Goal: Information Seeking & Learning: Check status

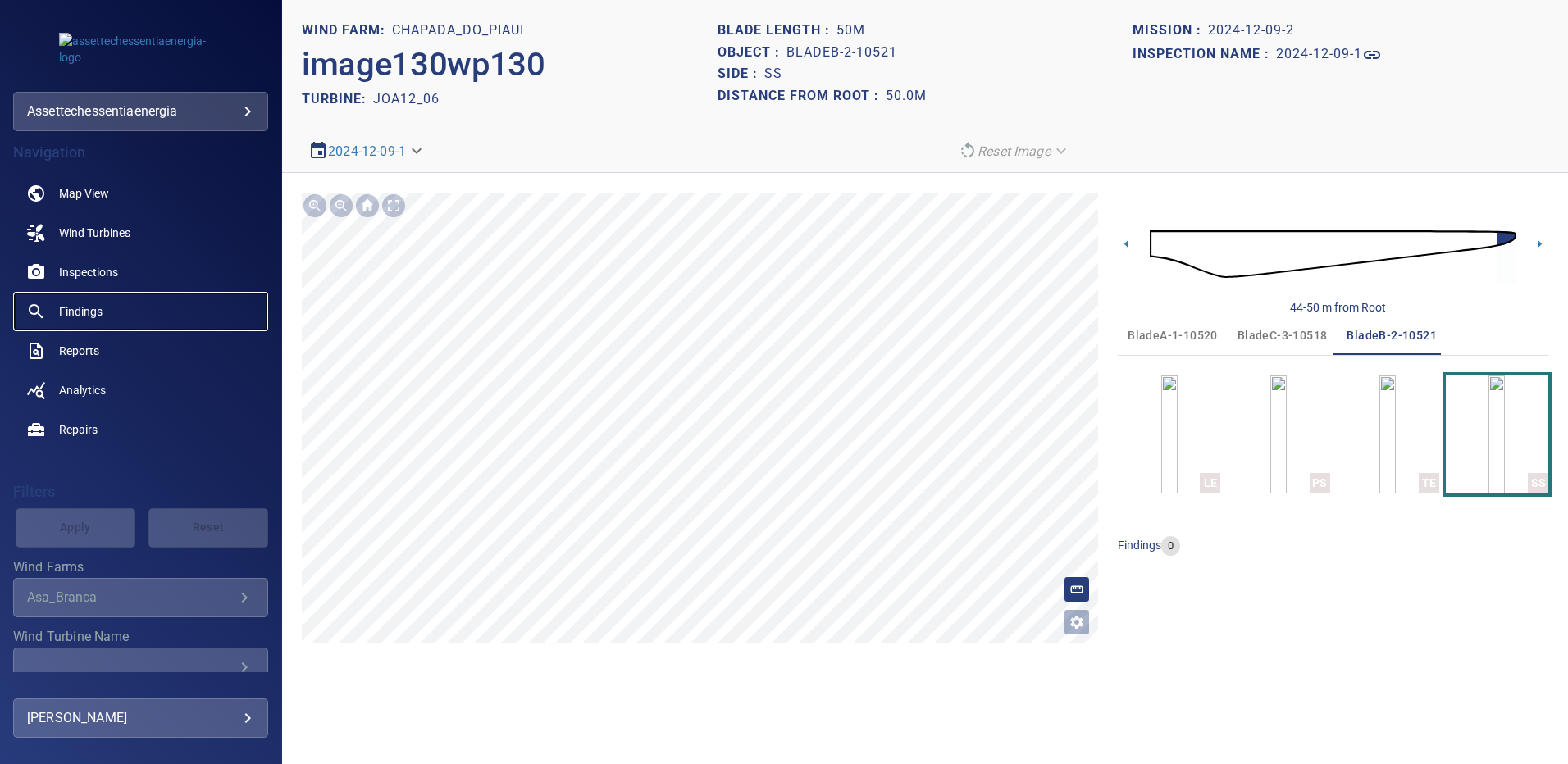
click at [90, 305] on span "Findings" at bounding box center [80, 311] width 44 height 16
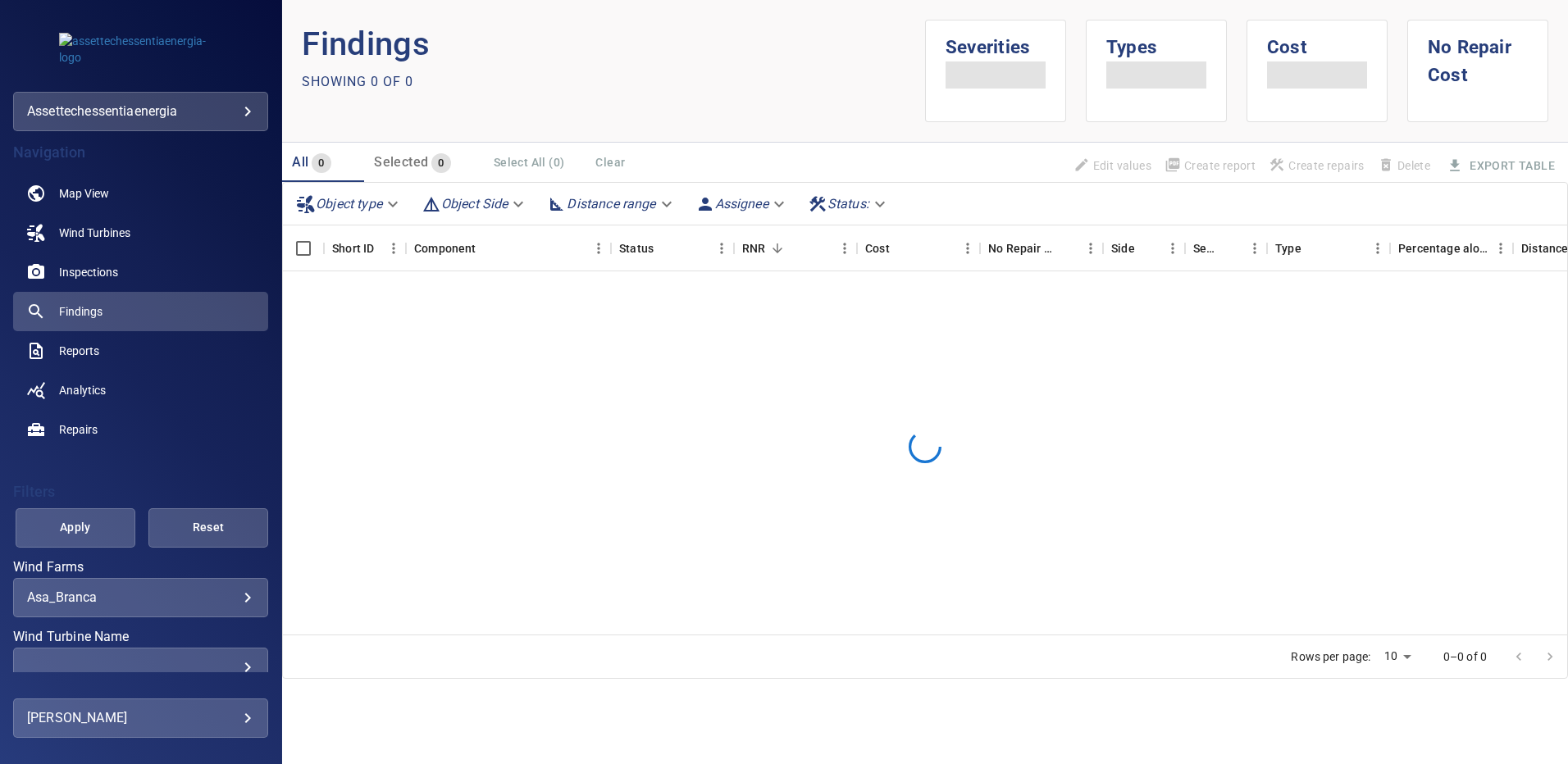
click at [231, 598] on body "**********" at bounding box center [784, 382] width 1568 height 764
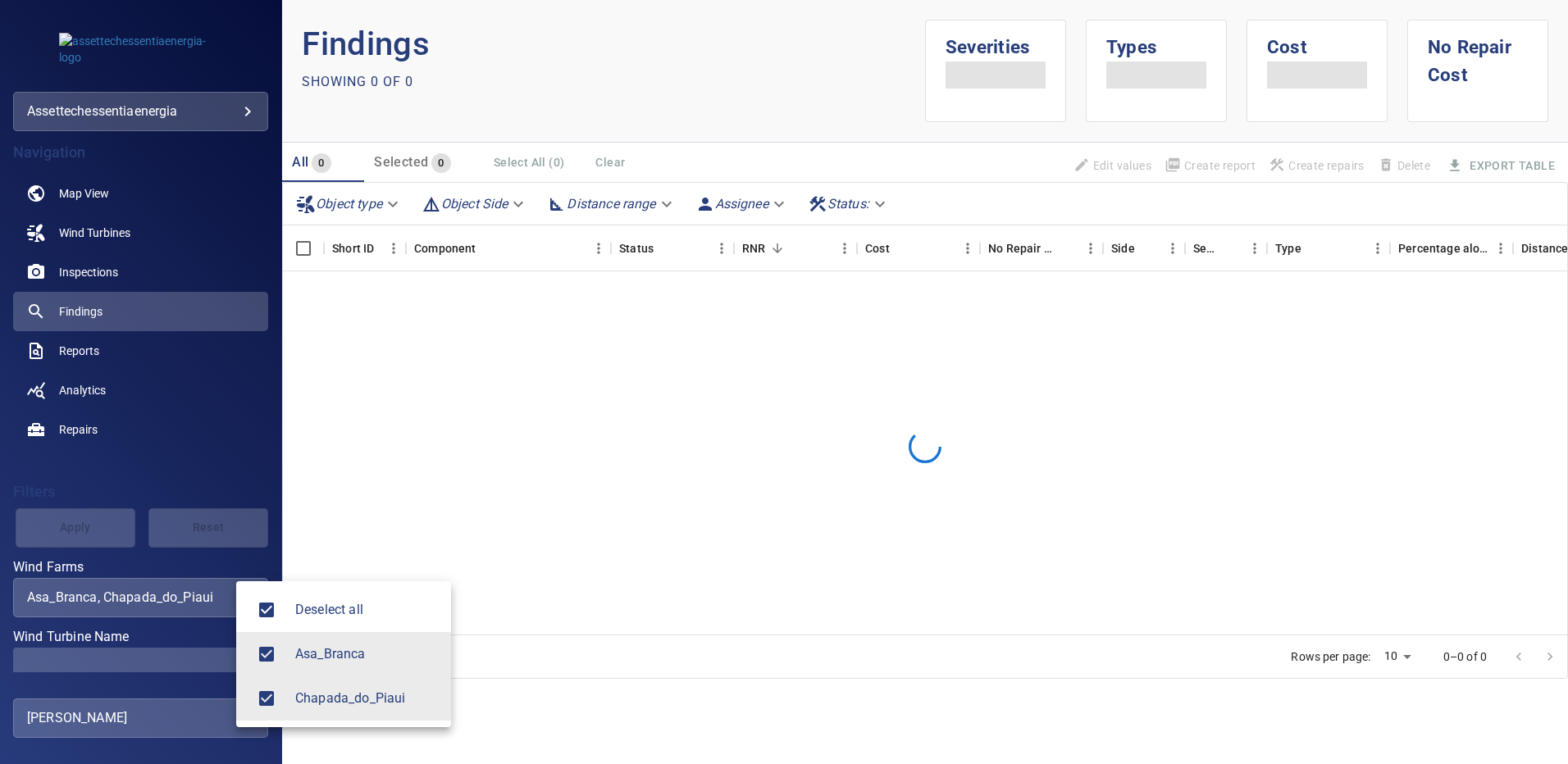
type input "**********"
click at [205, 665] on div at bounding box center [784, 382] width 1568 height 764
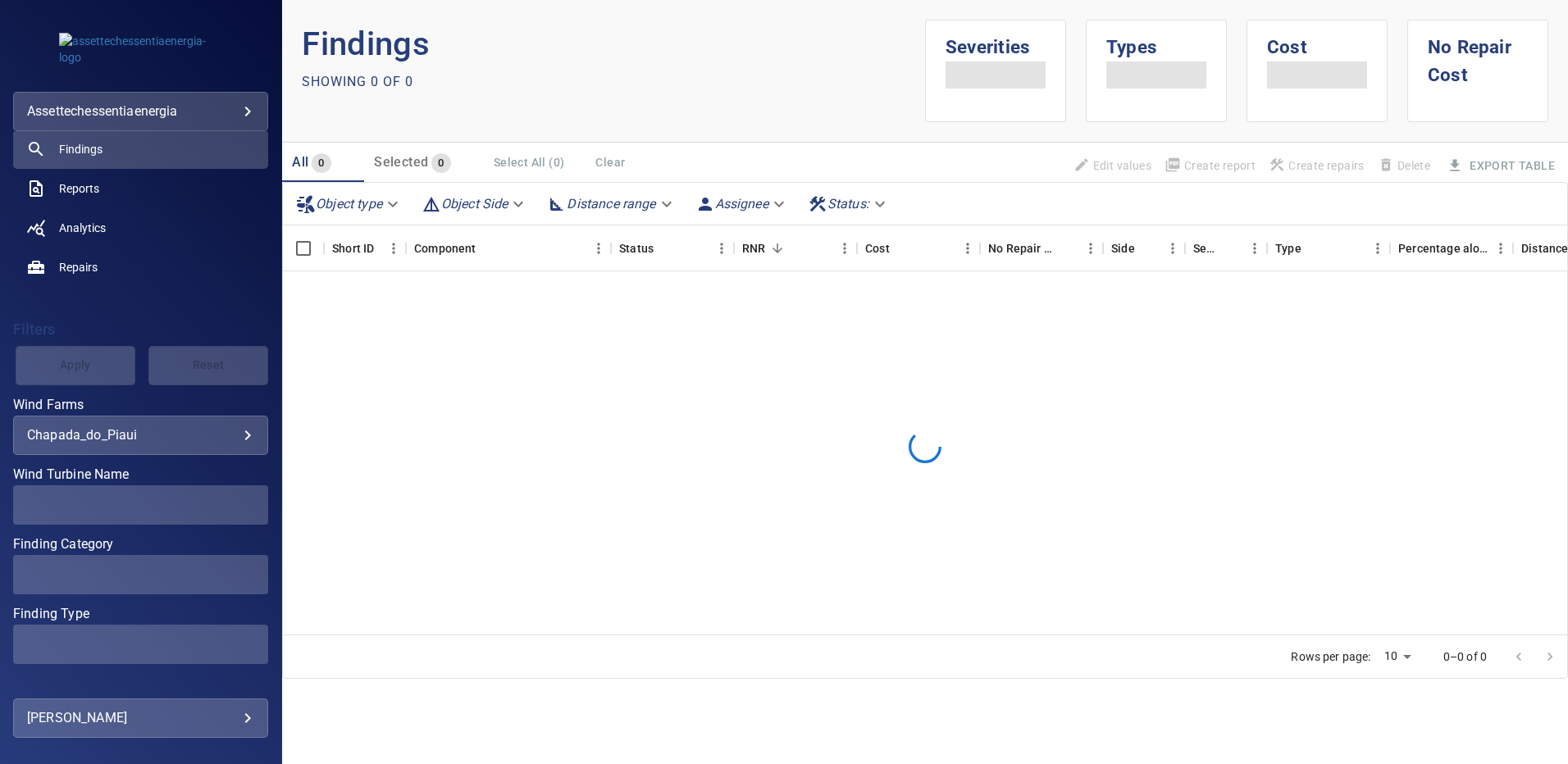
scroll to position [164, 0]
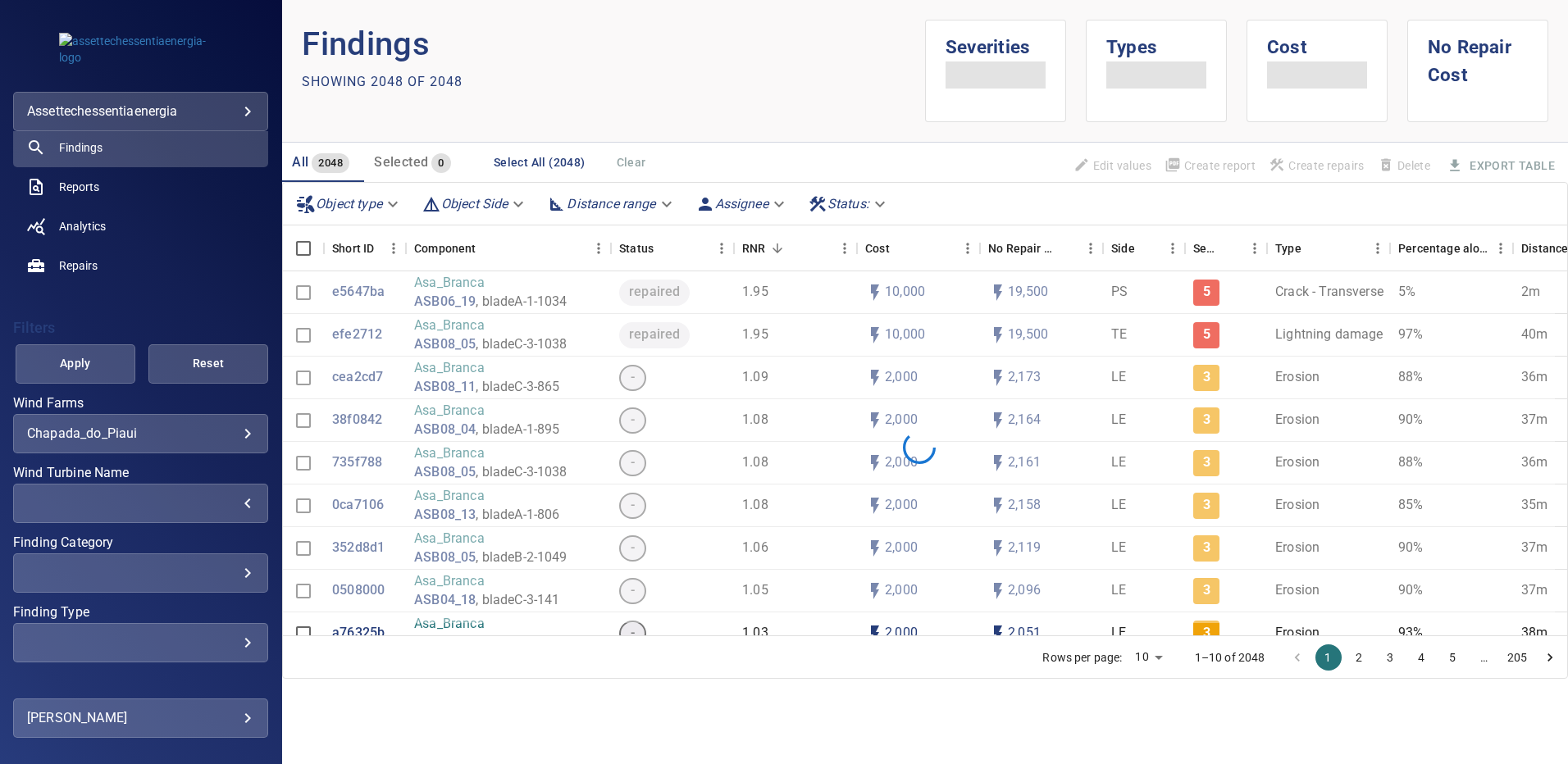
click at [232, 499] on div "​" at bounding box center [140, 503] width 227 height 16
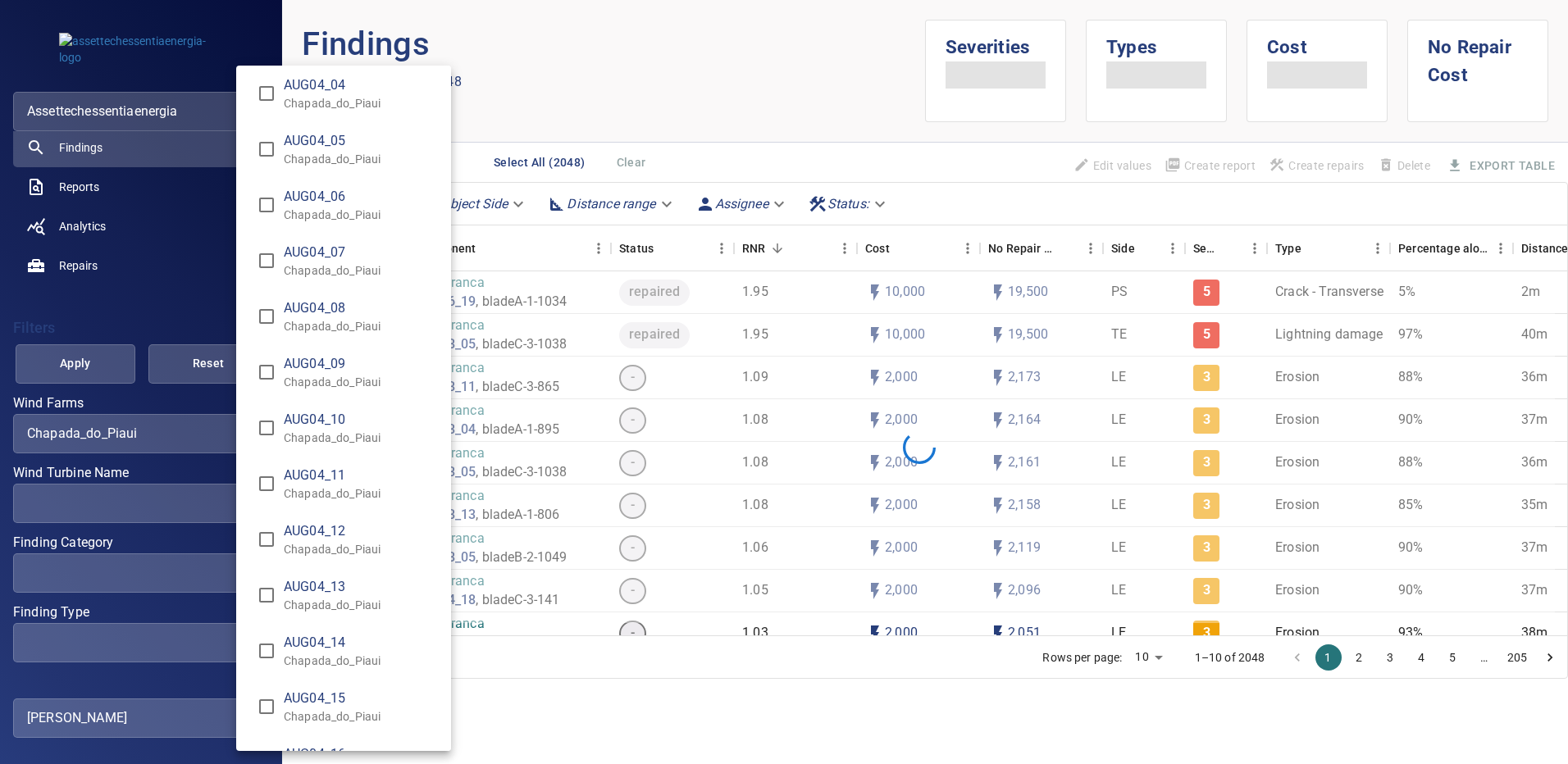
scroll to position [902, 0]
type input "**********"
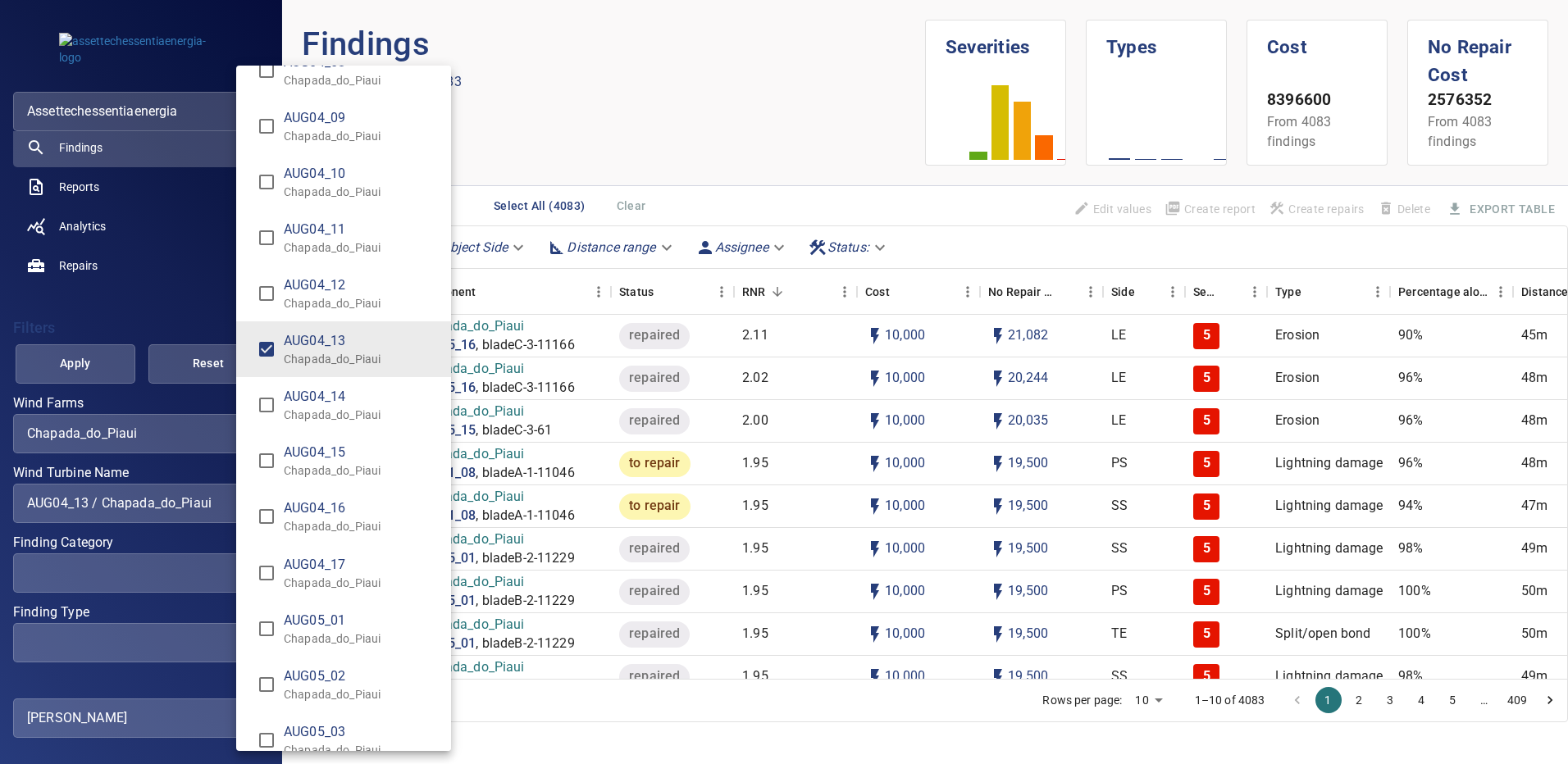
type input "**********"
click at [113, 369] on div "Wind Turbine Name" at bounding box center [784, 382] width 1568 height 764
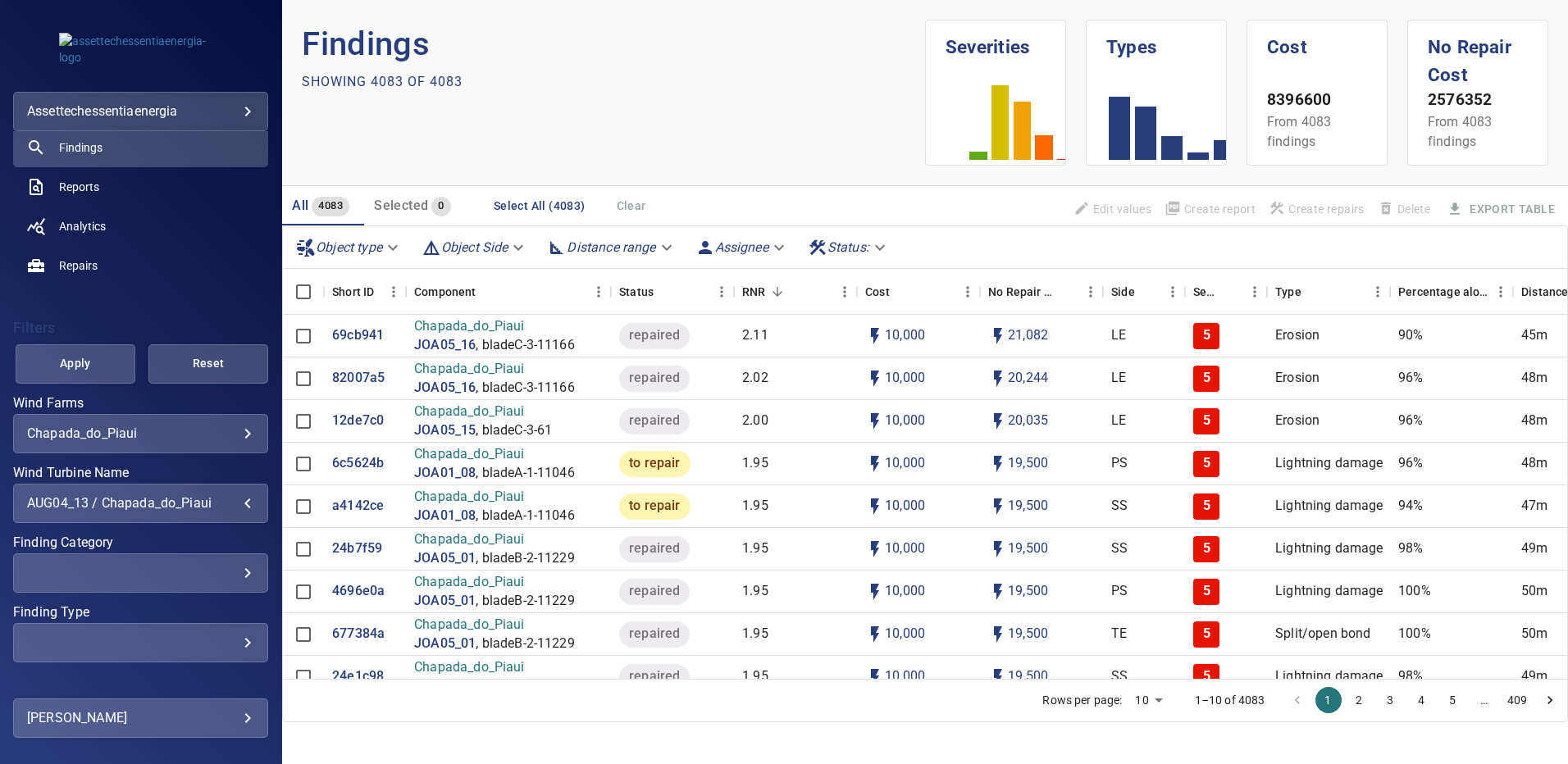
click at [104, 368] on span "Apply" at bounding box center [75, 363] width 79 height 20
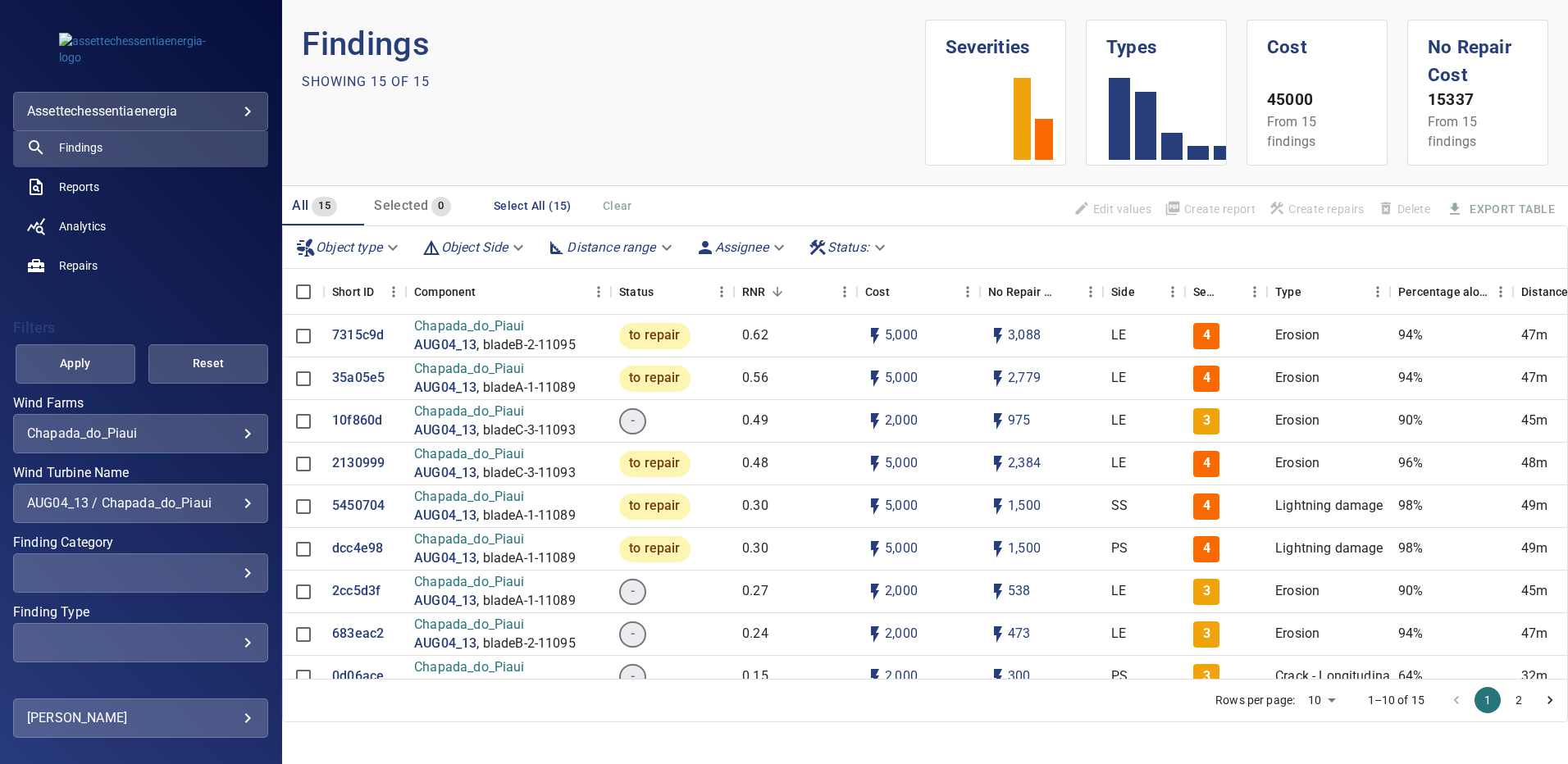
click at [908, 735] on section "Findings Showing 15 of 15 Severities Types Cost 45000 From 15 findings No Repai…" at bounding box center [925, 382] width 1286 height 764
click at [345, 335] on p "7315c9d" at bounding box center [358, 335] width 51 height 19
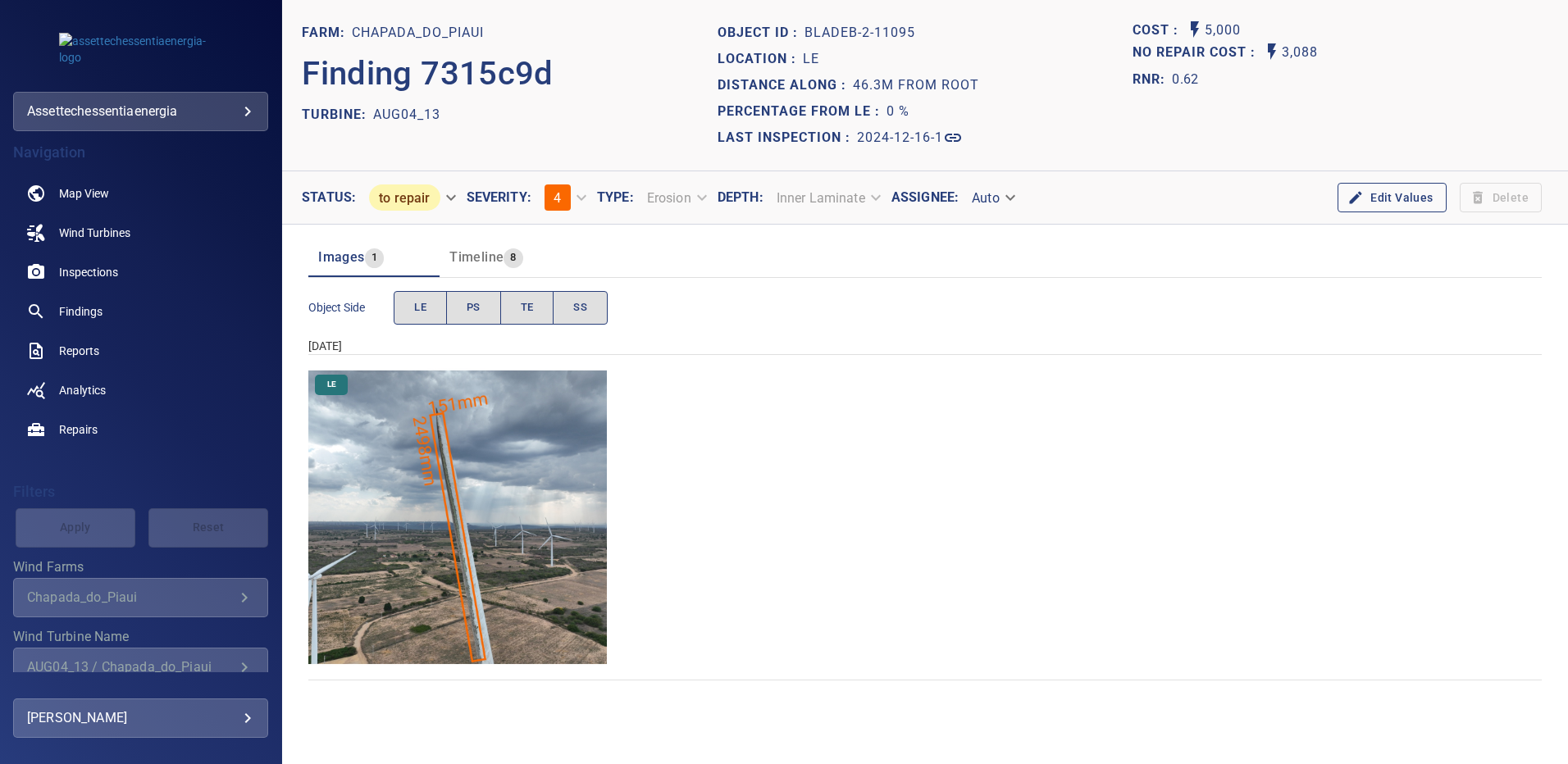
click at [478, 537] on img "Chapada_do_Piaui/AUG04_13/2024-12-16-1/2024-12-16-2/image84wp84.jpg" at bounding box center [457, 517] width 298 height 298
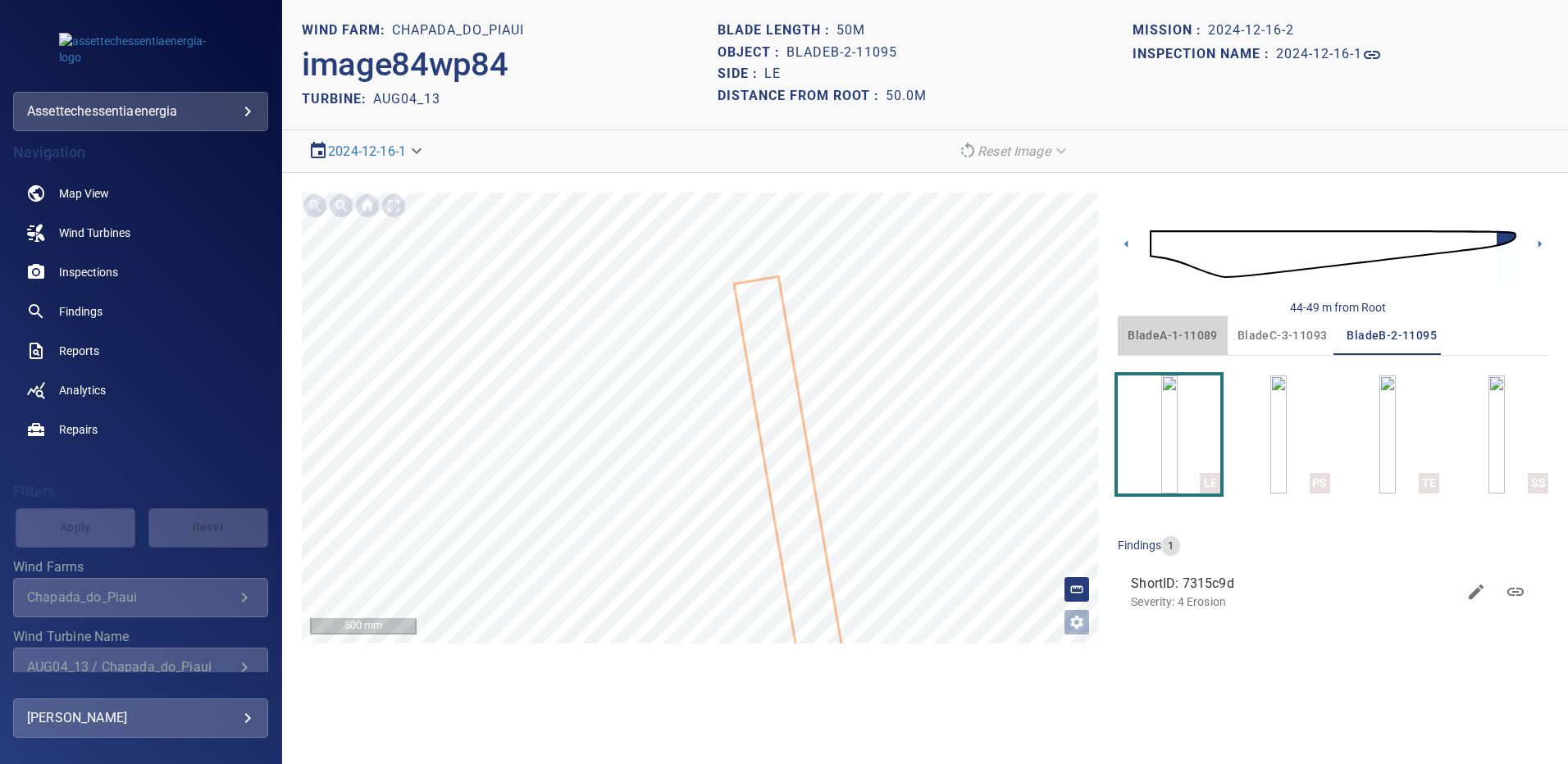
click at [1183, 335] on span "bladeA-1-11089" at bounding box center [1173, 335] width 91 height 20
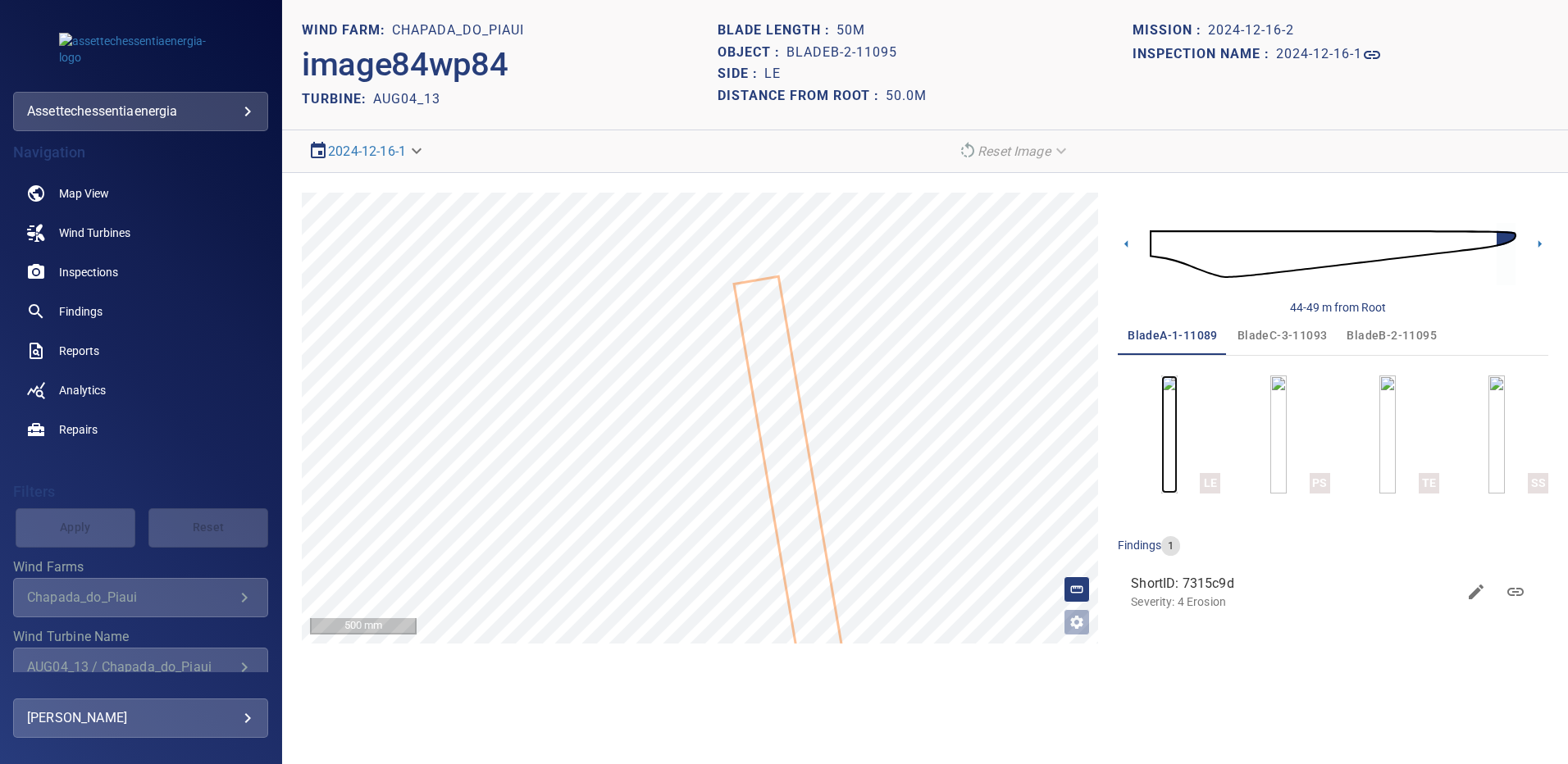
click at [1177, 429] on img "button" at bounding box center [1169, 434] width 16 height 118
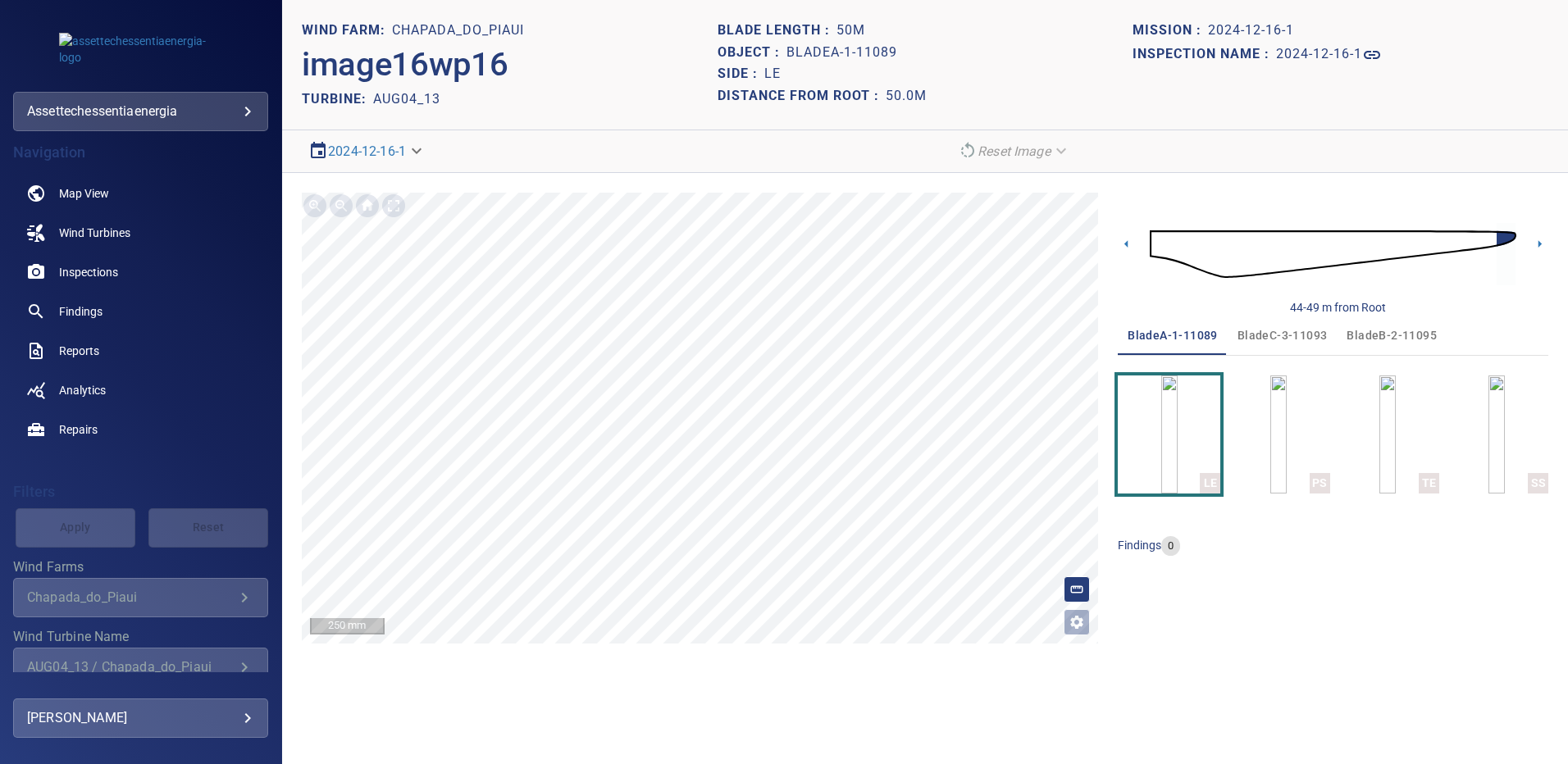
click at [1274, 335] on span "bladeC-3-11093" at bounding box center [1283, 335] width 91 height 20
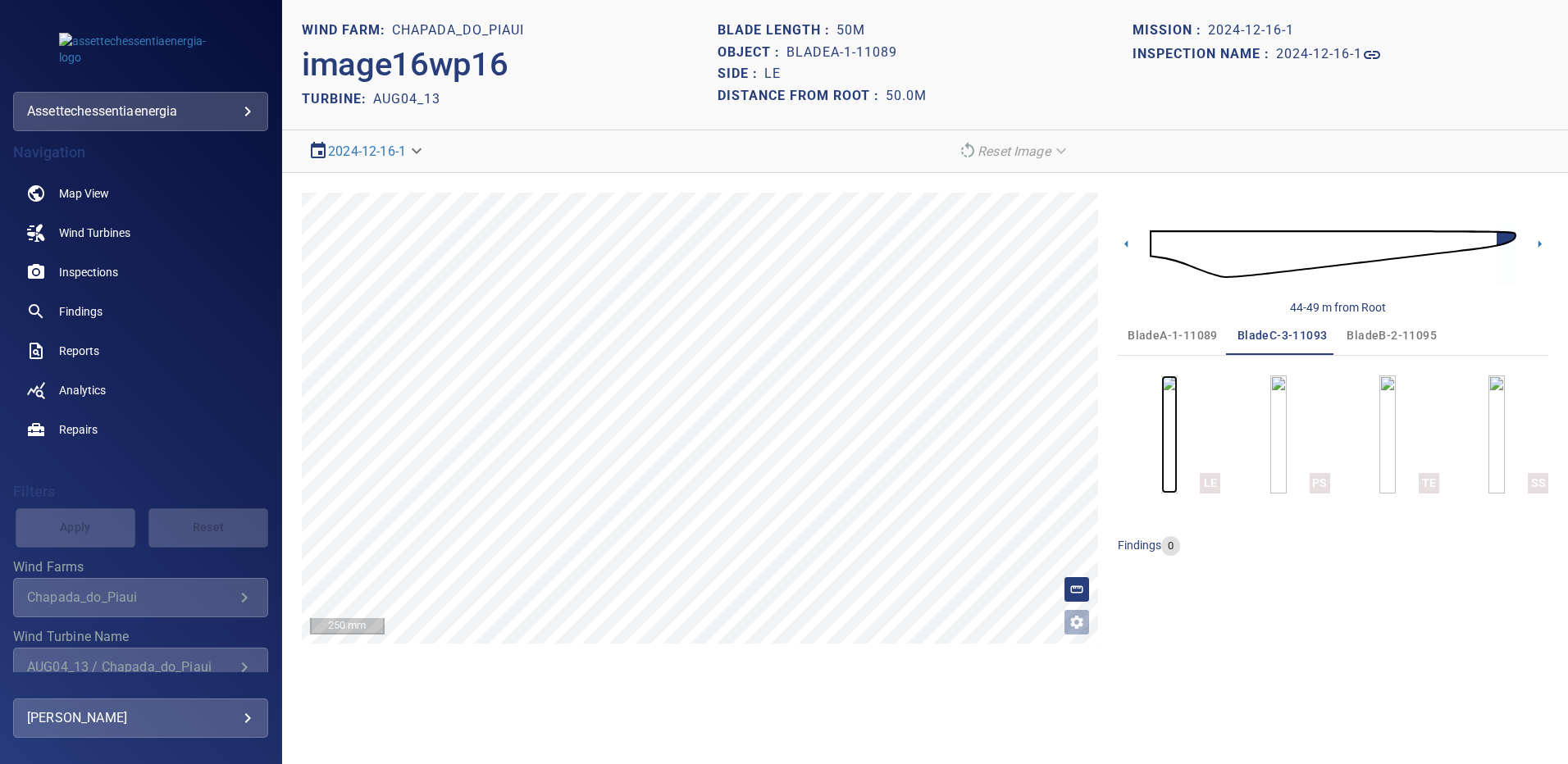
click at [1177, 453] on img "button" at bounding box center [1169, 434] width 16 height 118
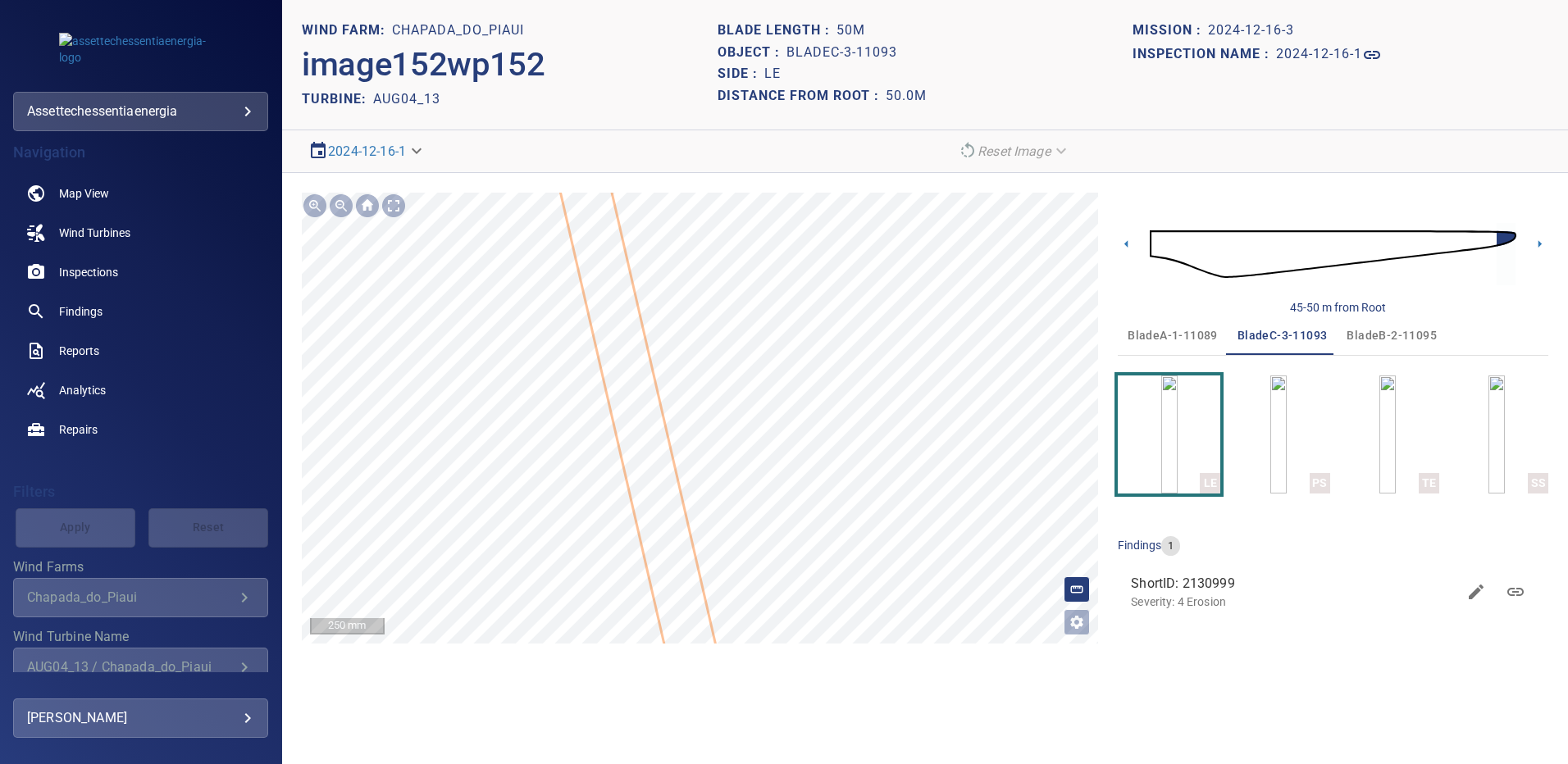
click at [1370, 328] on span "bladeB-2-11095" at bounding box center [1391, 335] width 91 height 20
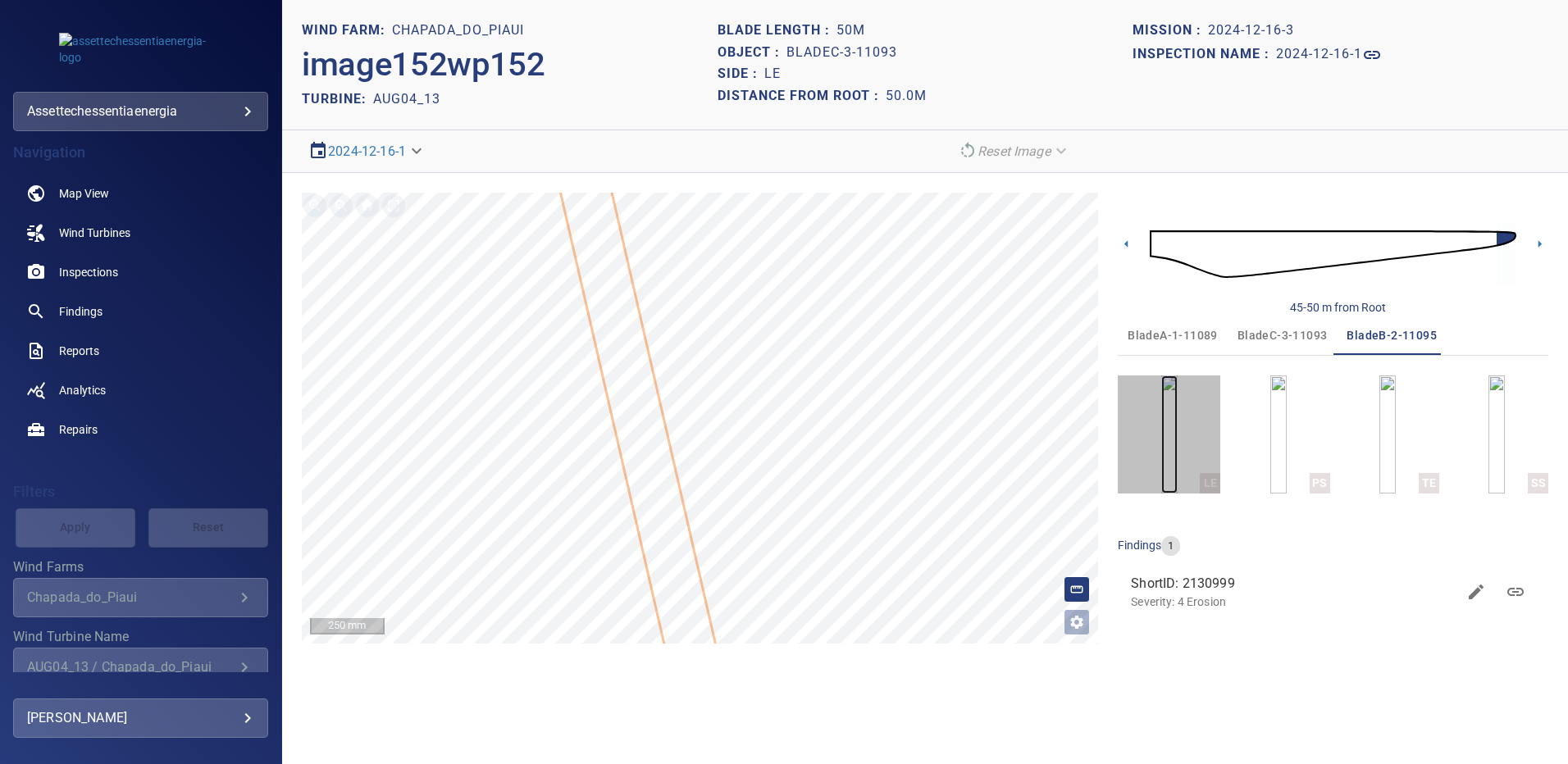
click at [1177, 443] on img "button" at bounding box center [1169, 434] width 16 height 118
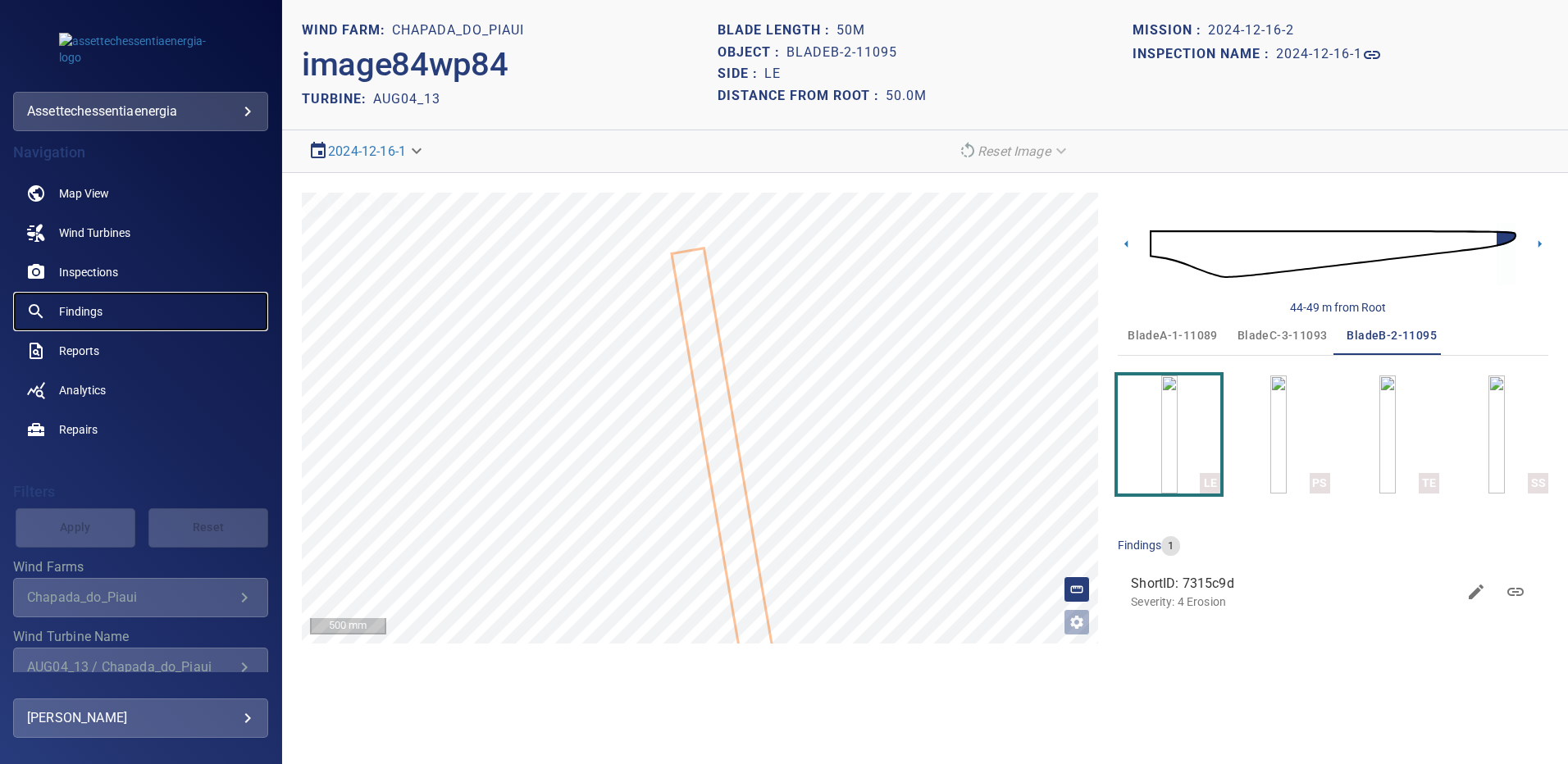
click at [86, 306] on span "Findings" at bounding box center [80, 311] width 44 height 16
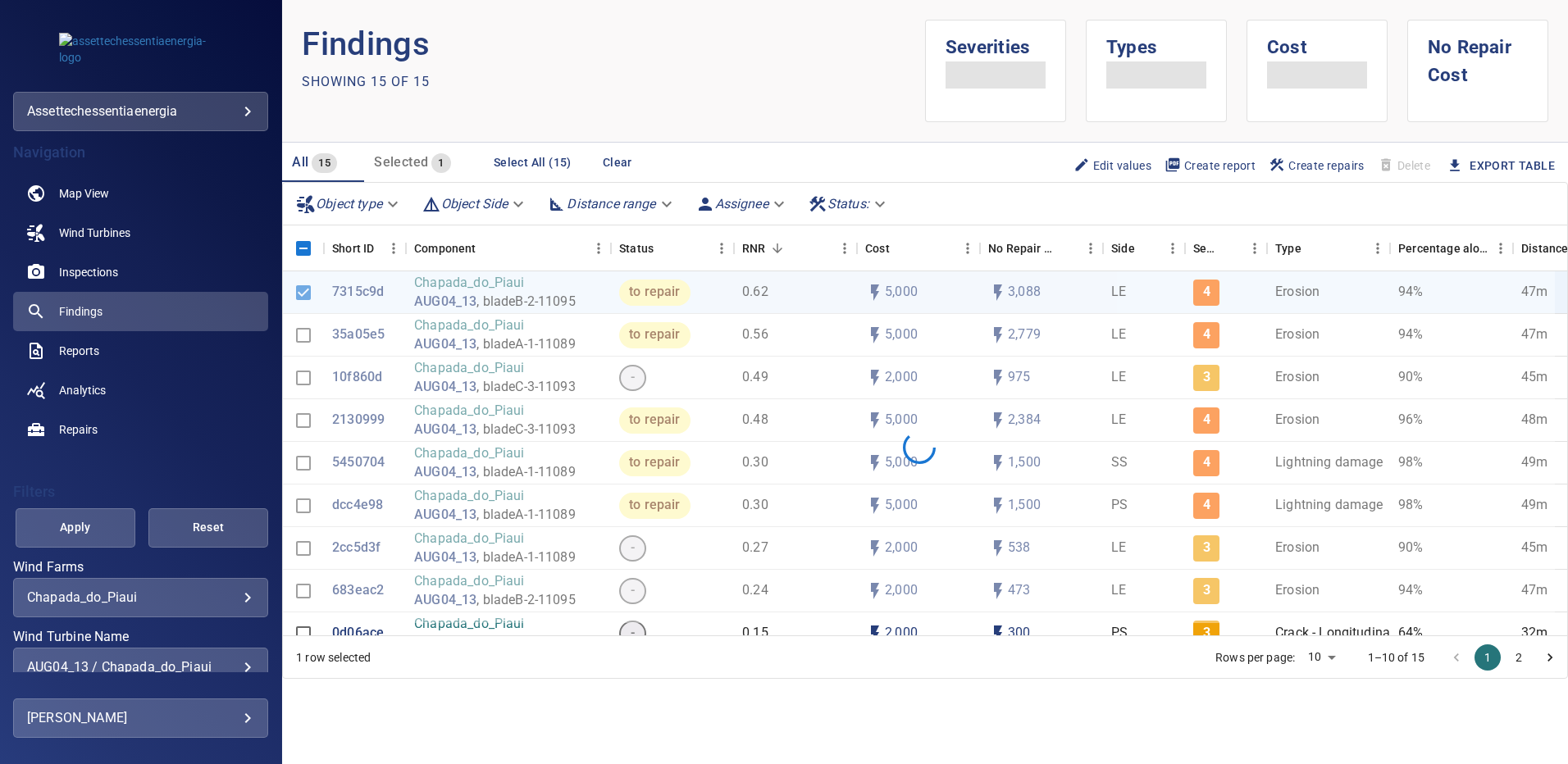
click at [240, 662] on div "AUG04_13 / Chapada_do_Piaui" at bounding box center [140, 666] width 227 height 16
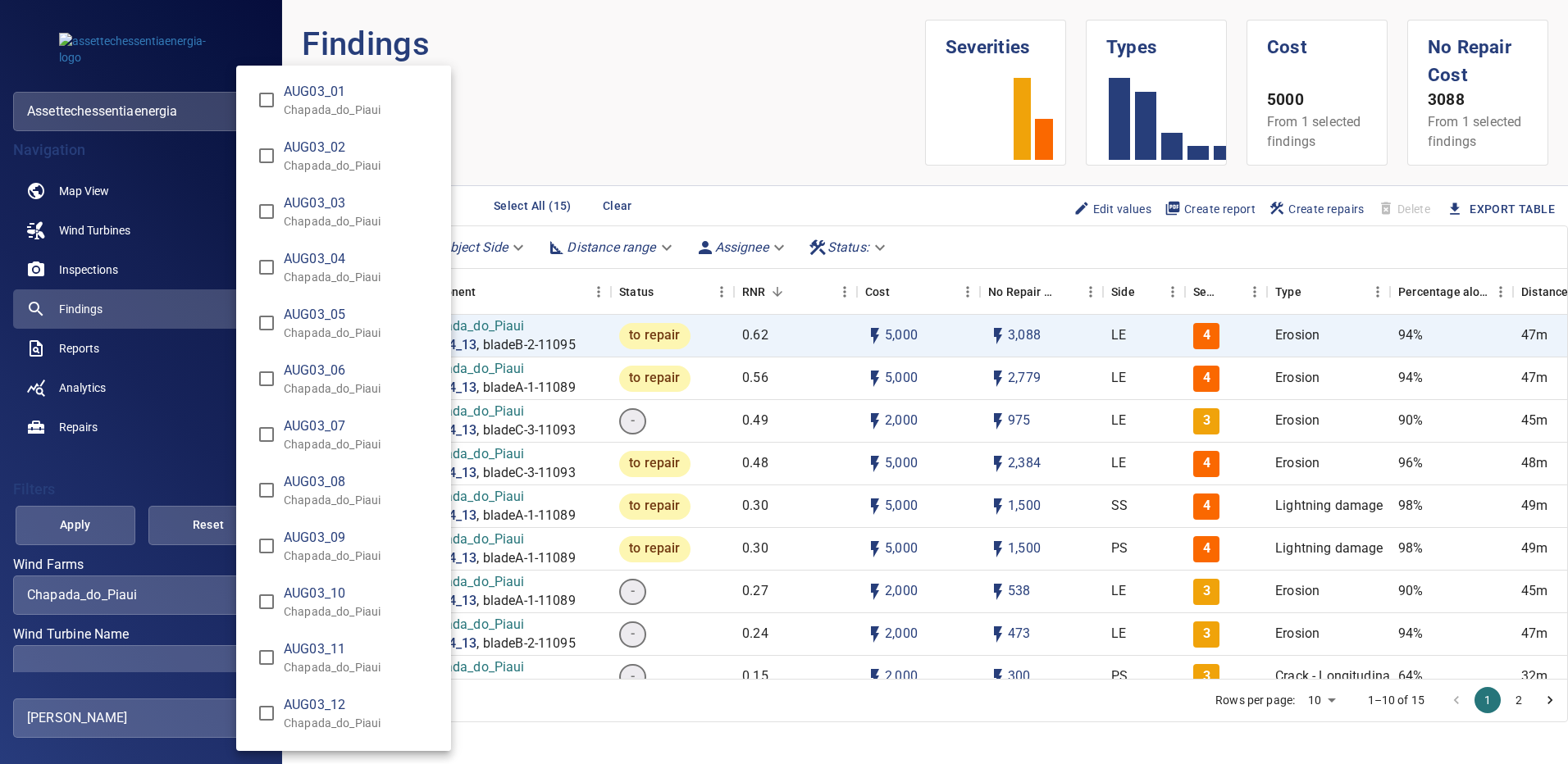
scroll to position [573, 0]
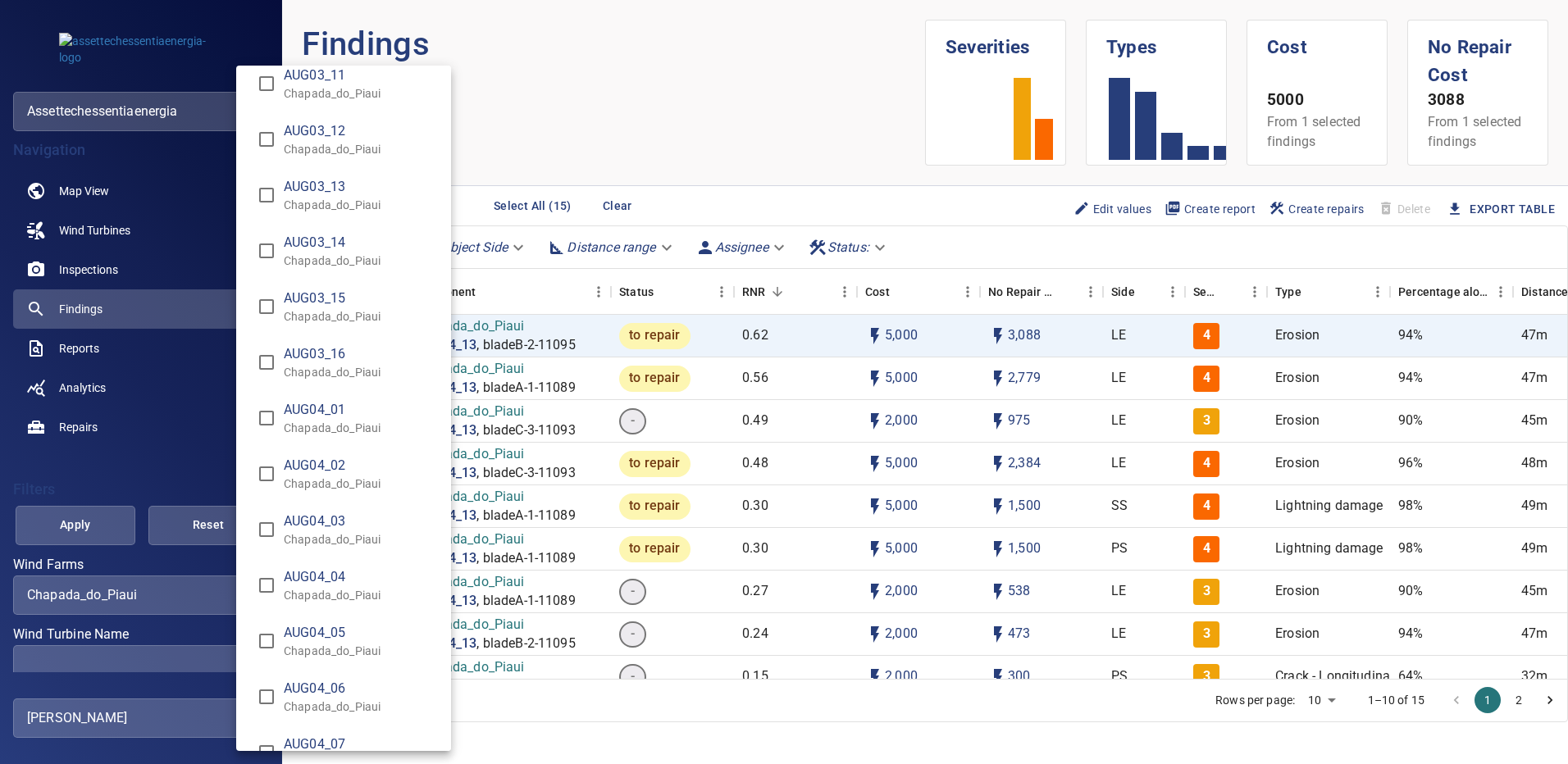
type input "**********"
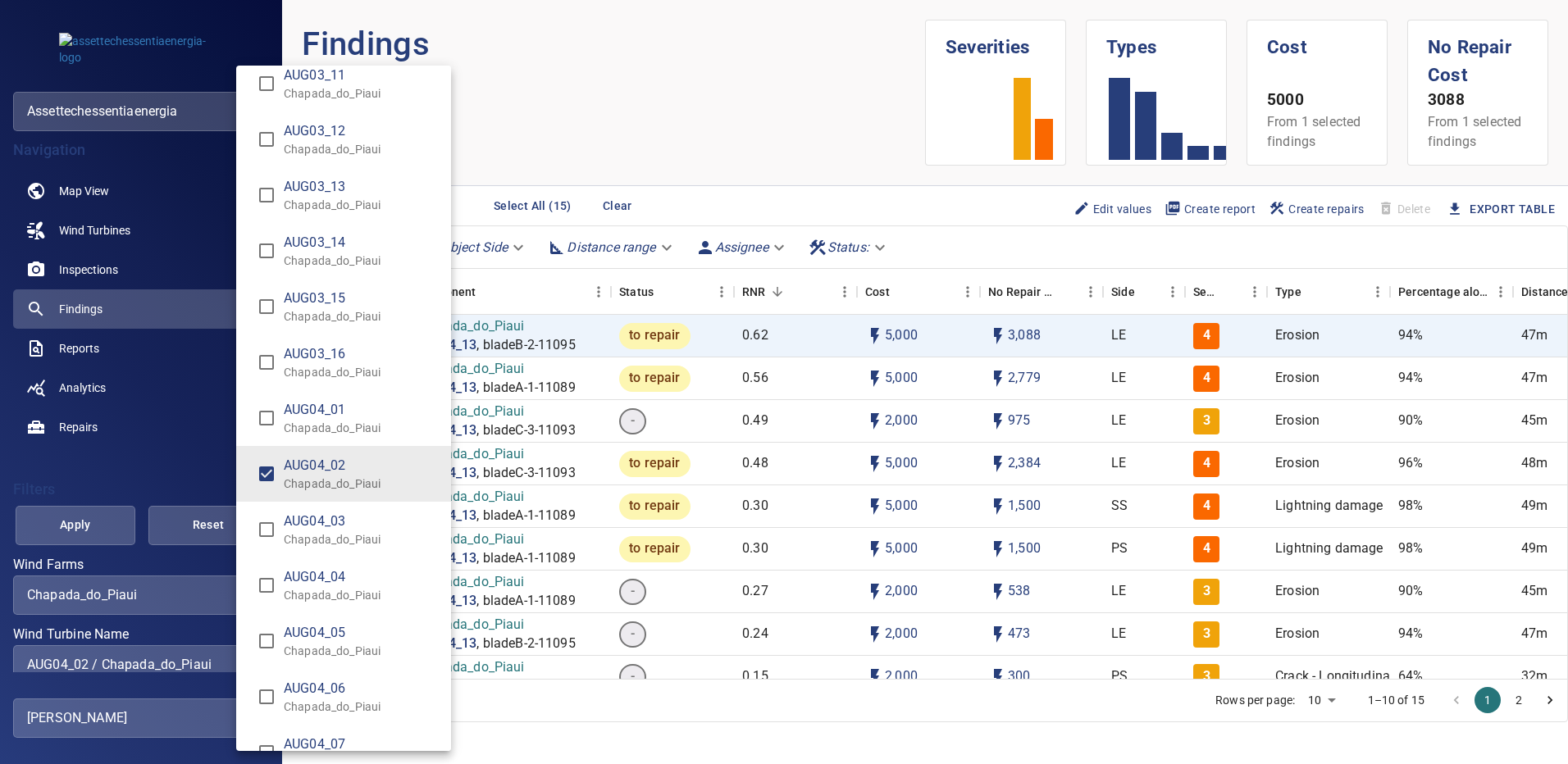
click at [113, 511] on div "Wind Turbine Name" at bounding box center [784, 382] width 1568 height 764
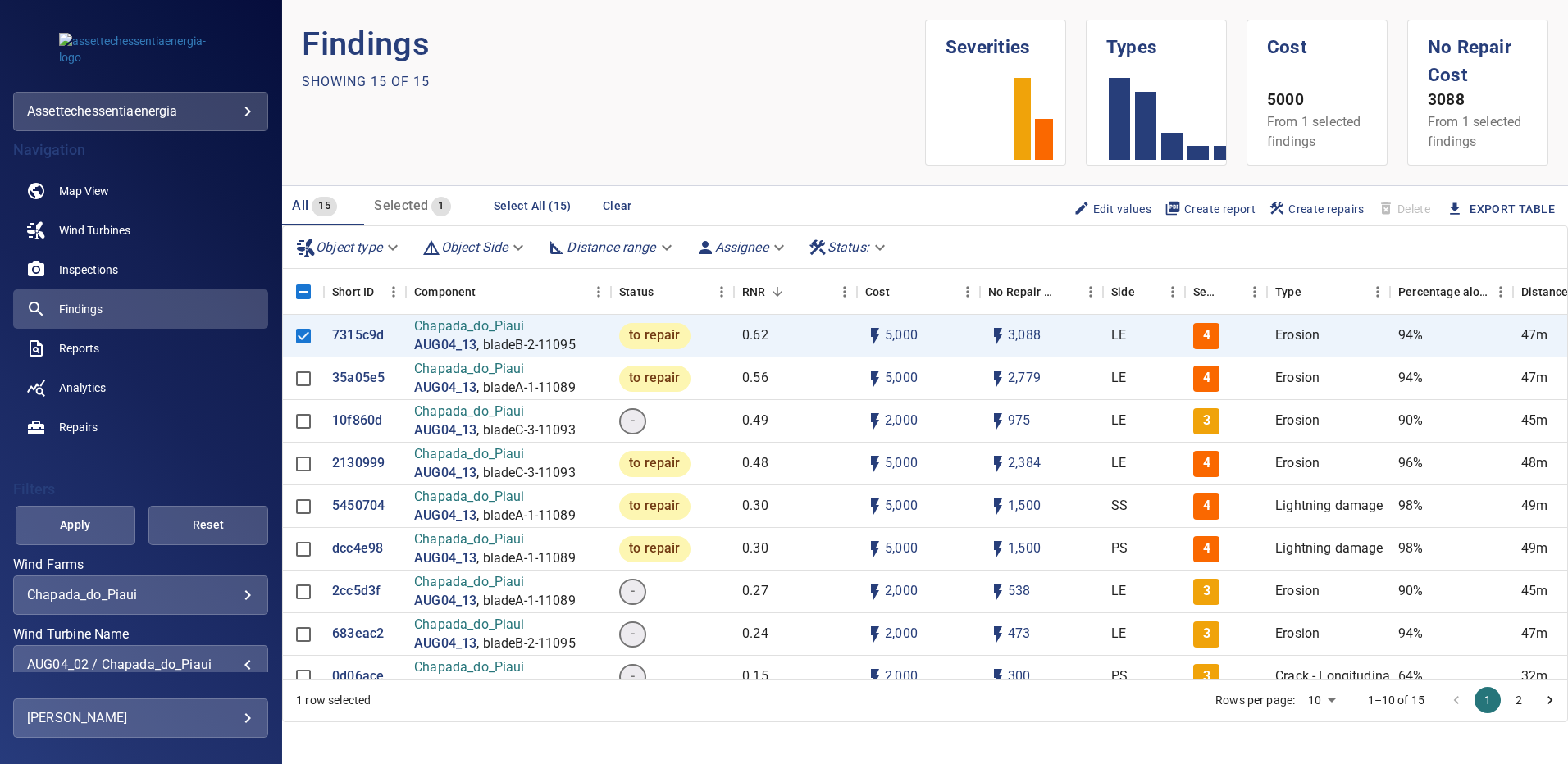
click at [93, 521] on span "Apply" at bounding box center [75, 524] width 79 height 20
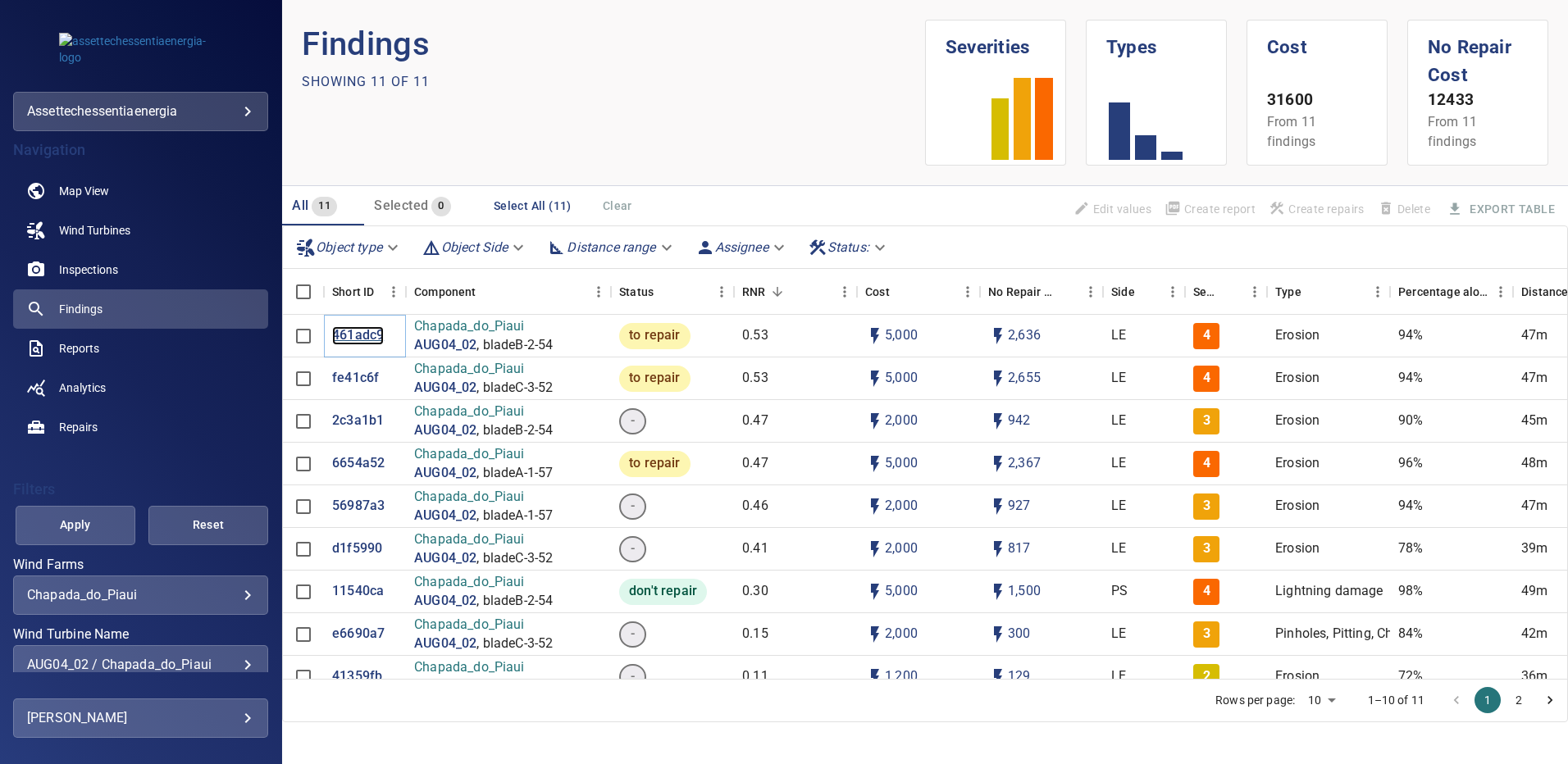
click at [362, 336] on p "461adc9" at bounding box center [358, 335] width 51 height 19
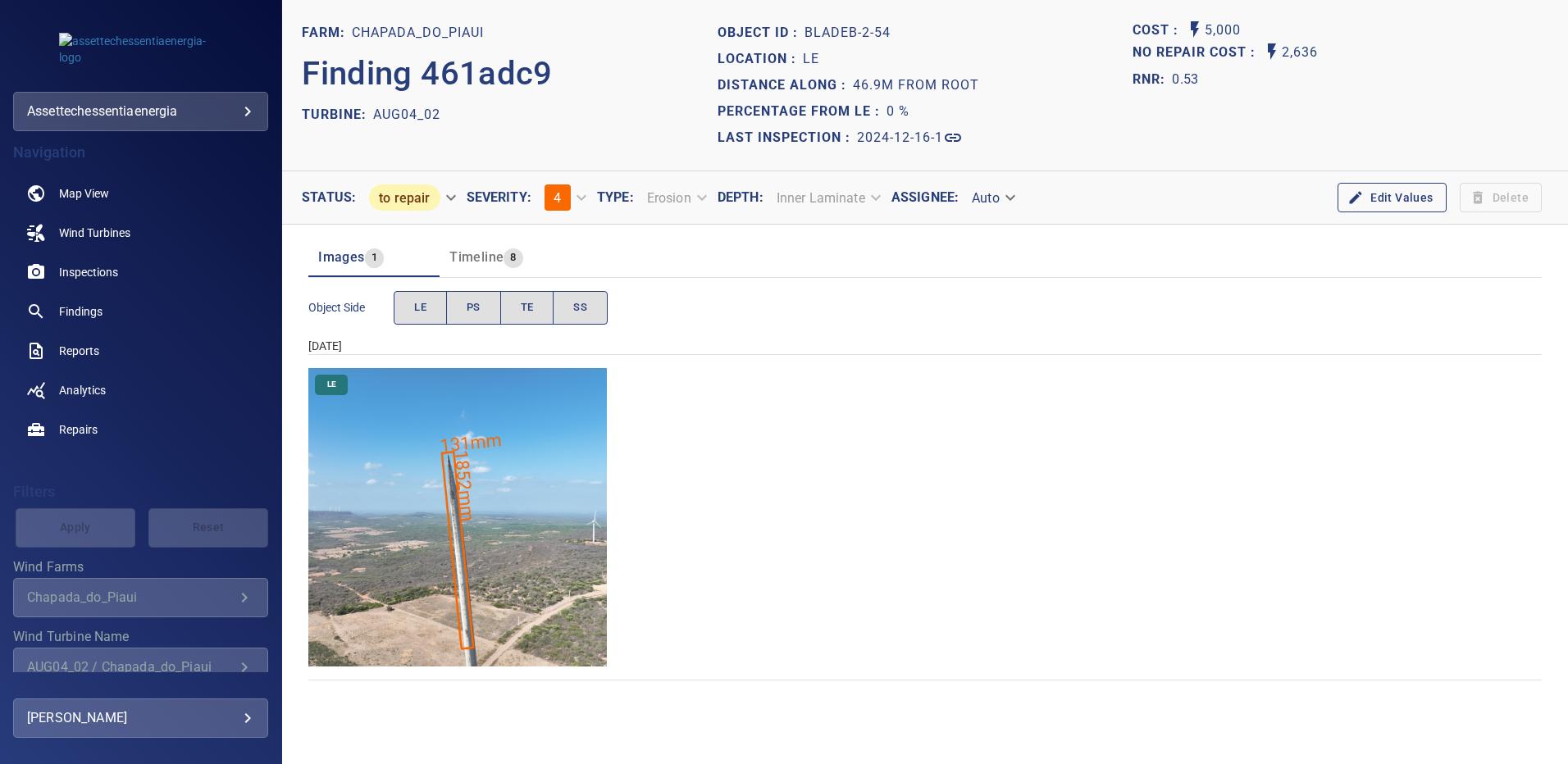
click at [525, 477] on img "Chapada_do_Piaui/AUG04_02/2024-12-16-1/2024-12-16-2/image88wp88.jpg" at bounding box center [457, 517] width 298 height 298
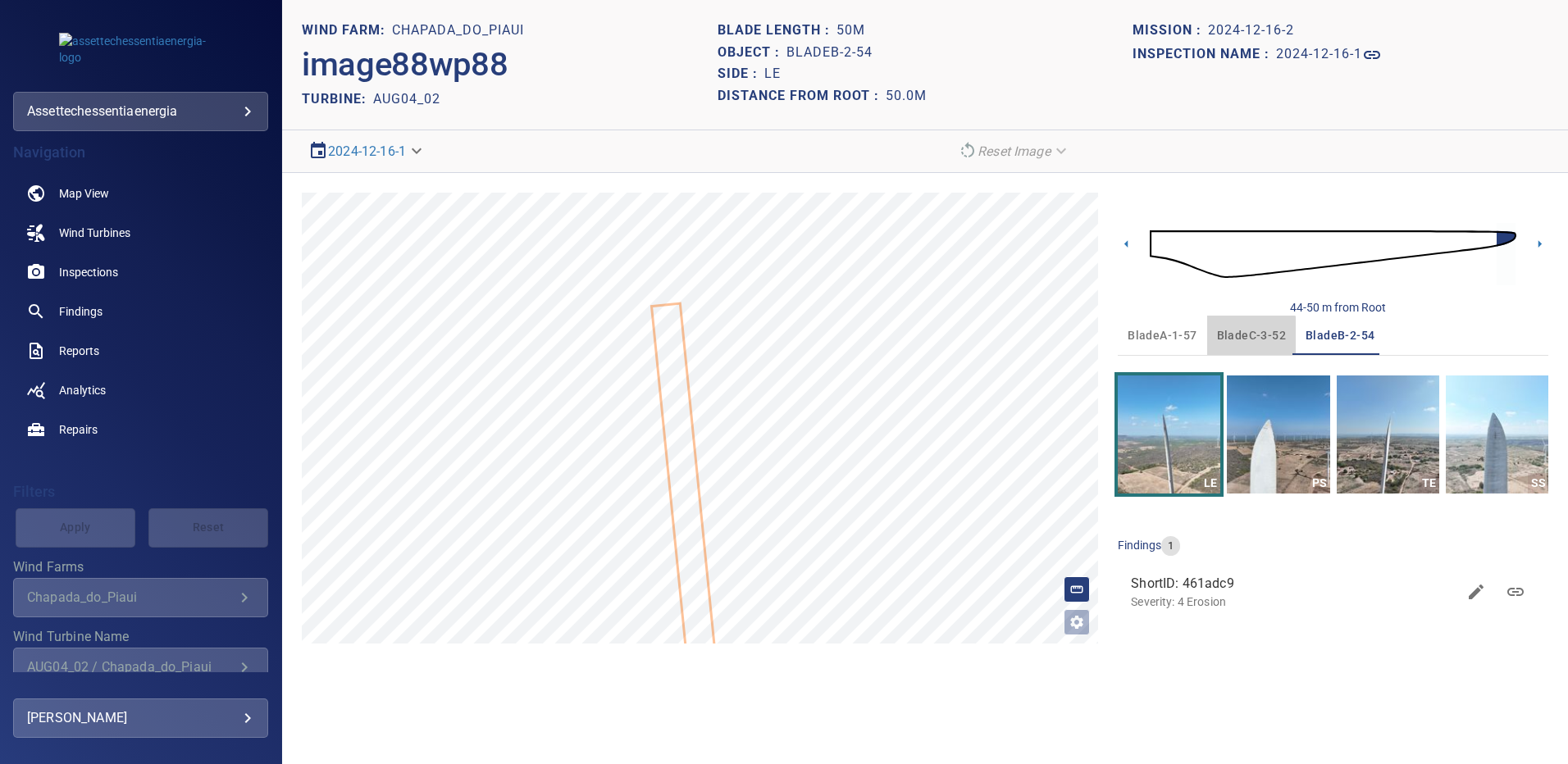
click at [1238, 338] on span "bladeC-3-52" at bounding box center [1251, 335] width 69 height 20
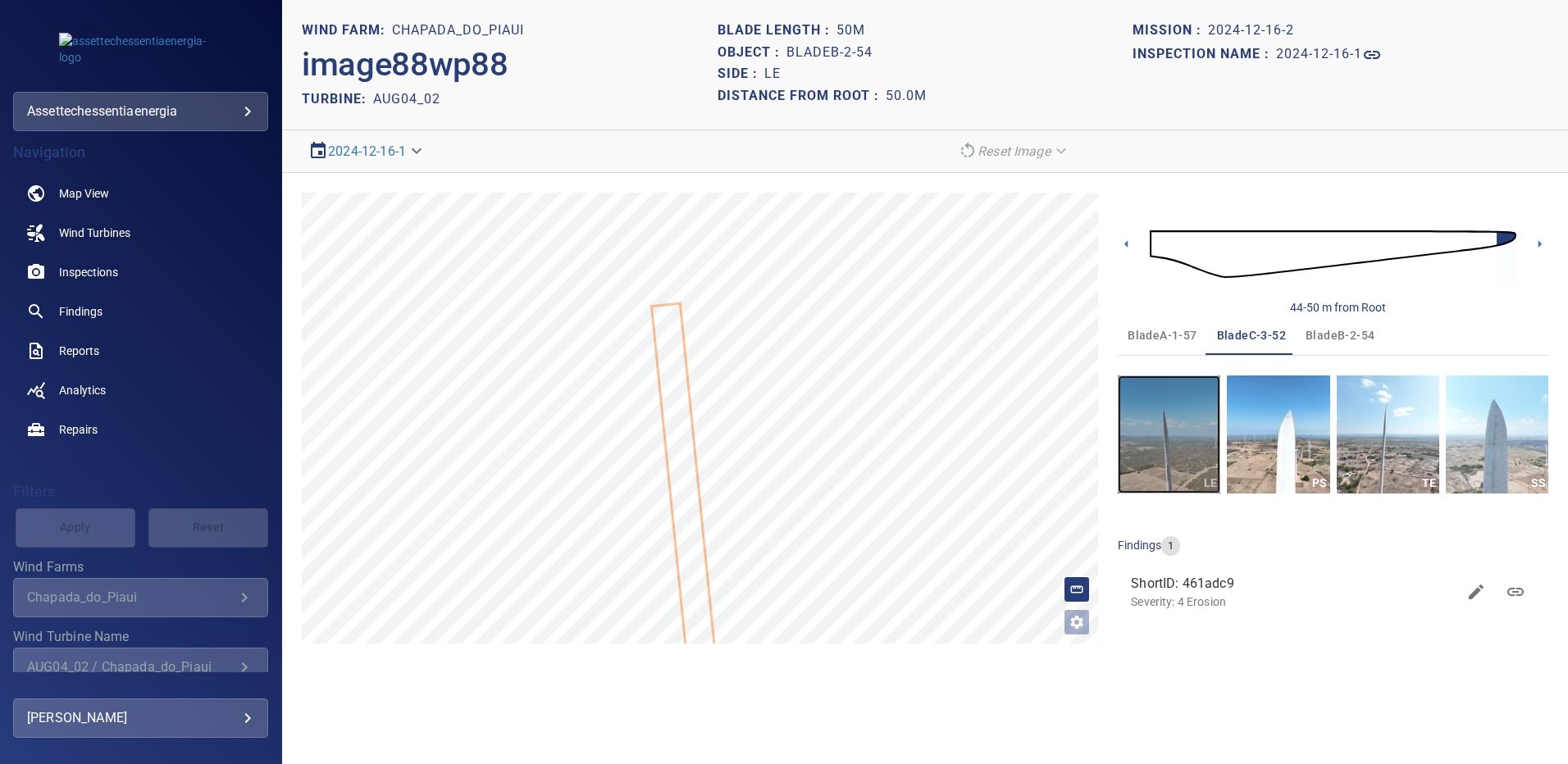
click at [1175, 428] on img "button" at bounding box center [1168, 434] width 102 height 118
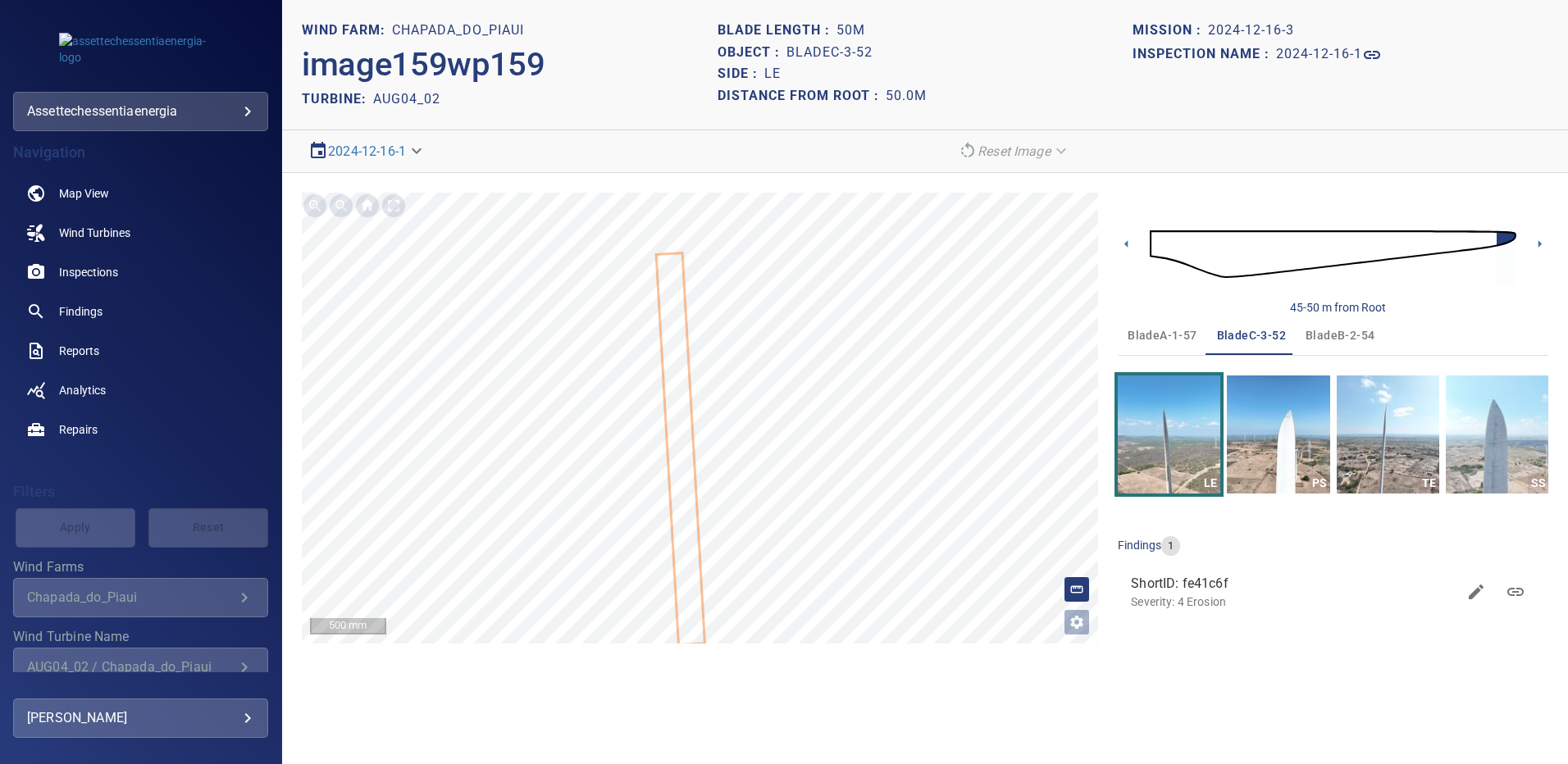
click at [1343, 333] on span "bladeB-2-54" at bounding box center [1340, 335] width 69 height 20
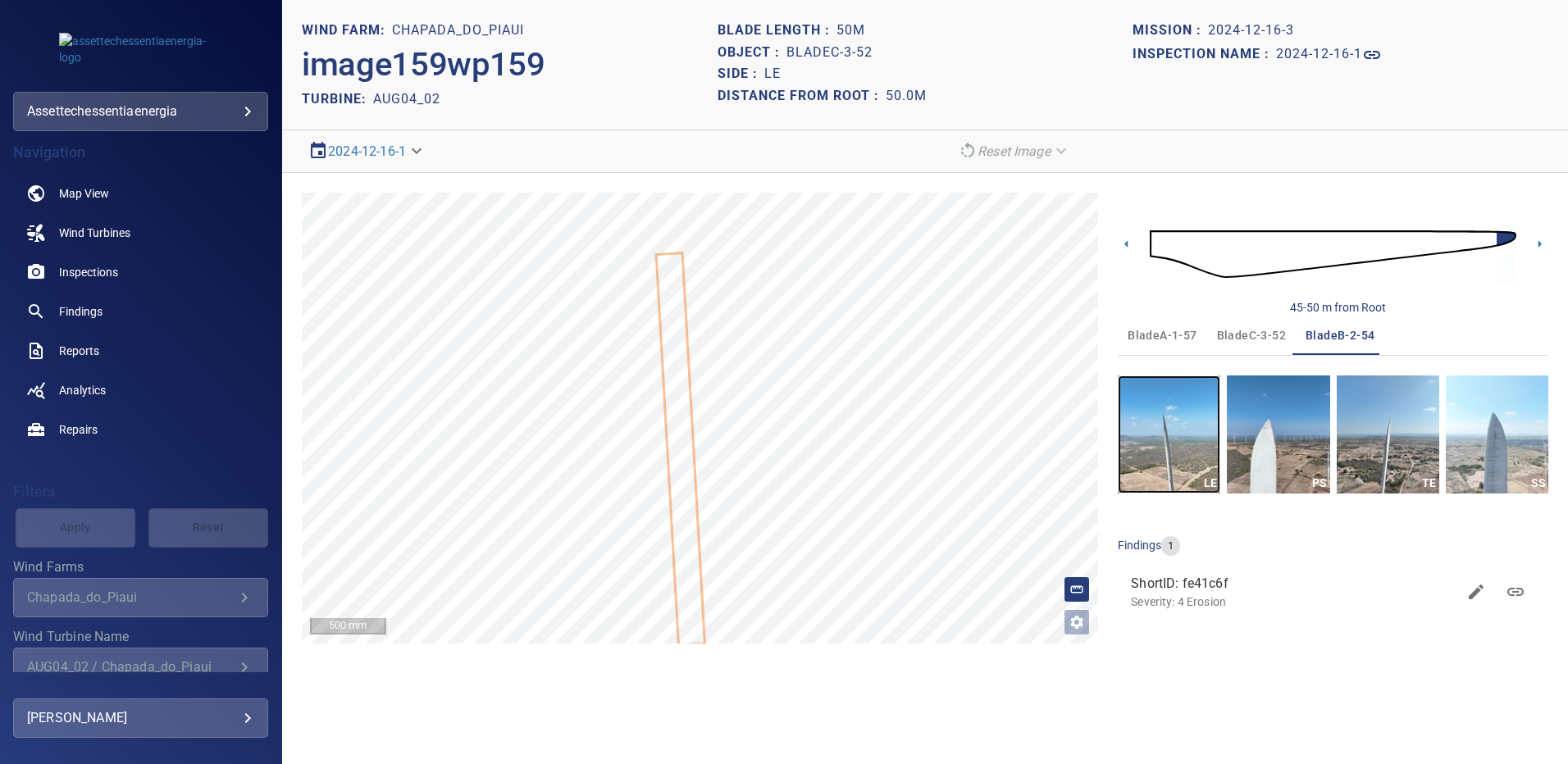
click at [1173, 437] on img "button" at bounding box center [1168, 434] width 102 height 118
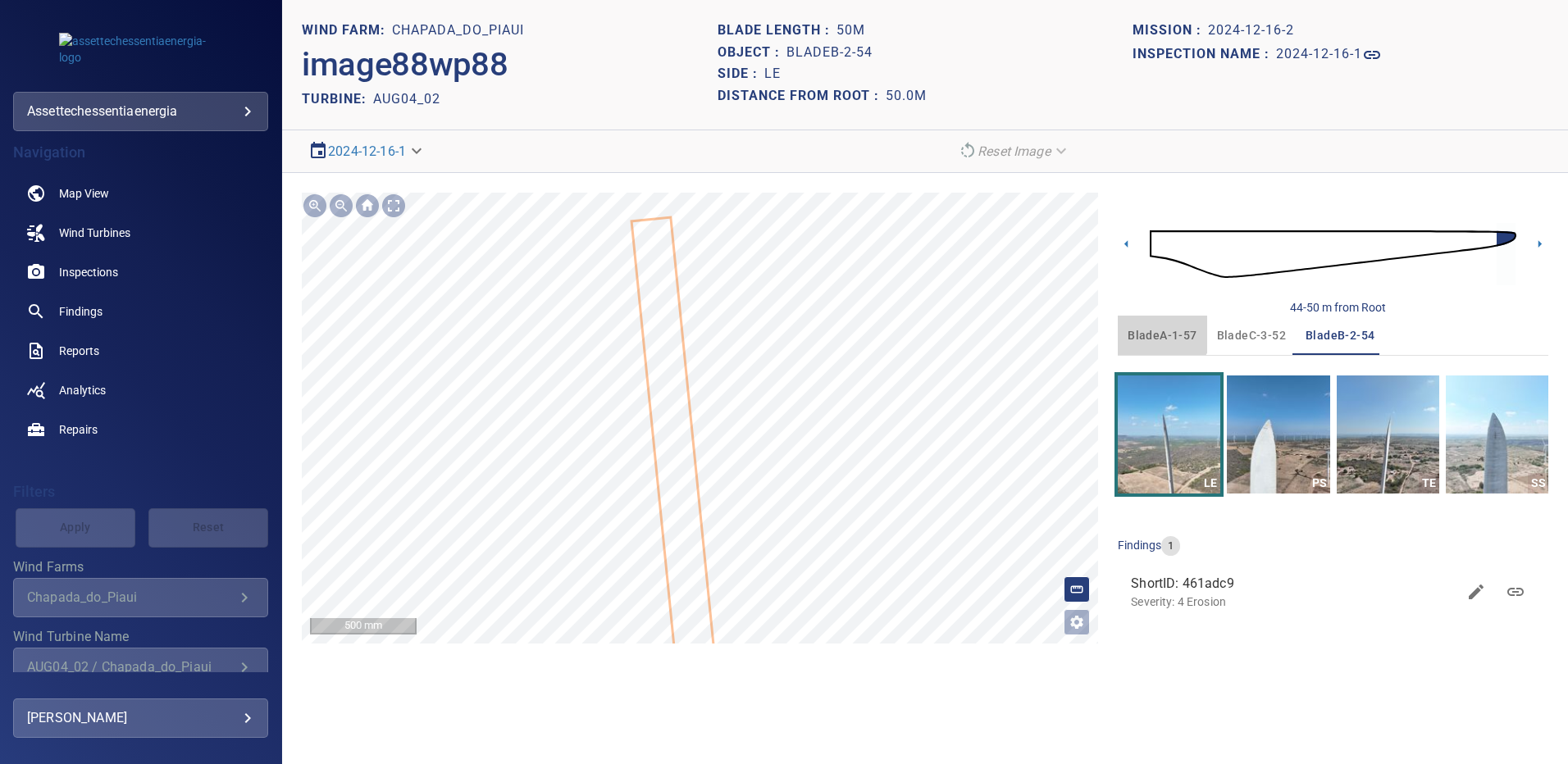
click at [1156, 327] on span "bladeA-1-57" at bounding box center [1162, 335] width 69 height 20
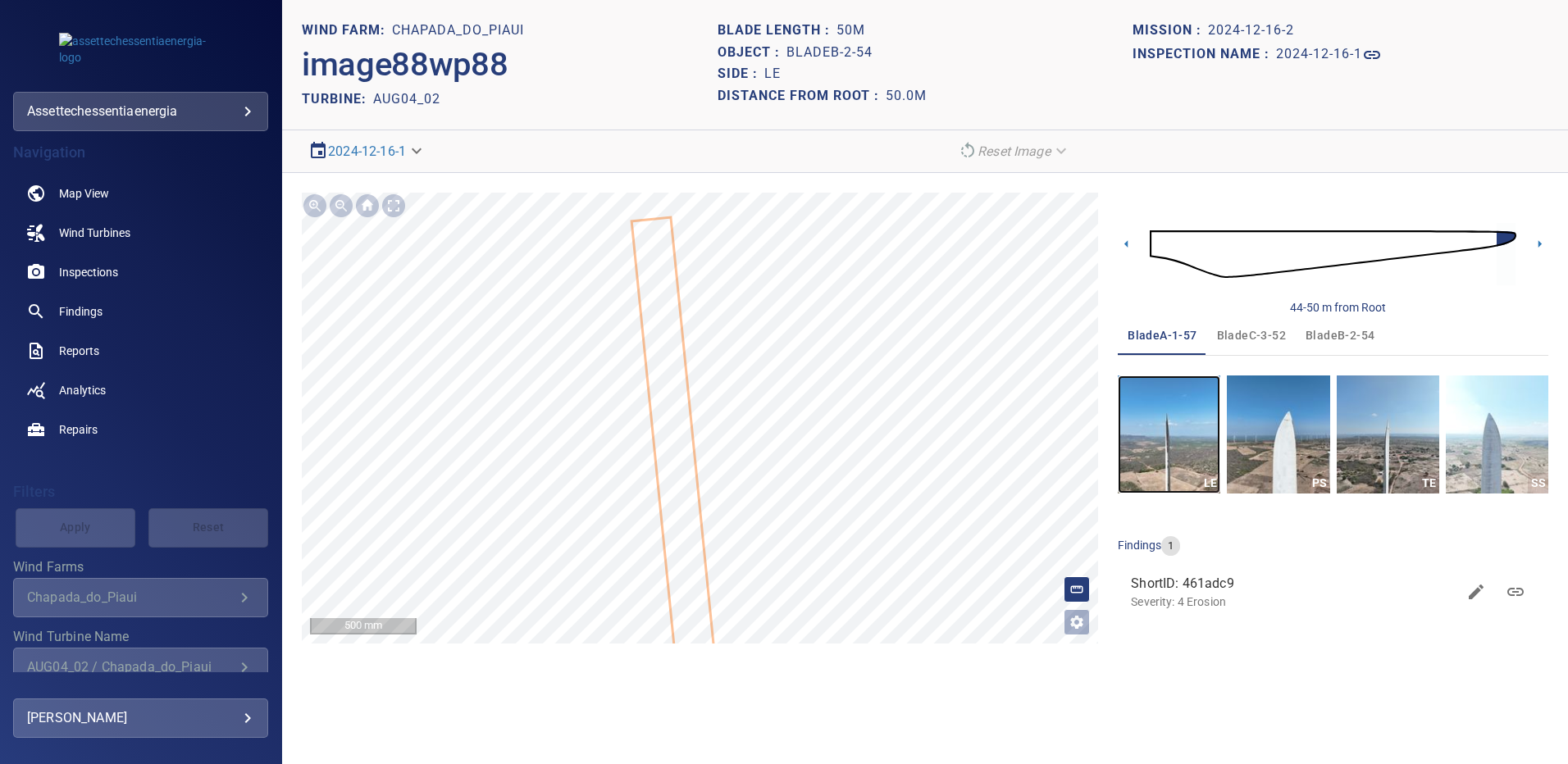
click at [1169, 429] on img "button" at bounding box center [1168, 434] width 102 height 118
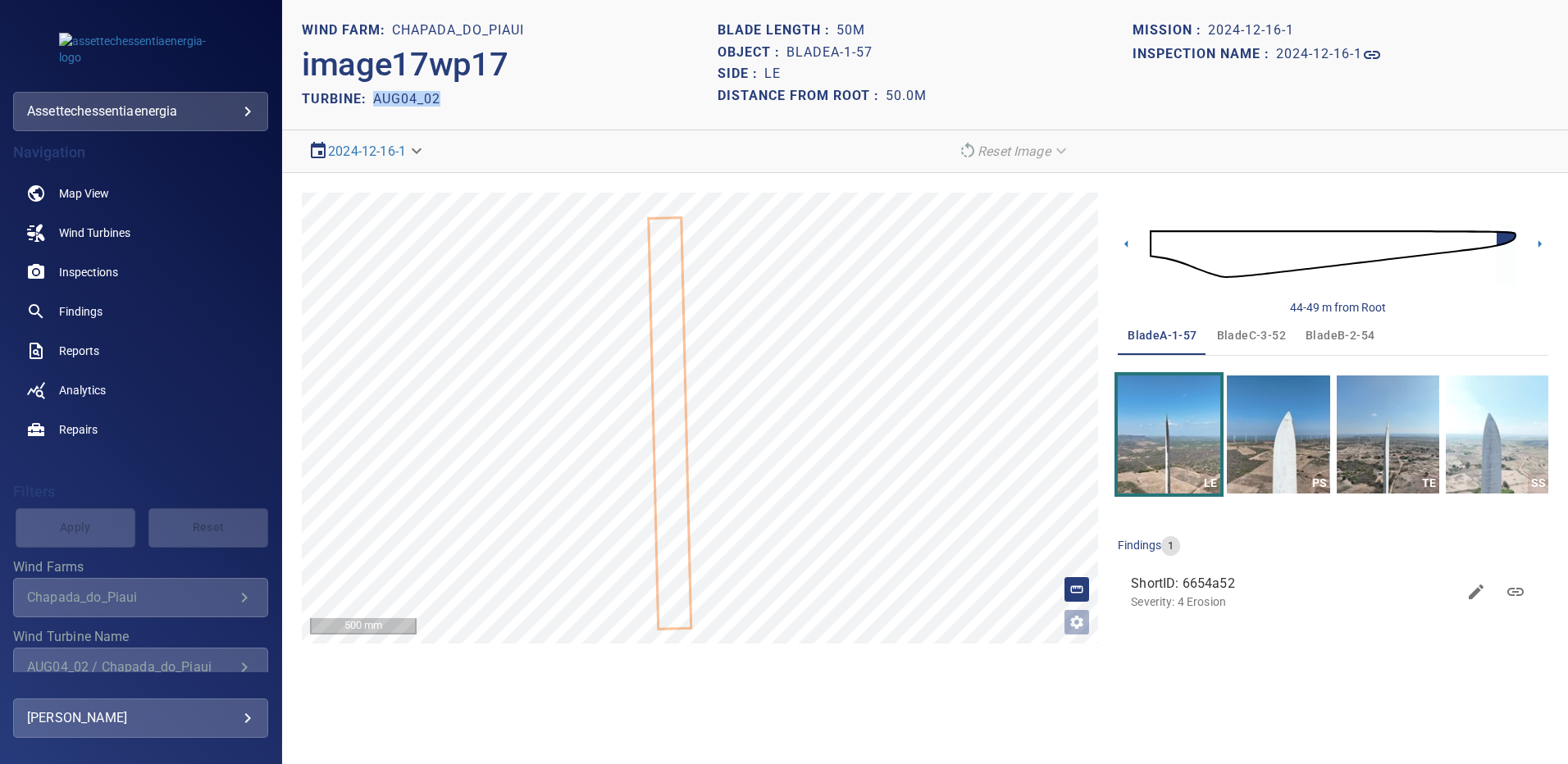
drag, startPoint x: 374, startPoint y: 98, endPoint x: 439, endPoint y: 102, distance: 65.1
click at [439, 102] on h2 "AUG04_02" at bounding box center [407, 99] width 67 height 16
copy h2 "AUG04_02"
click at [1333, 331] on span "bladeB-2-54" at bounding box center [1340, 335] width 69 height 20
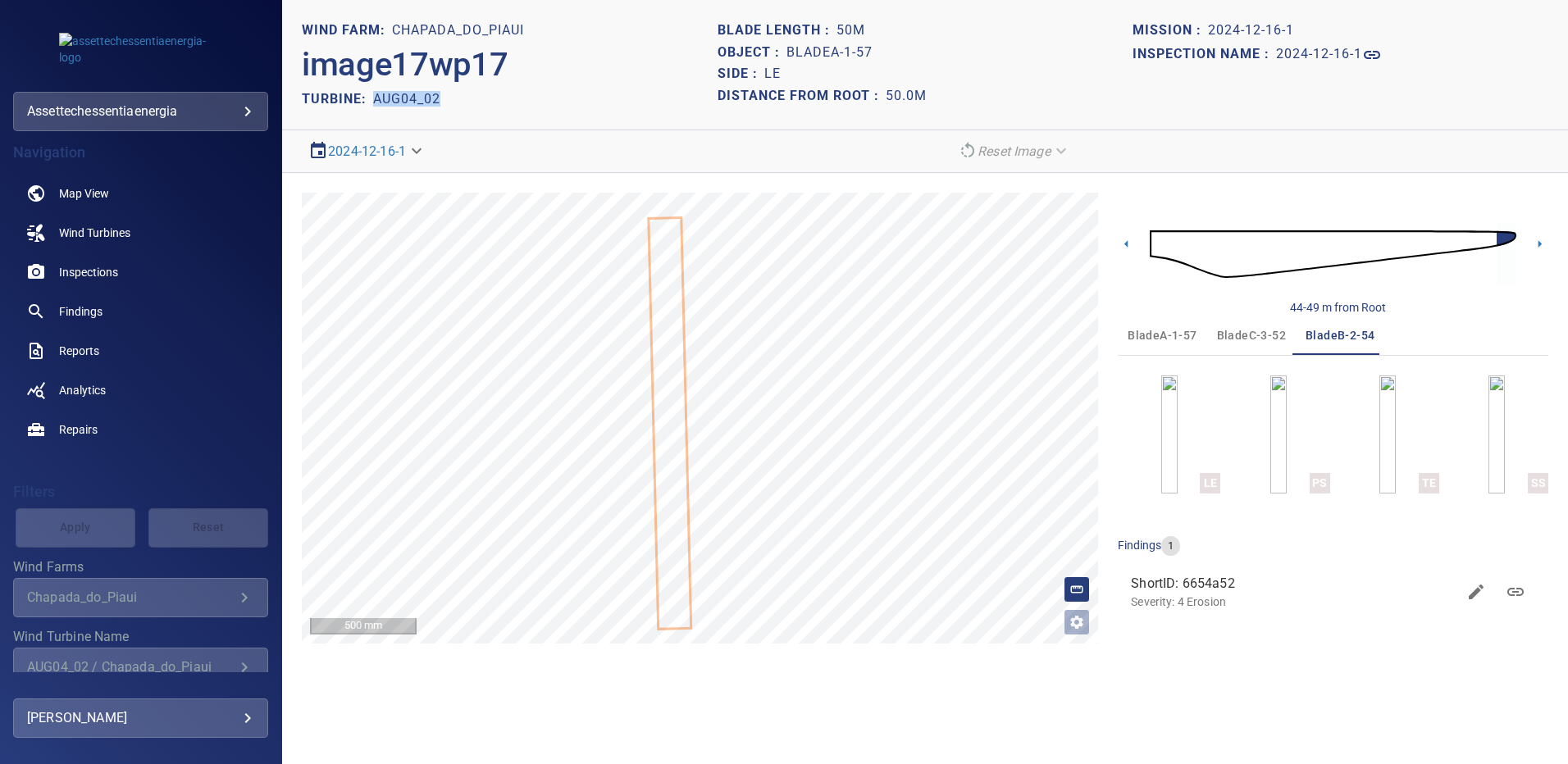
click at [1189, 431] on button "LE" at bounding box center [1168, 434] width 102 height 118
click at [1141, 326] on span "bladeA-1-57" at bounding box center [1162, 335] width 69 height 20
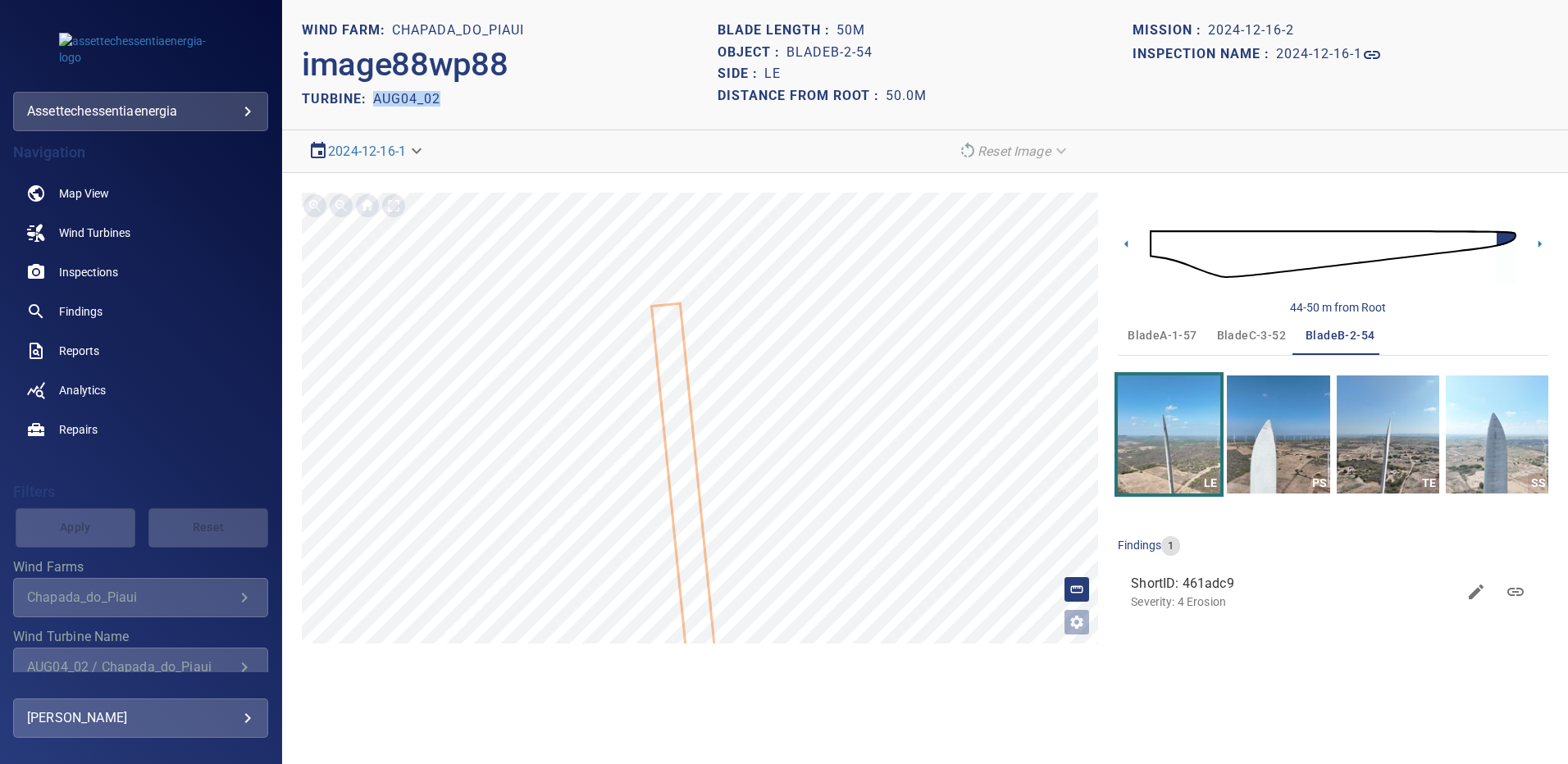
click at [1324, 335] on span "bladeB-2-54" at bounding box center [1340, 335] width 69 height 20
click at [1180, 438] on img "button" at bounding box center [1168, 434] width 102 height 118
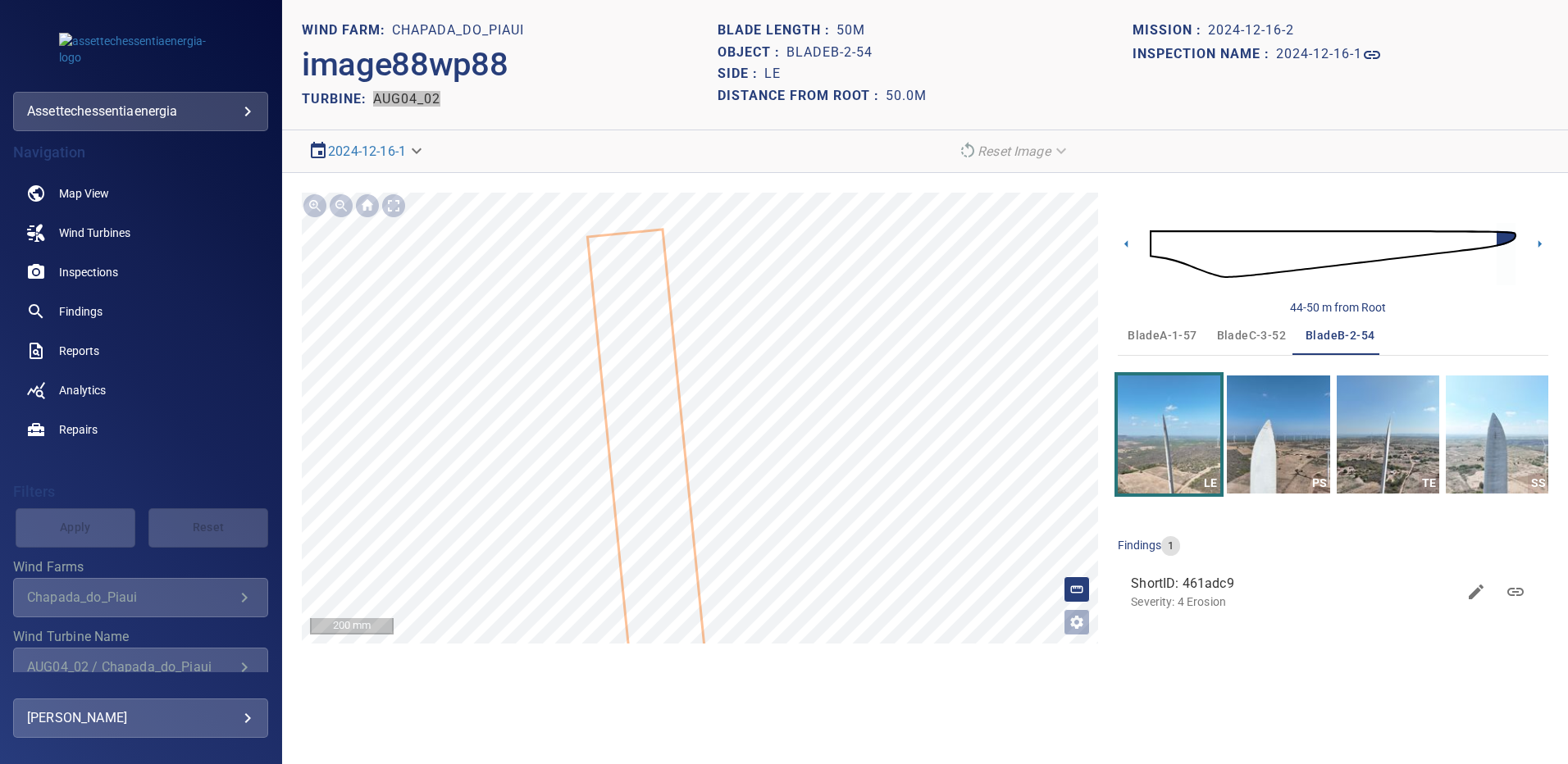
click at [1243, 342] on span "bladeC-3-52" at bounding box center [1251, 335] width 69 height 20
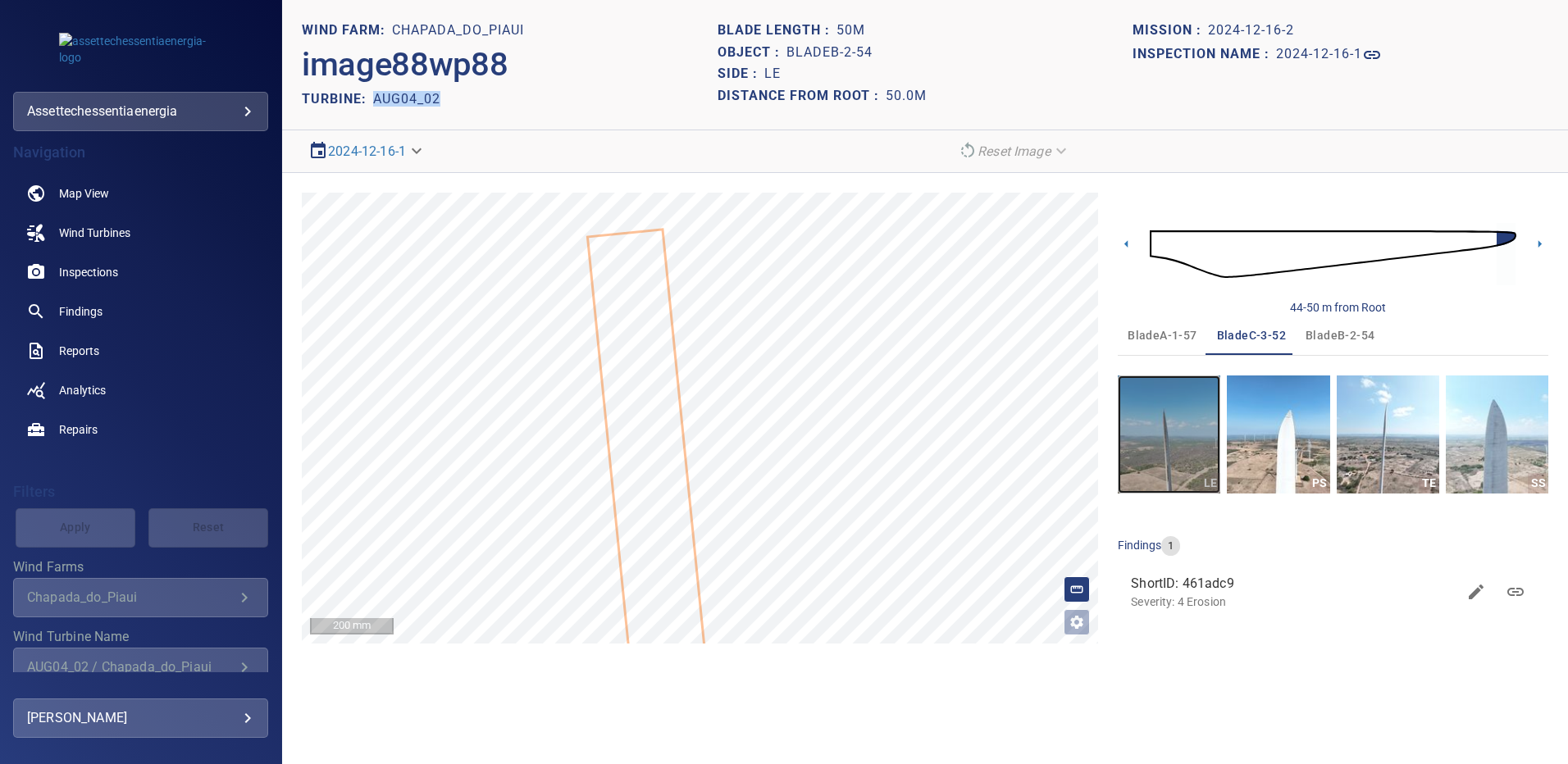
click at [1188, 428] on img "button" at bounding box center [1168, 434] width 102 height 118
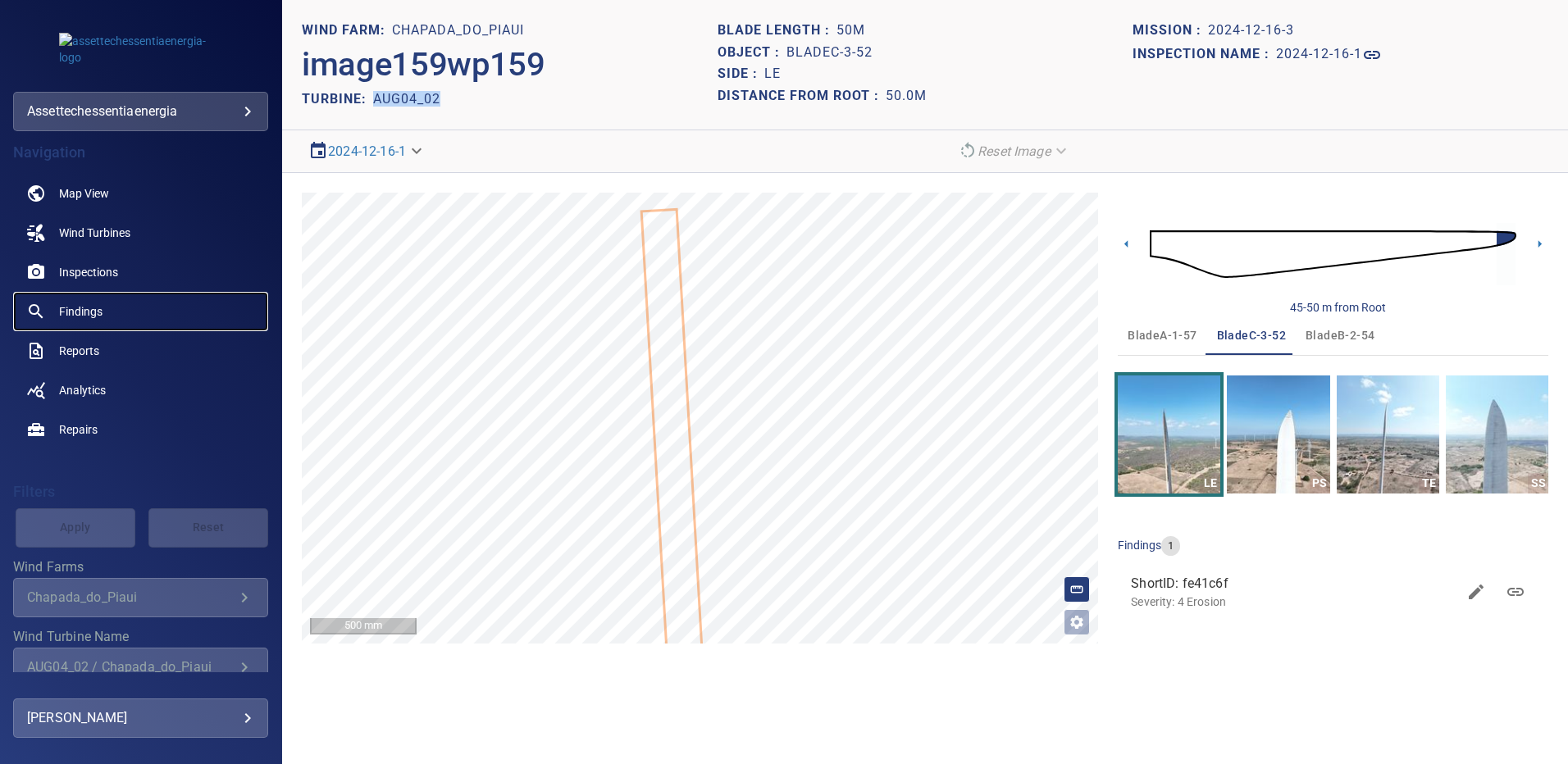
click at [103, 313] on link "Findings" at bounding box center [140, 311] width 255 height 39
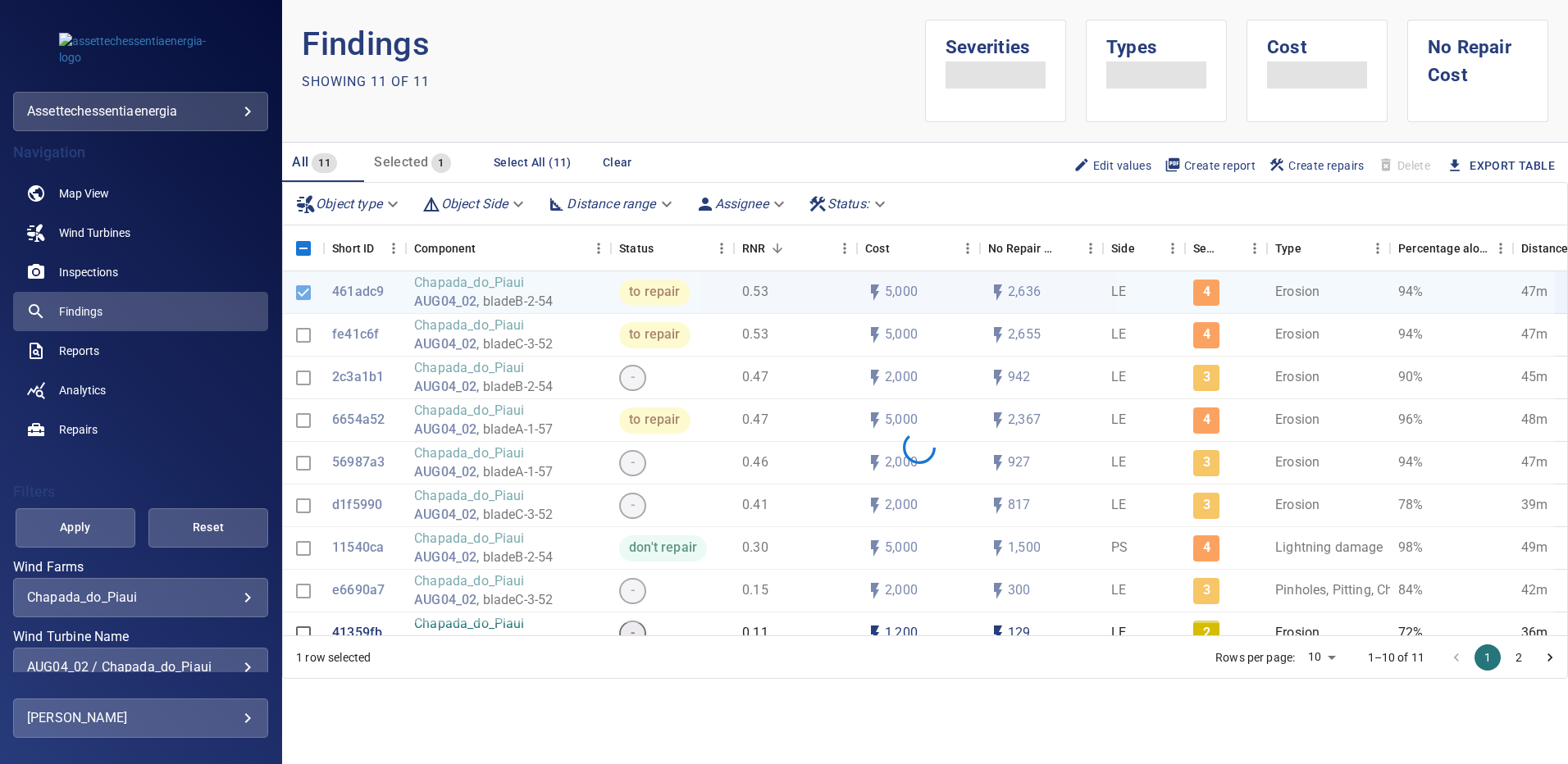
click at [233, 664] on div "AUG04_02 / Chapada_do_Piaui" at bounding box center [140, 666] width 227 height 16
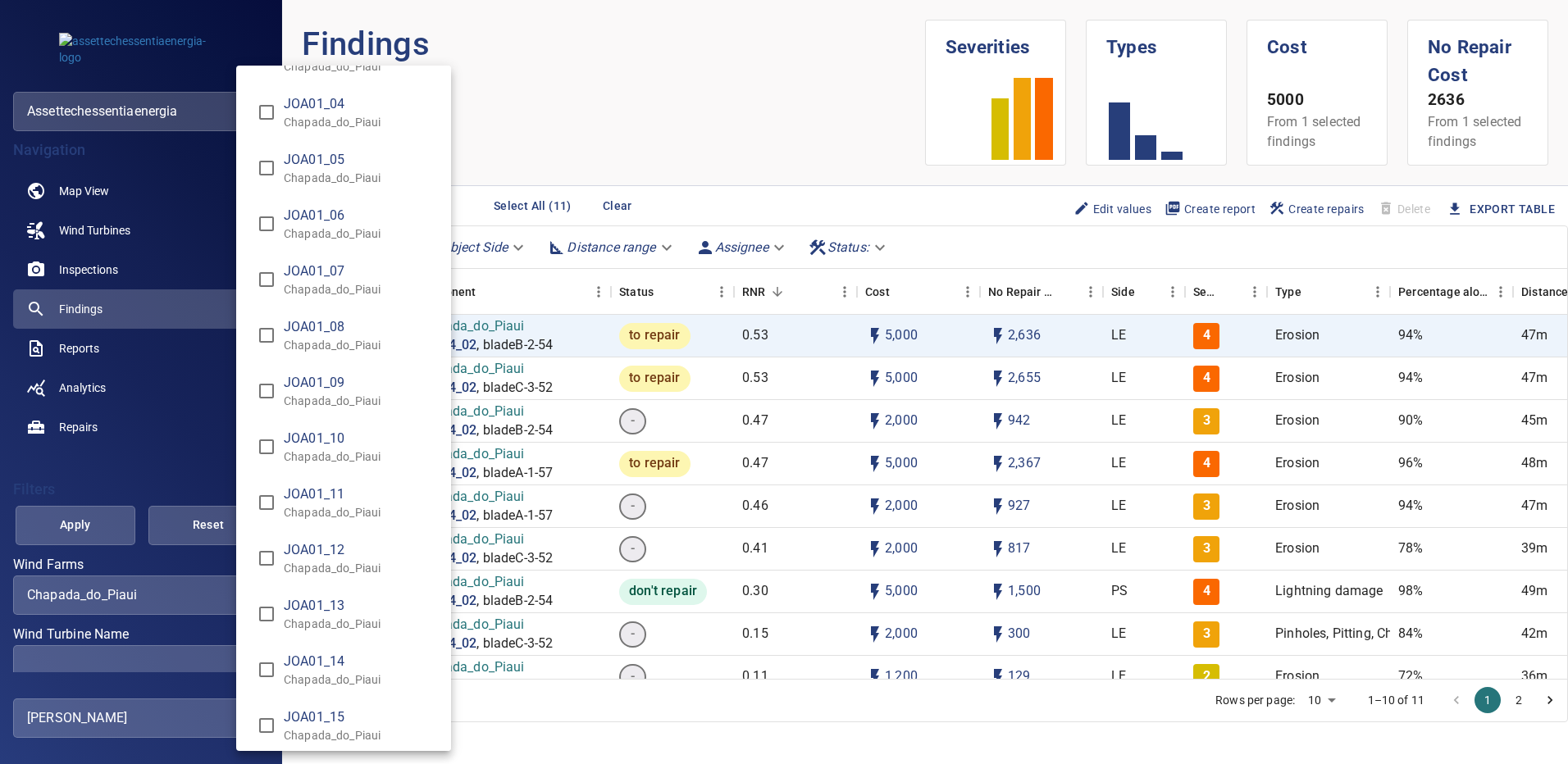
scroll to position [3032, 0]
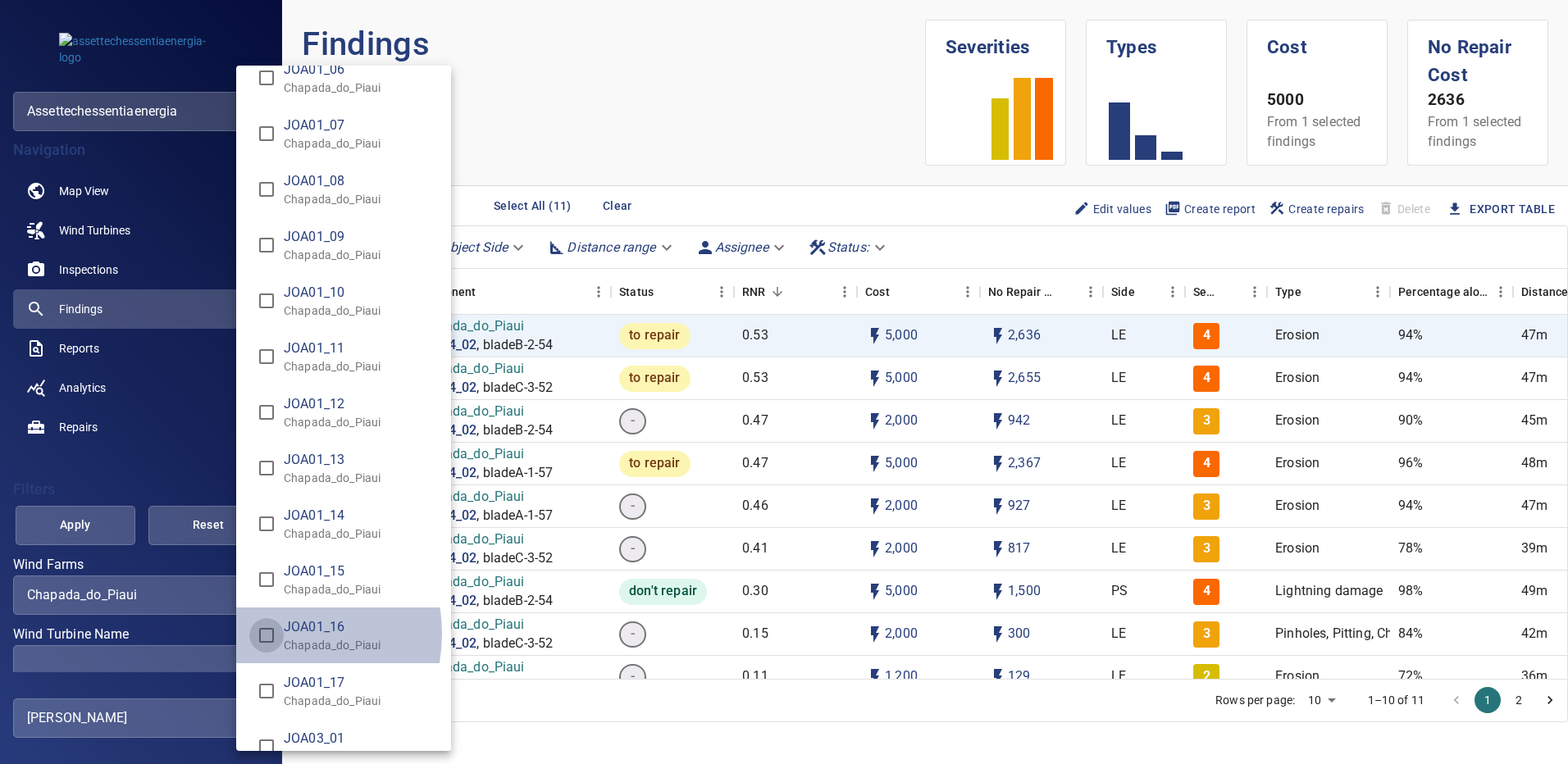
type input "**********"
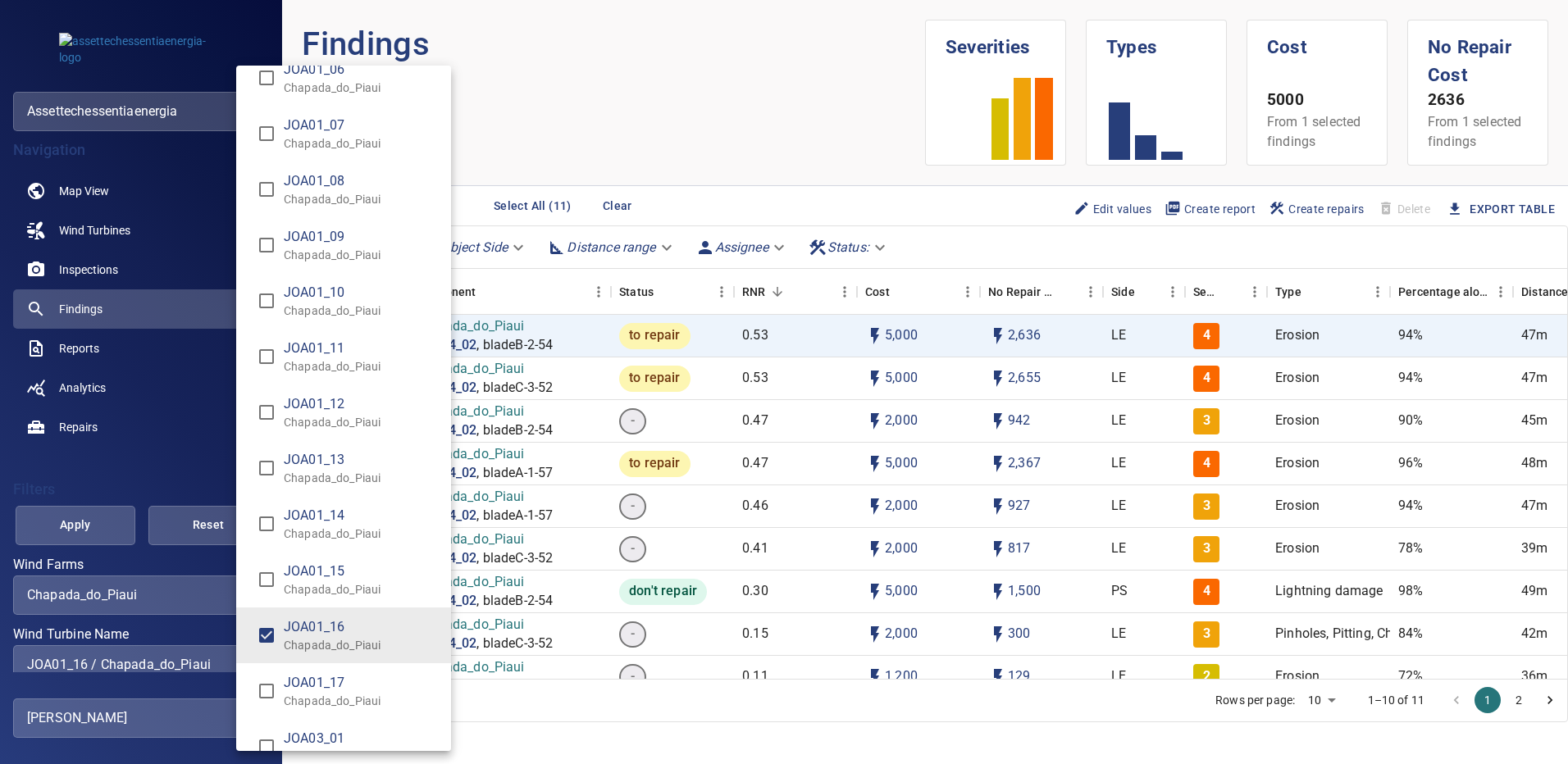
click at [103, 525] on div "Wind Turbine Name" at bounding box center [784, 382] width 1568 height 764
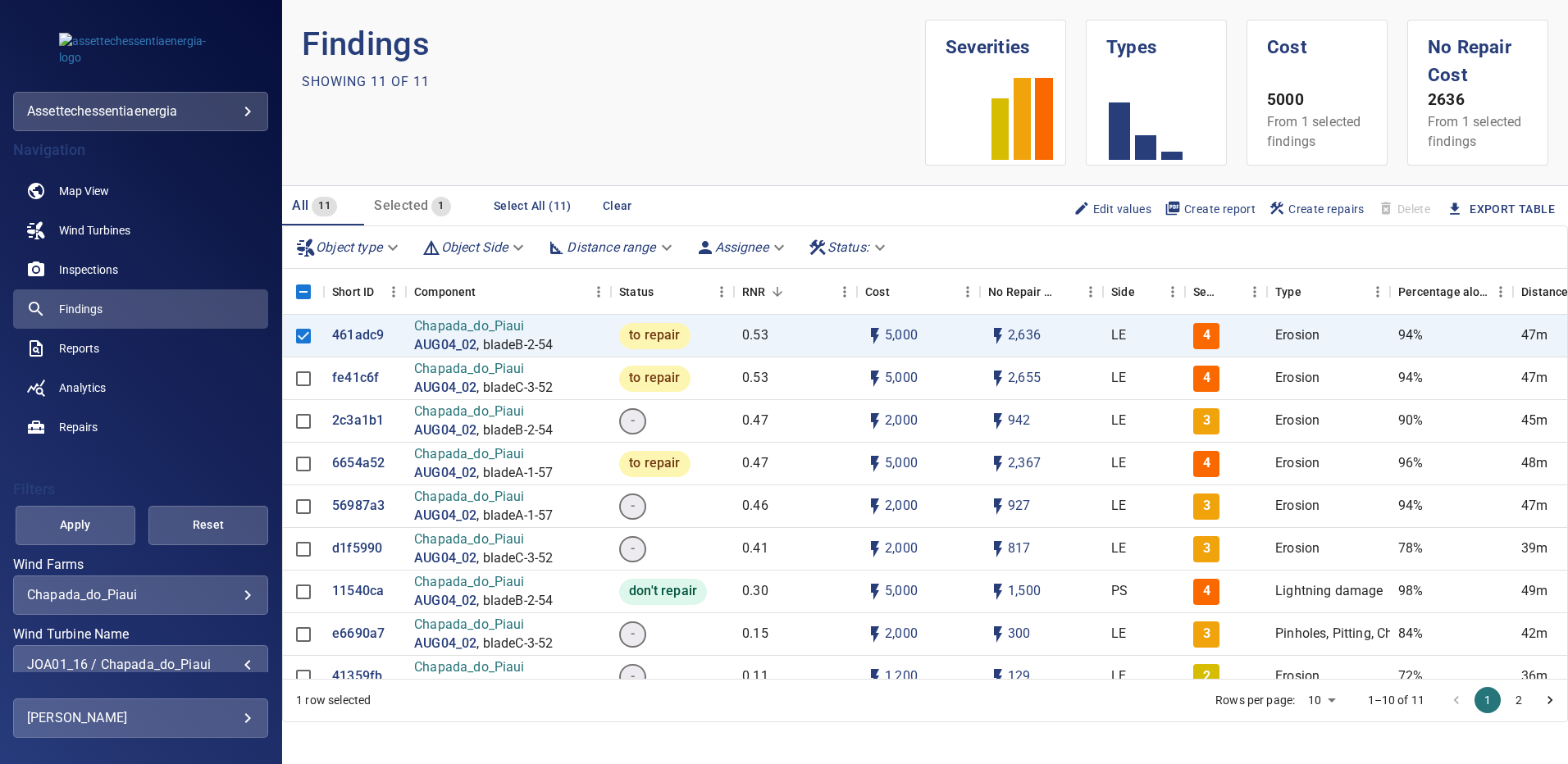
click at [99, 522] on span "Apply" at bounding box center [75, 524] width 79 height 20
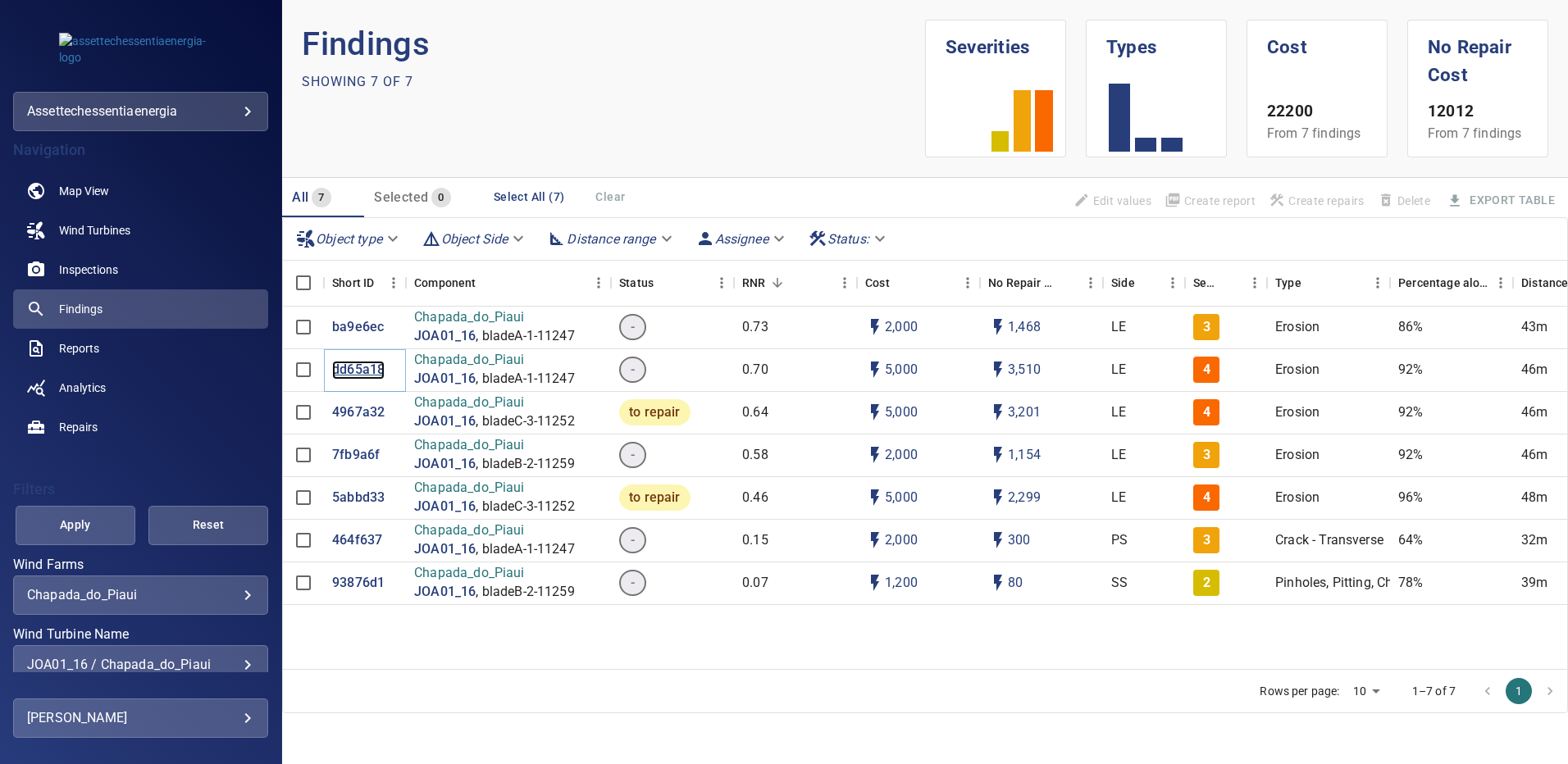
click at [361, 367] on p "dd65a18" at bounding box center [358, 369] width 52 height 19
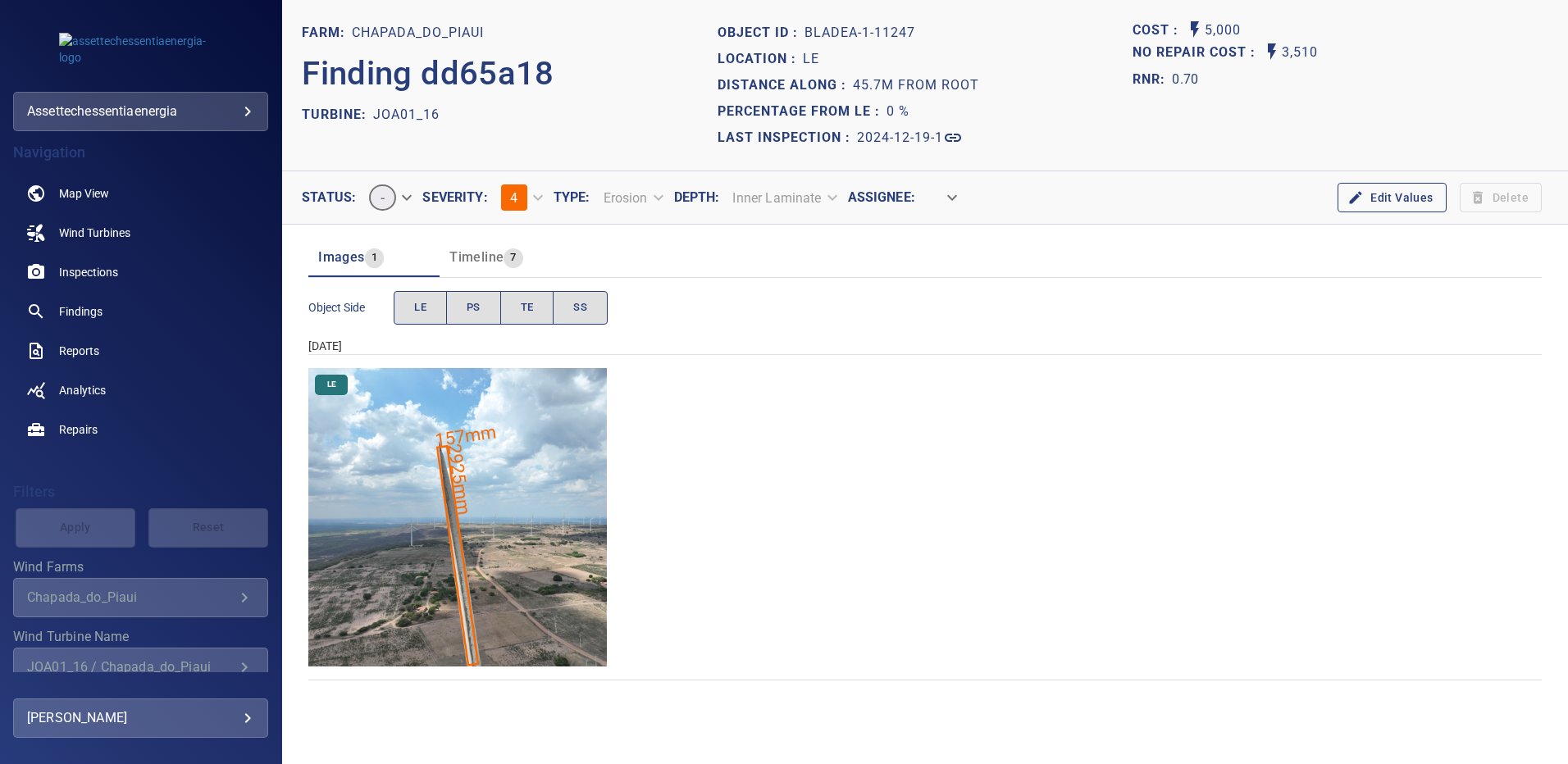
click at [496, 482] on img "Chapada_do_Piaui/JOA01_16/2024-12-19-1/2024-12-19-1/image18wp18.jpg" at bounding box center [457, 517] width 298 height 298
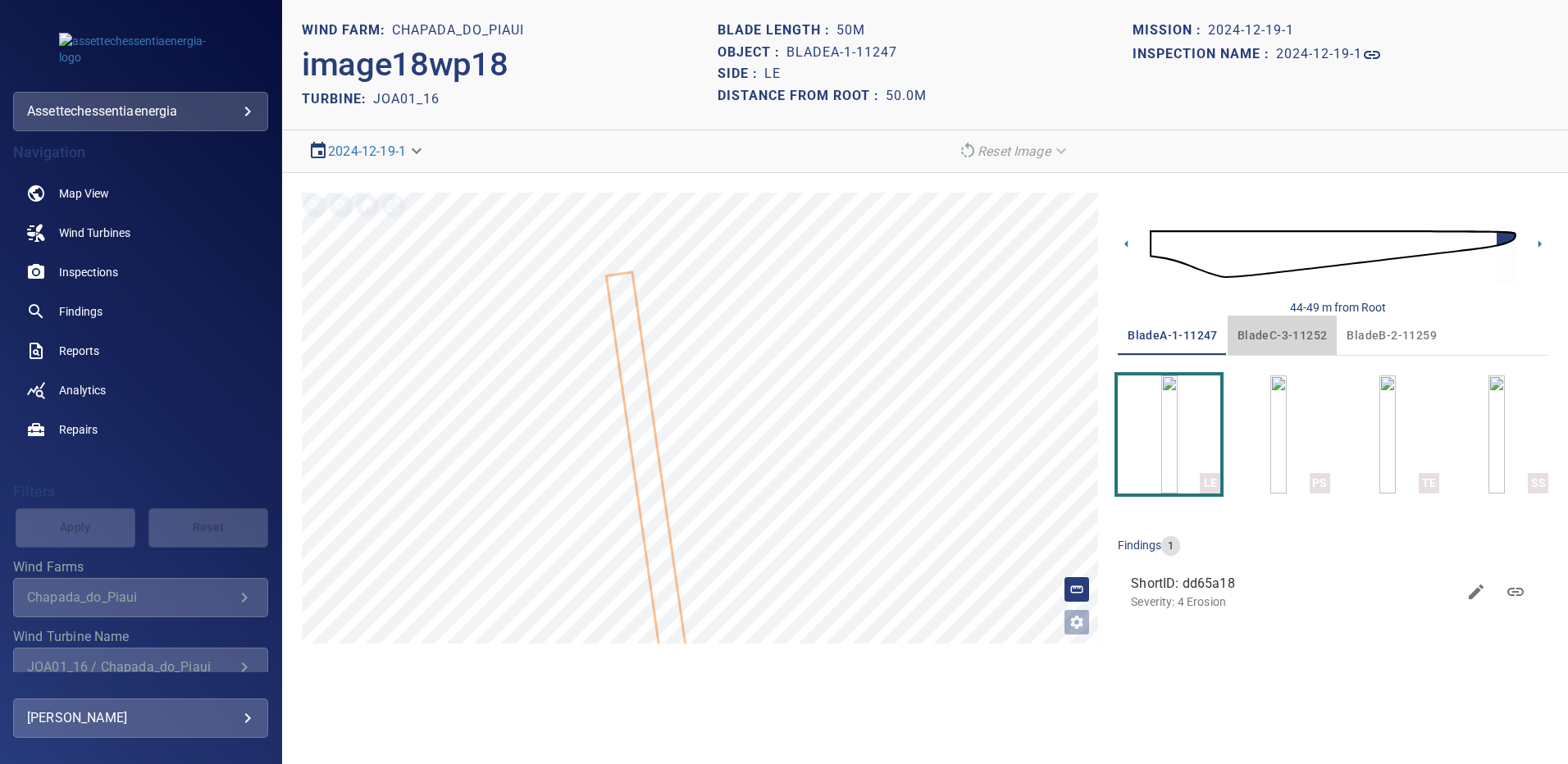
click at [1280, 335] on span "bladeC-3-11252" at bounding box center [1283, 335] width 91 height 20
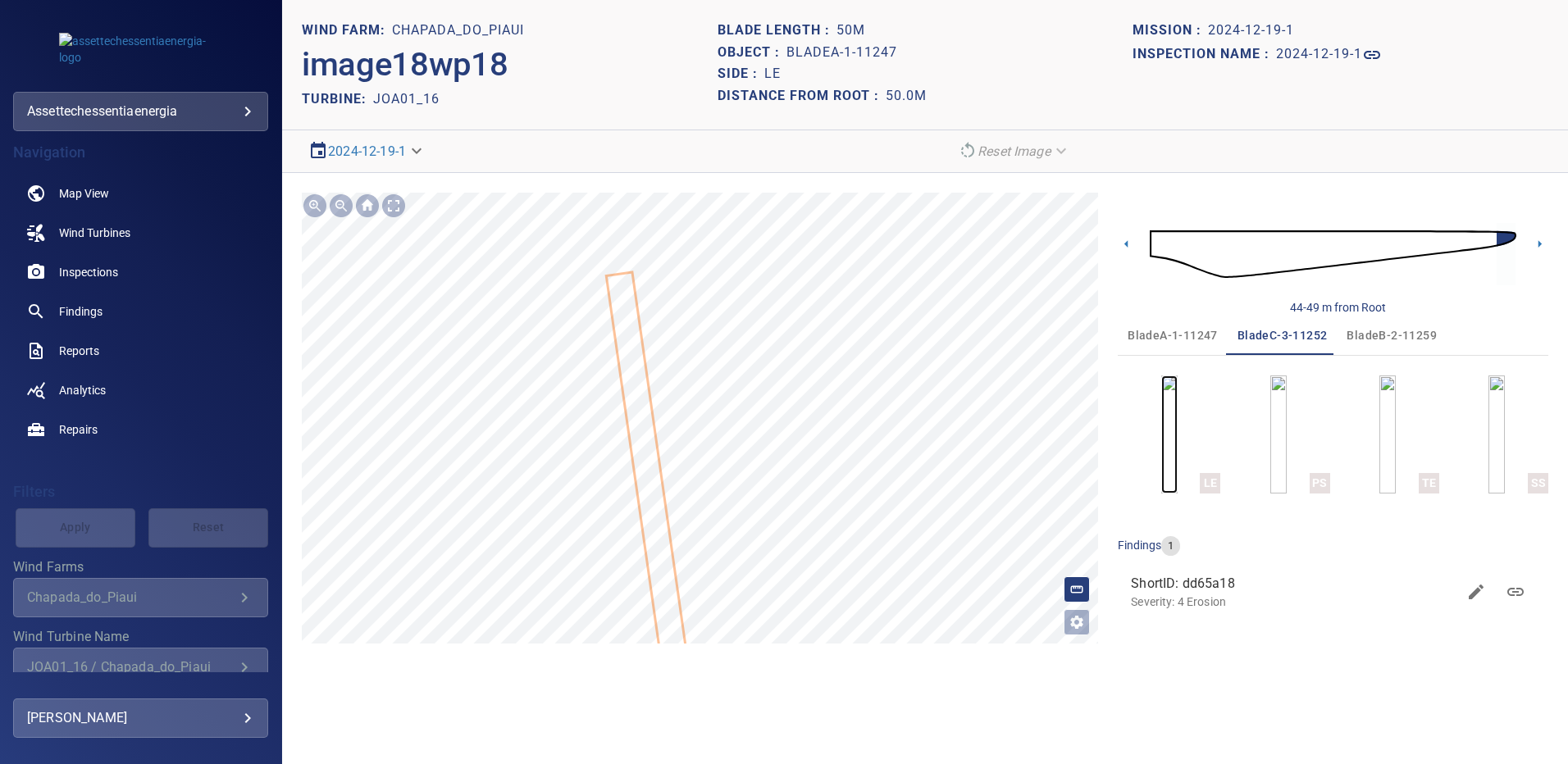
click at [1161, 420] on img "button" at bounding box center [1169, 434] width 16 height 118
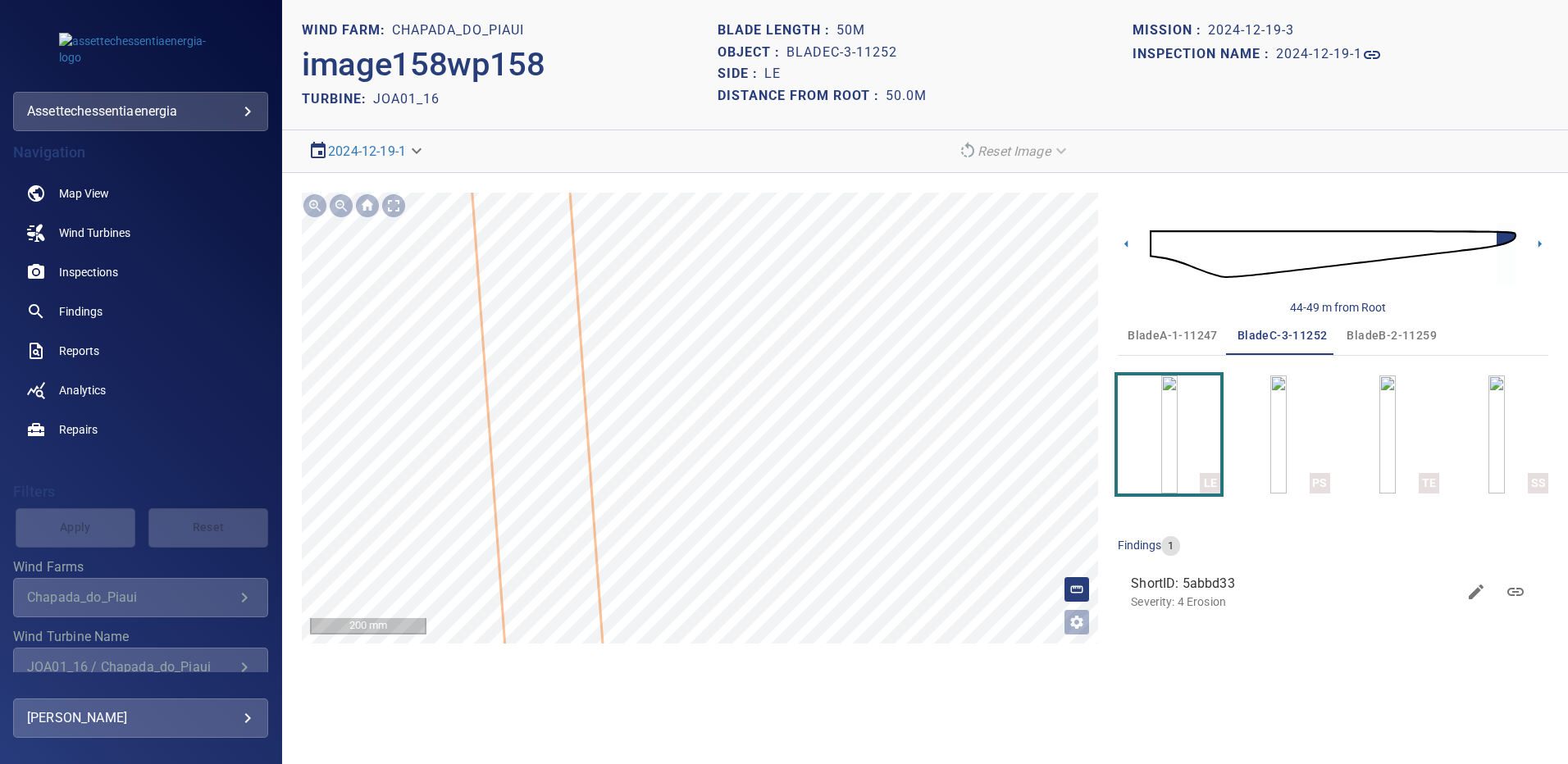
click at [1371, 335] on span "bladeB-2-11259" at bounding box center [1391, 335] width 91 height 20
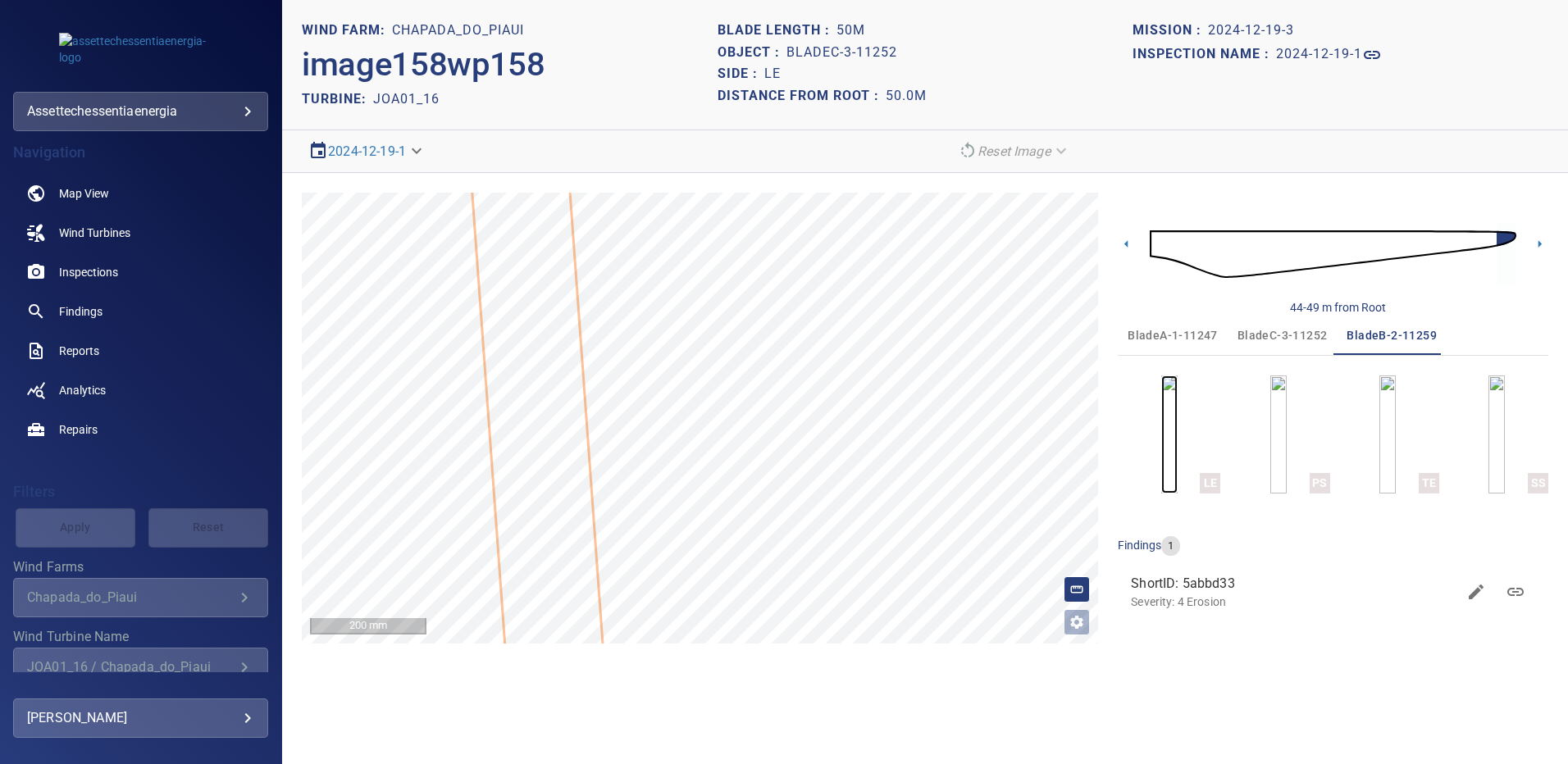
click at [1177, 436] on img "button" at bounding box center [1169, 434] width 16 height 118
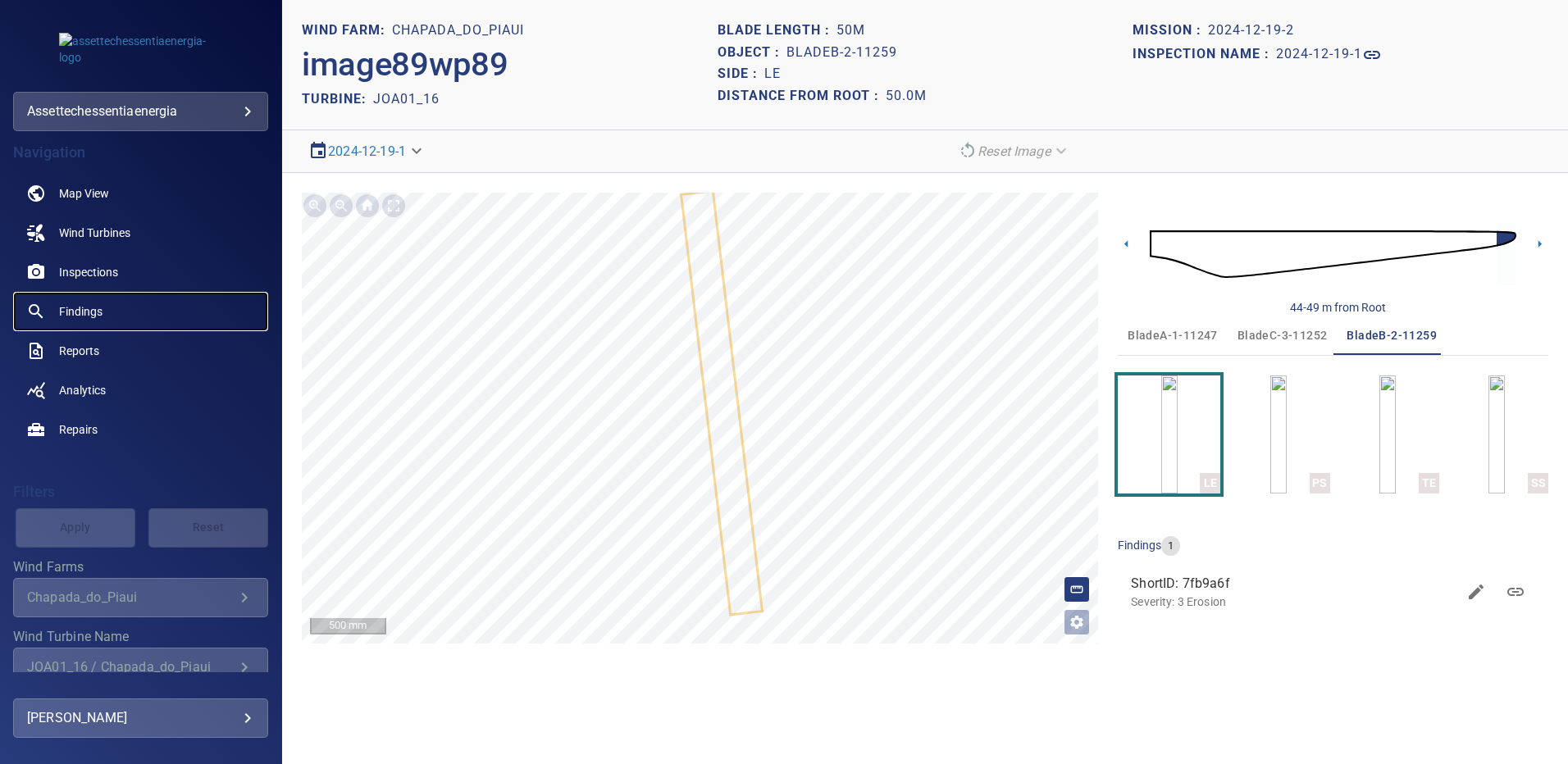
click at [78, 306] on span "Findings" at bounding box center [80, 311] width 44 height 16
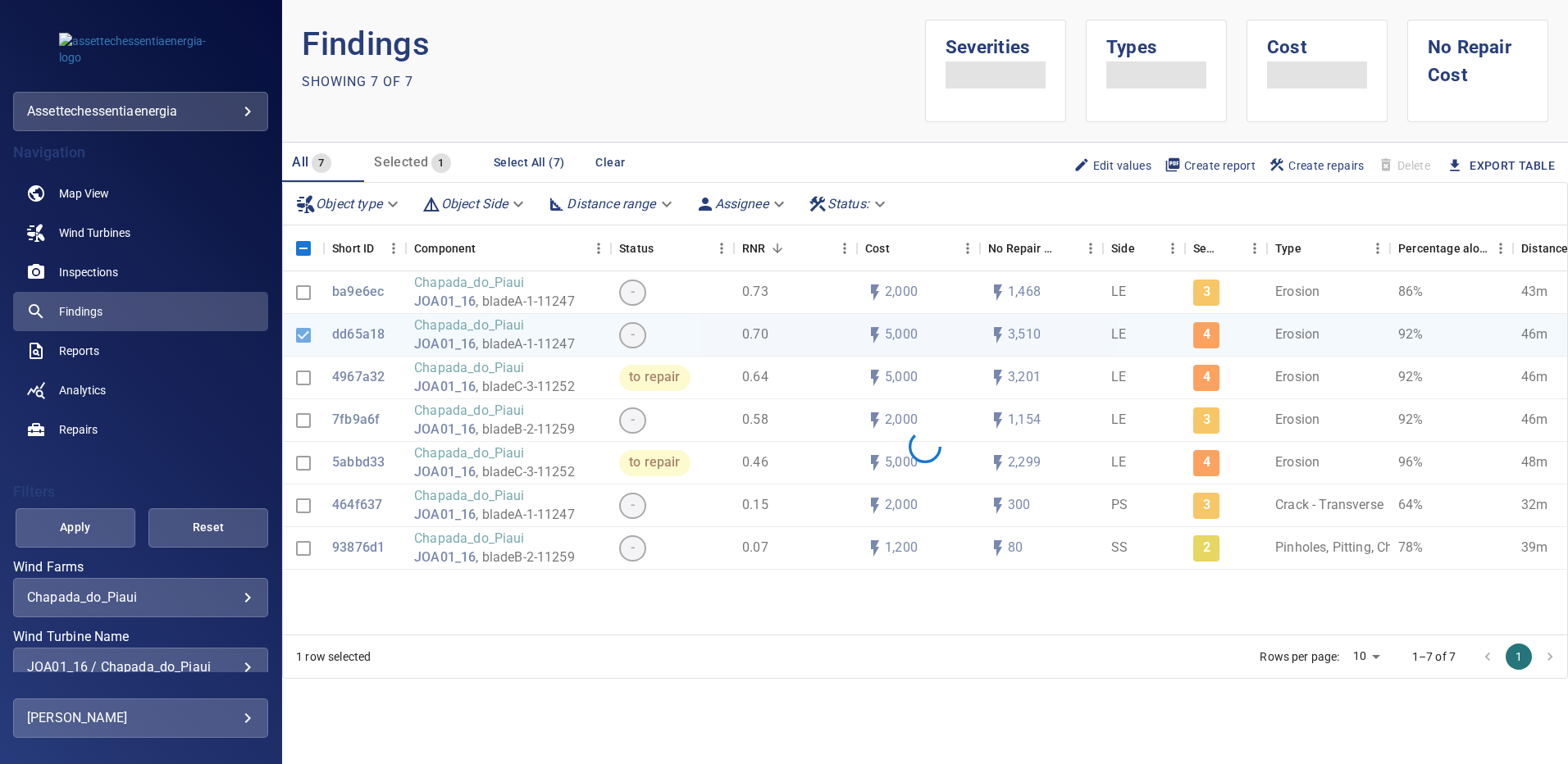
click at [234, 662] on div "JOA01_16 / Chapada_do_Piaui" at bounding box center [140, 666] width 227 height 16
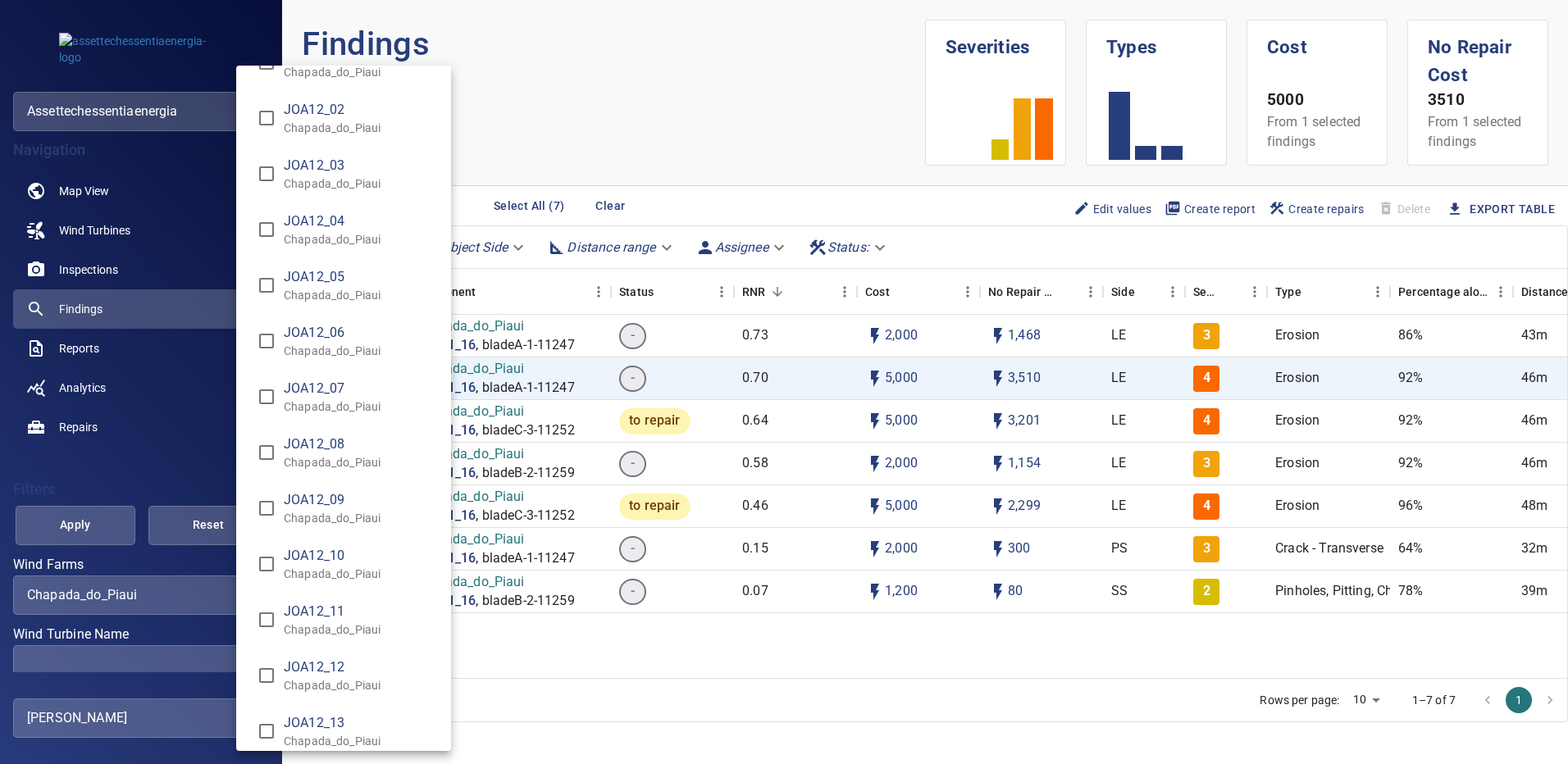
scroll to position [10443, 0]
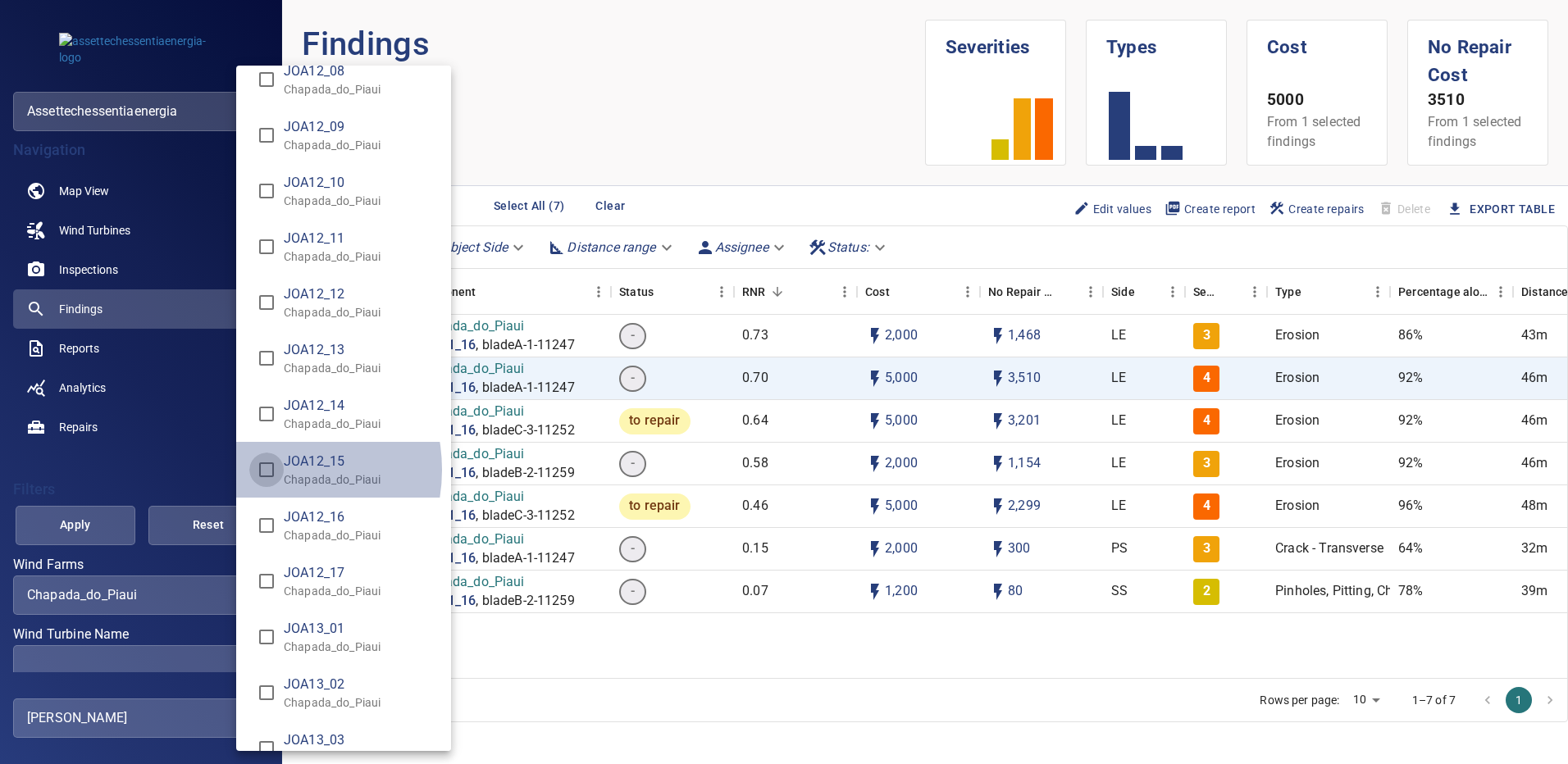
type input "**********"
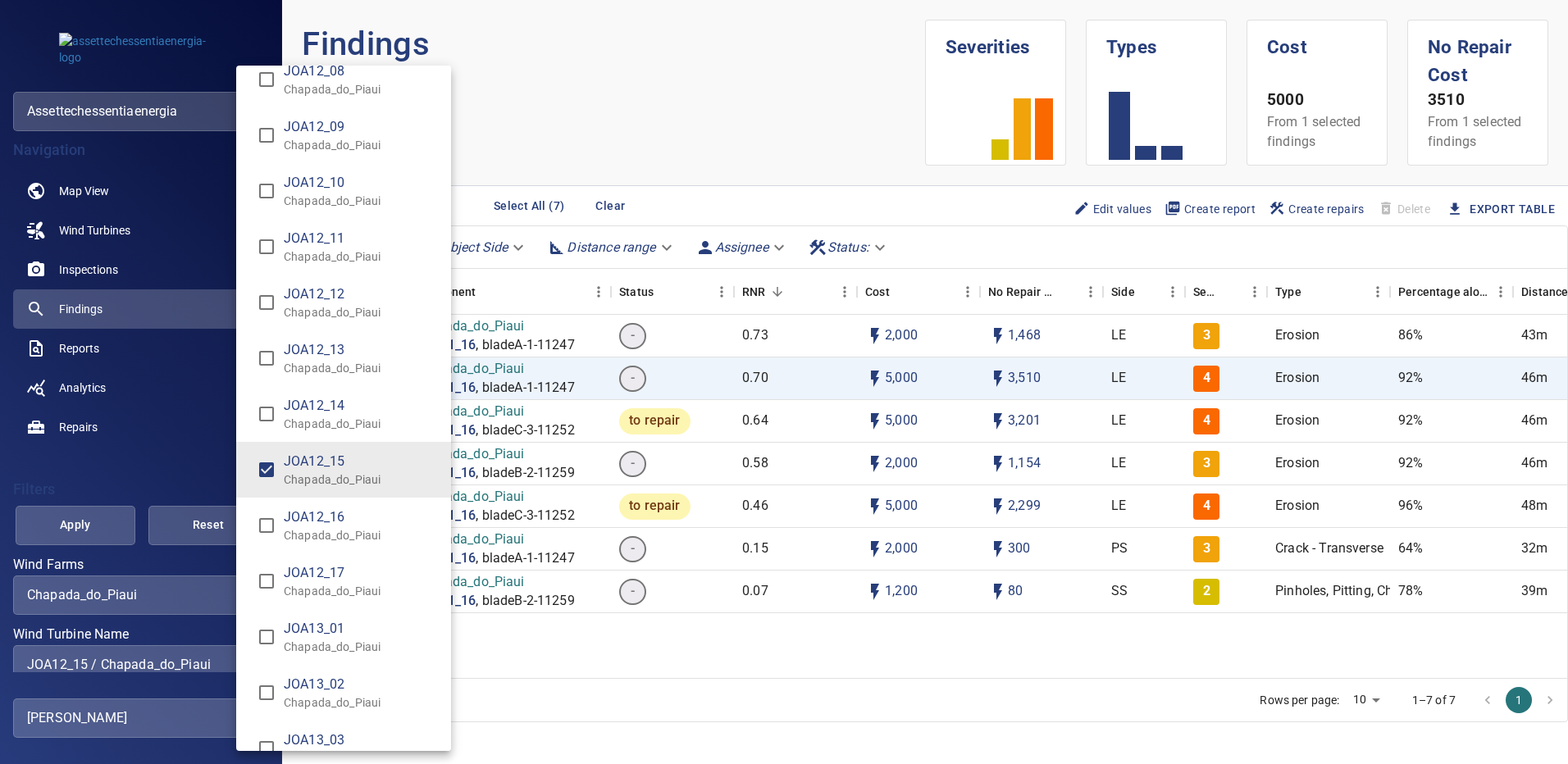
click at [91, 526] on div "Wind Turbine Name" at bounding box center [784, 382] width 1568 height 764
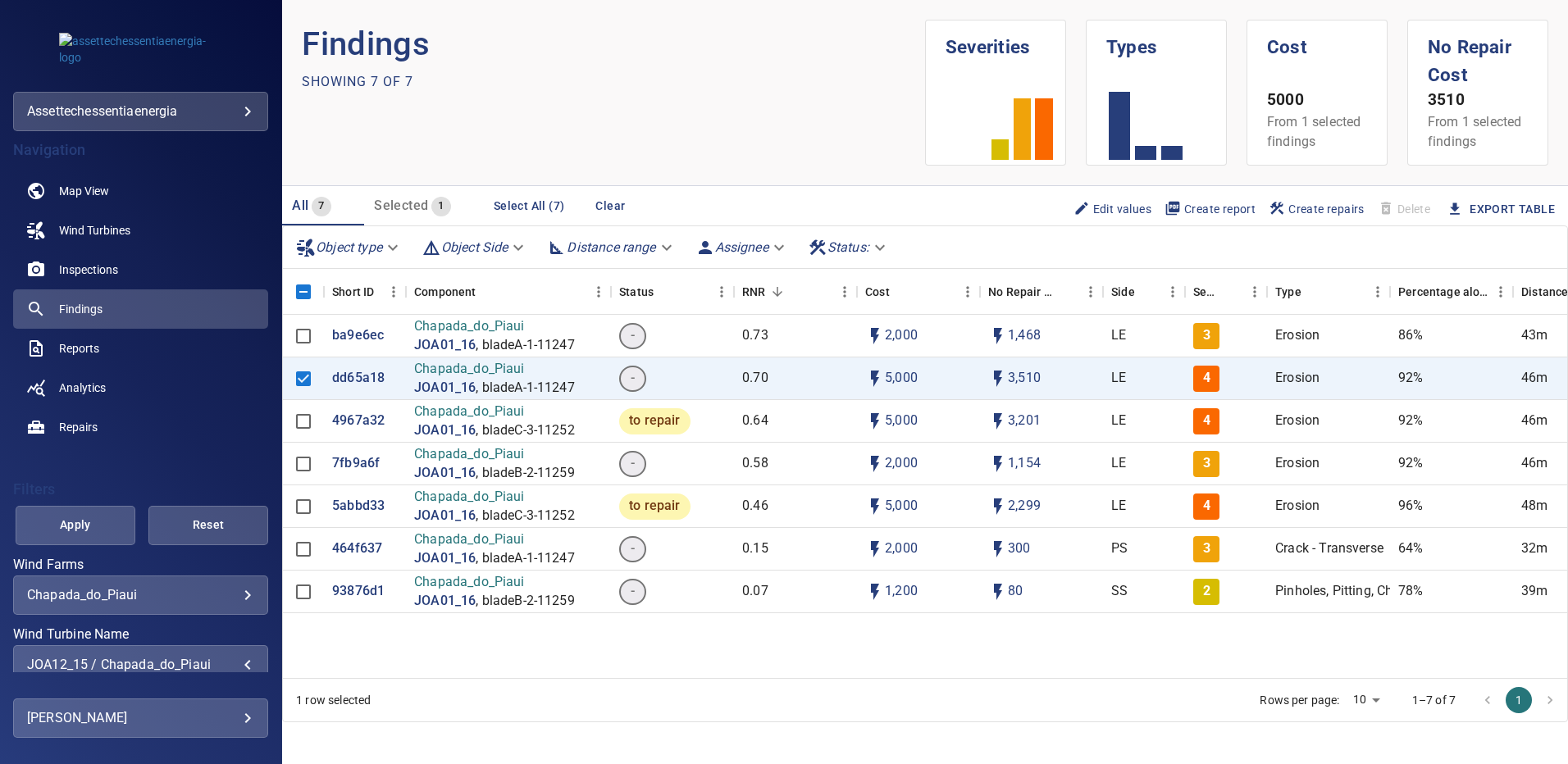
click at [91, 526] on span "Apply" at bounding box center [75, 524] width 79 height 20
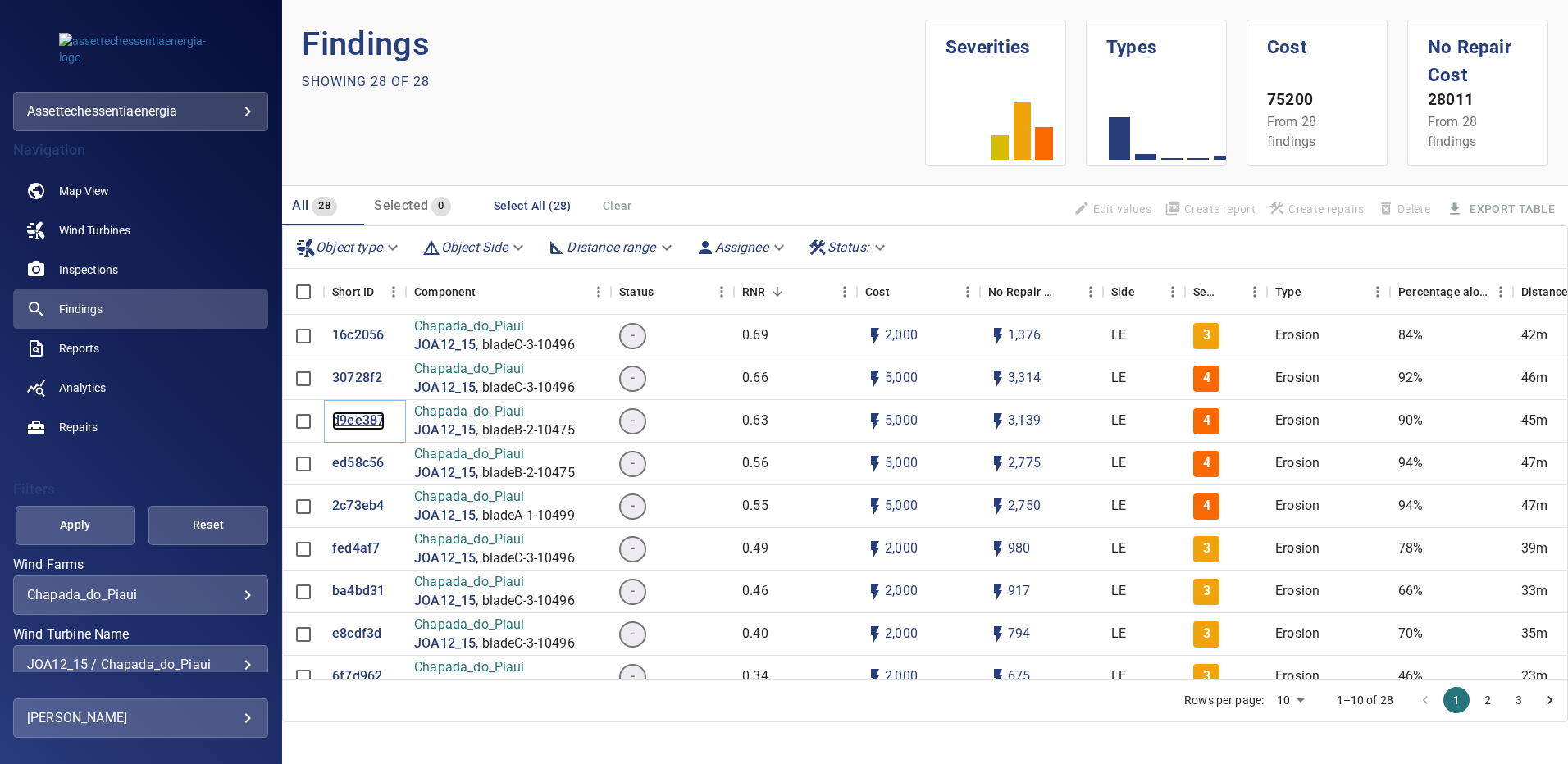
click at [368, 420] on p "d9ee387" at bounding box center [358, 421] width 52 height 19
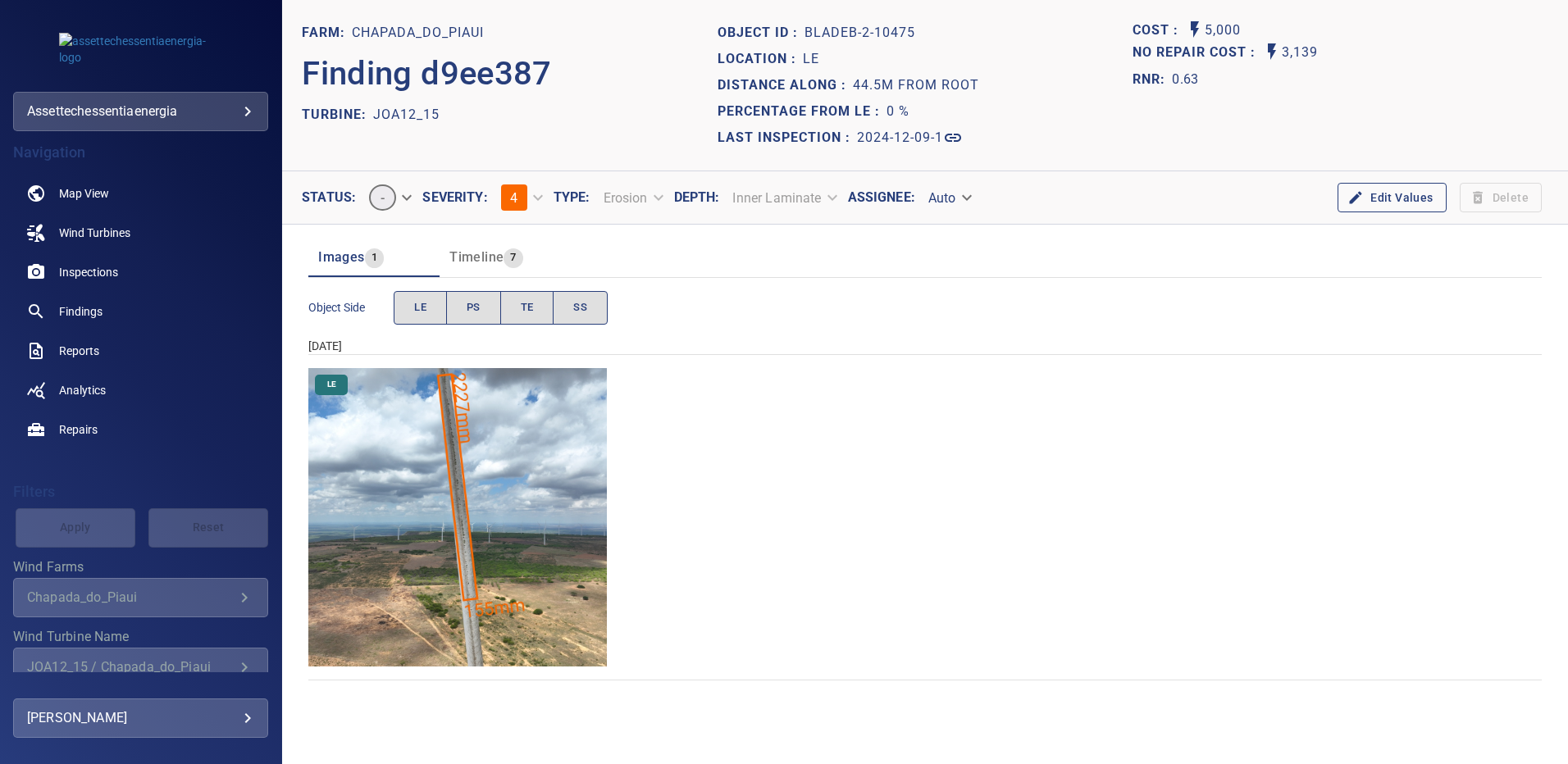
click at [541, 474] on img "Chapada_do_Piaui/JOA12_15/2024-12-09-1/2024-12-09-2/image115wp115.jpg" at bounding box center [457, 517] width 298 height 298
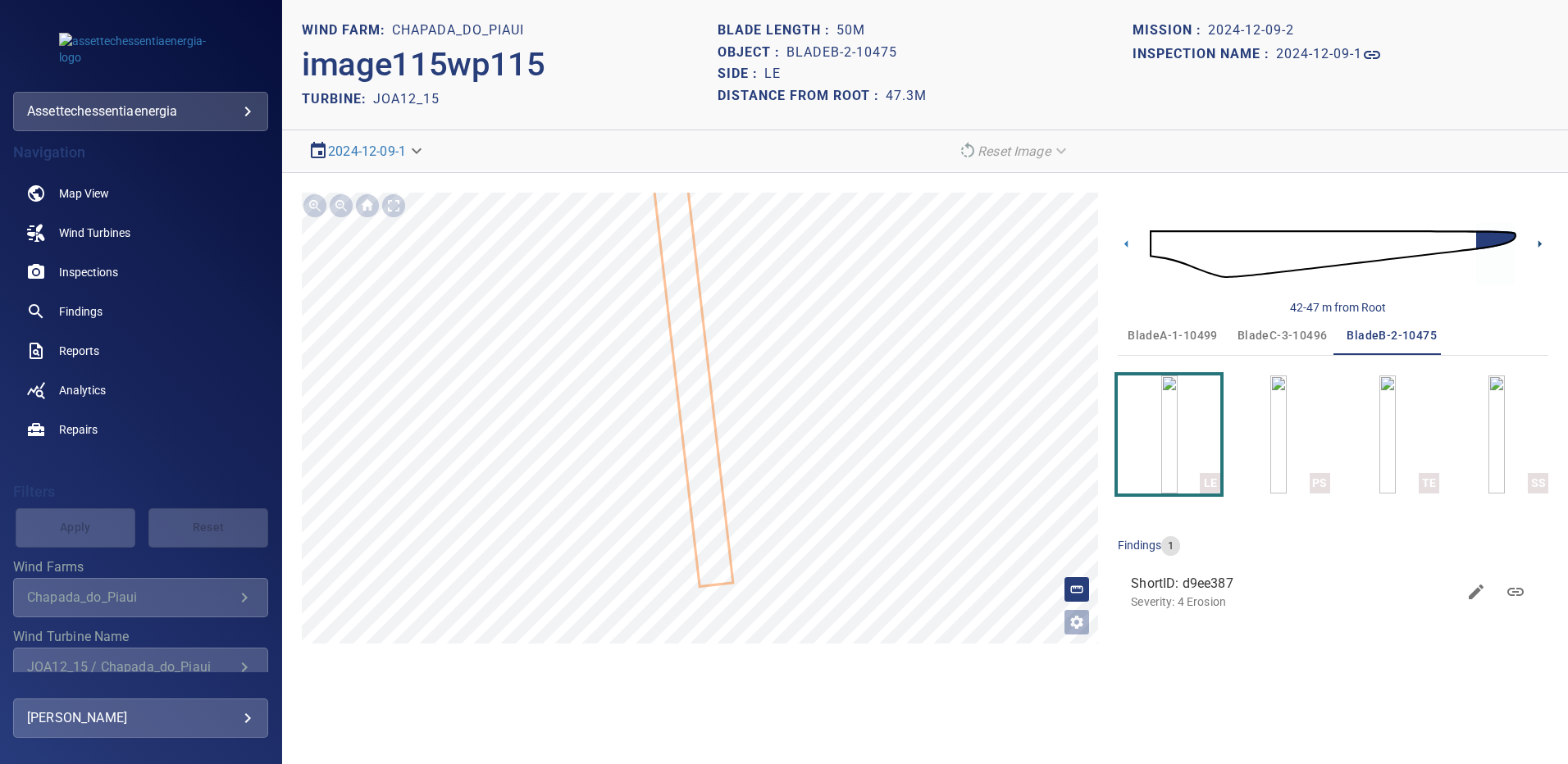
click at [1537, 243] on icon at bounding box center [1539, 243] width 17 height 17
click at [1184, 335] on span "bladeA-1-10499" at bounding box center [1173, 335] width 91 height 20
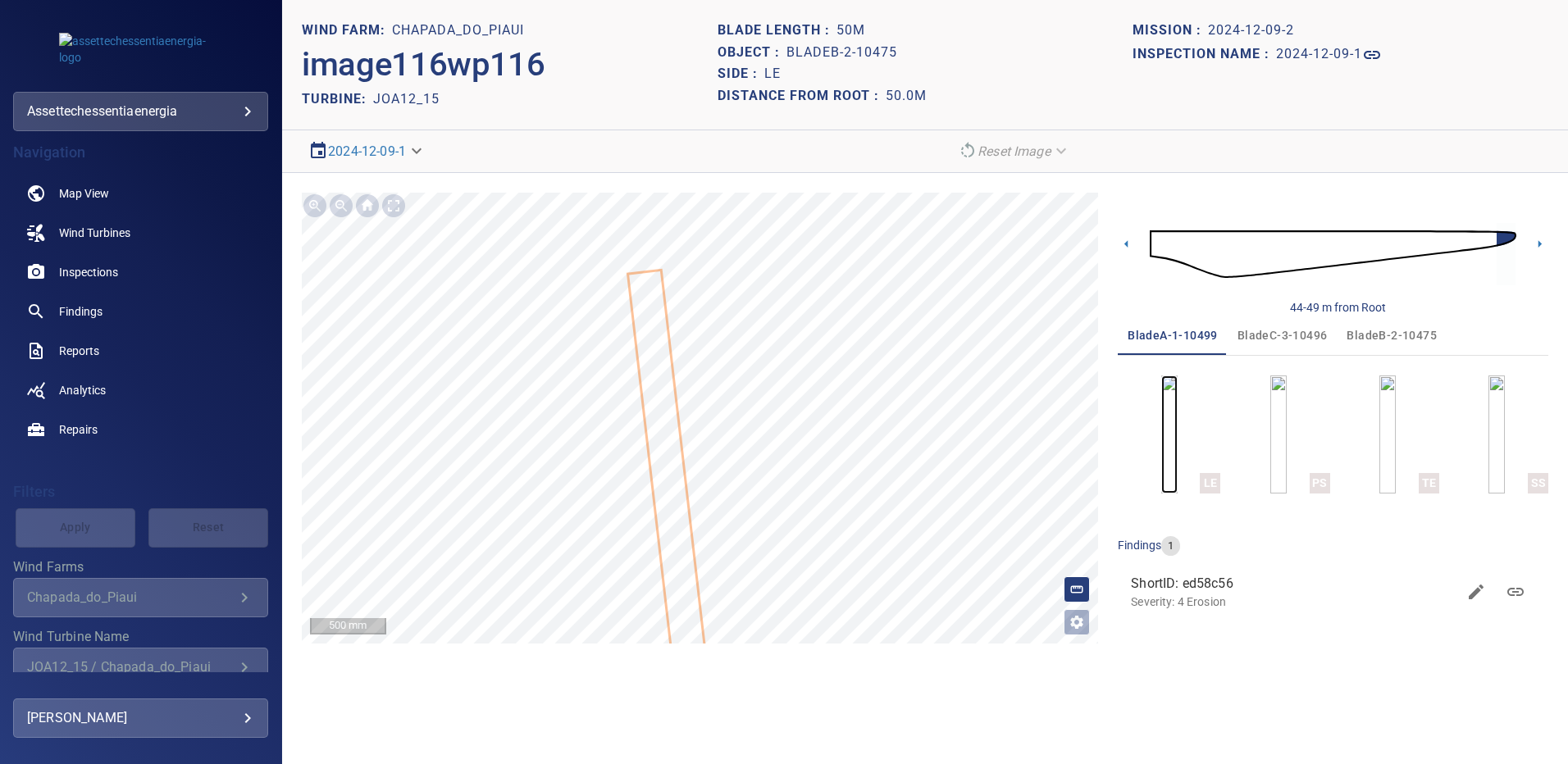
click at [1171, 445] on img "button" at bounding box center [1169, 434] width 16 height 118
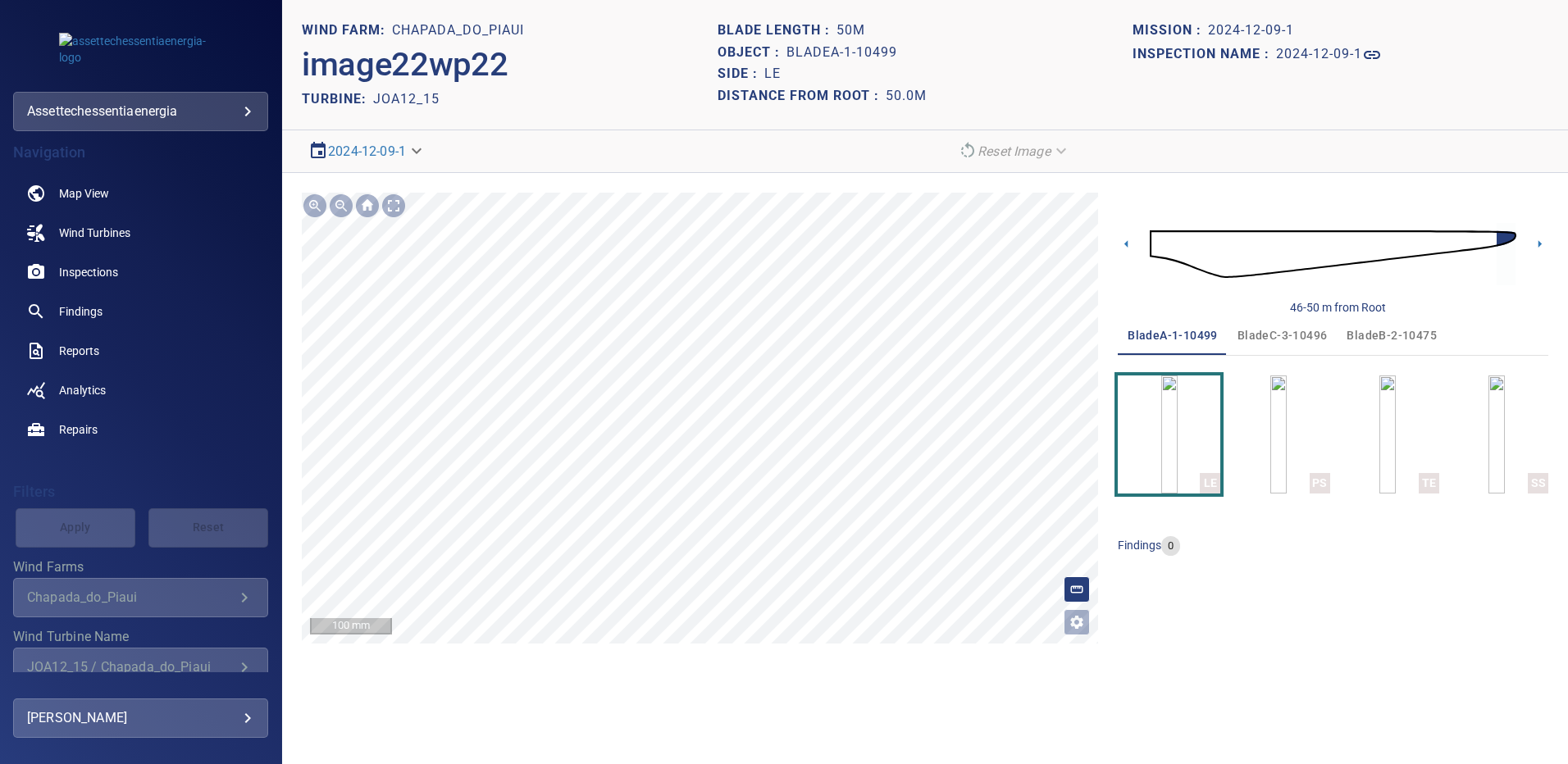
click at [799, 681] on section "**********" at bounding box center [925, 382] width 1286 height 764
click at [1403, 335] on span "bladeB-2-10475" at bounding box center [1391, 335] width 91 height 20
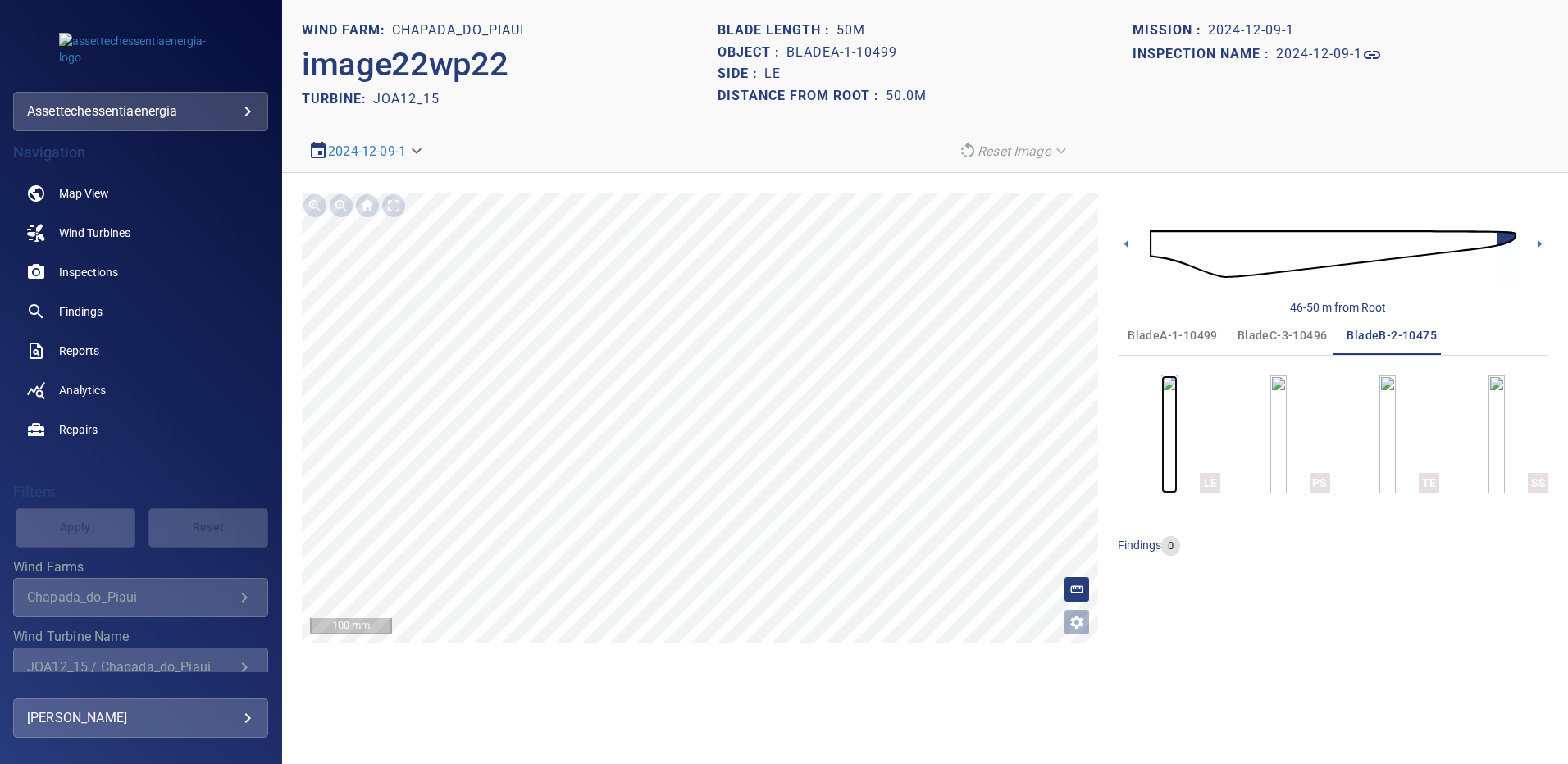
click at [1177, 445] on img "button" at bounding box center [1169, 434] width 16 height 118
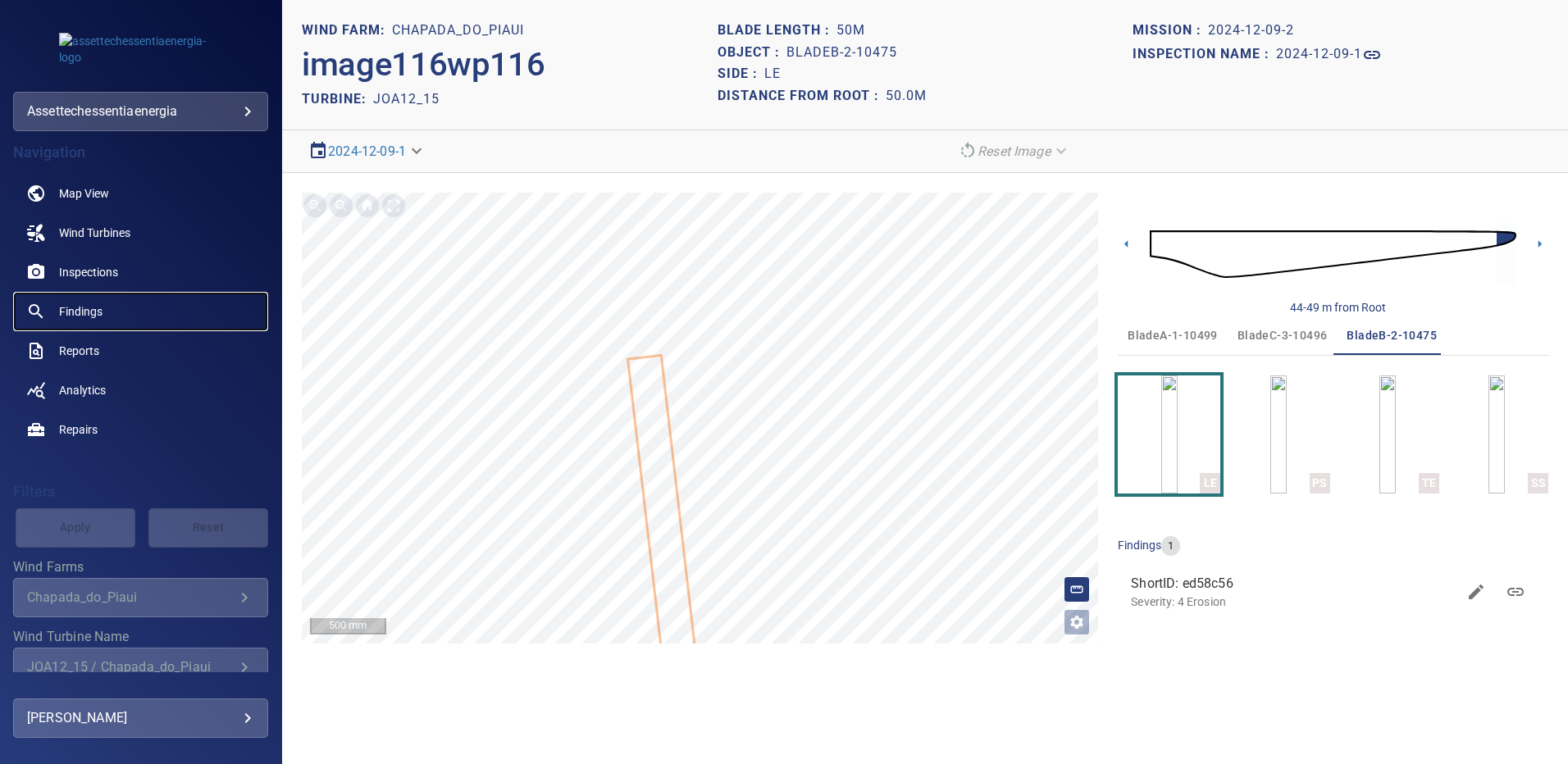
click at [72, 311] on span "Findings" at bounding box center [80, 311] width 44 height 16
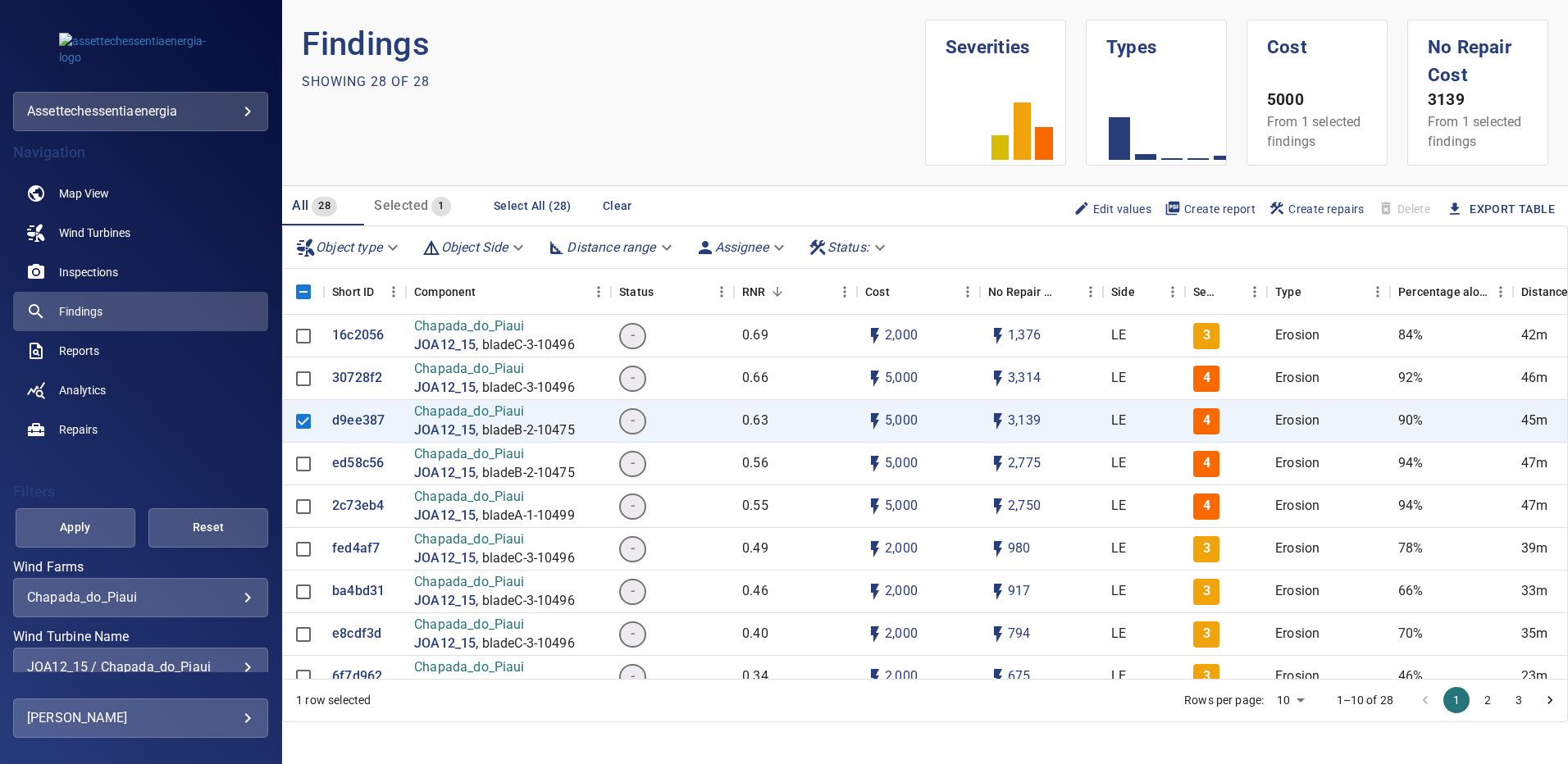
click at [239, 664] on div "JOA12_15 / Chapada_do_Piaui" at bounding box center [140, 666] width 227 height 16
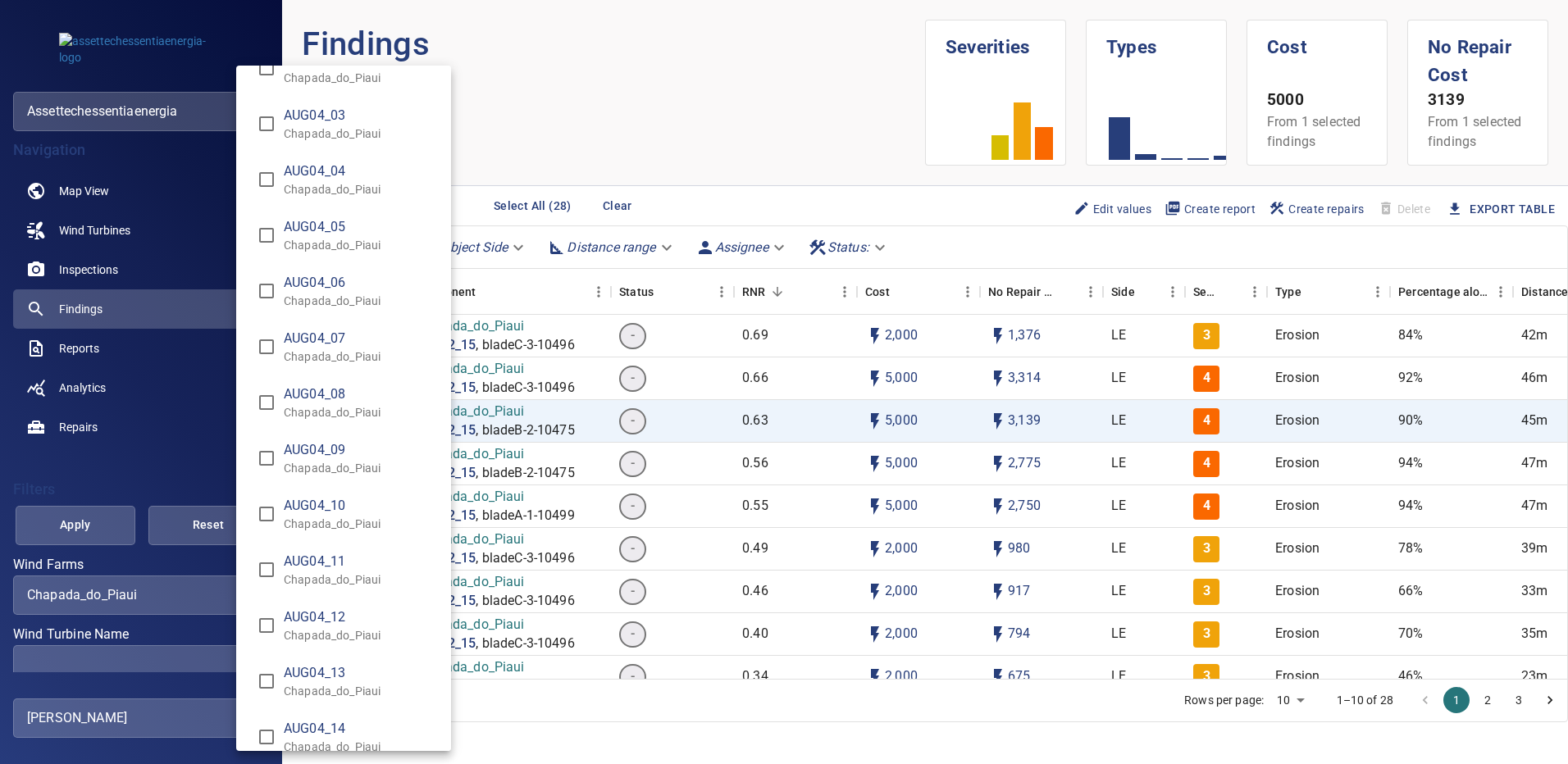
scroll to position [994, 0]
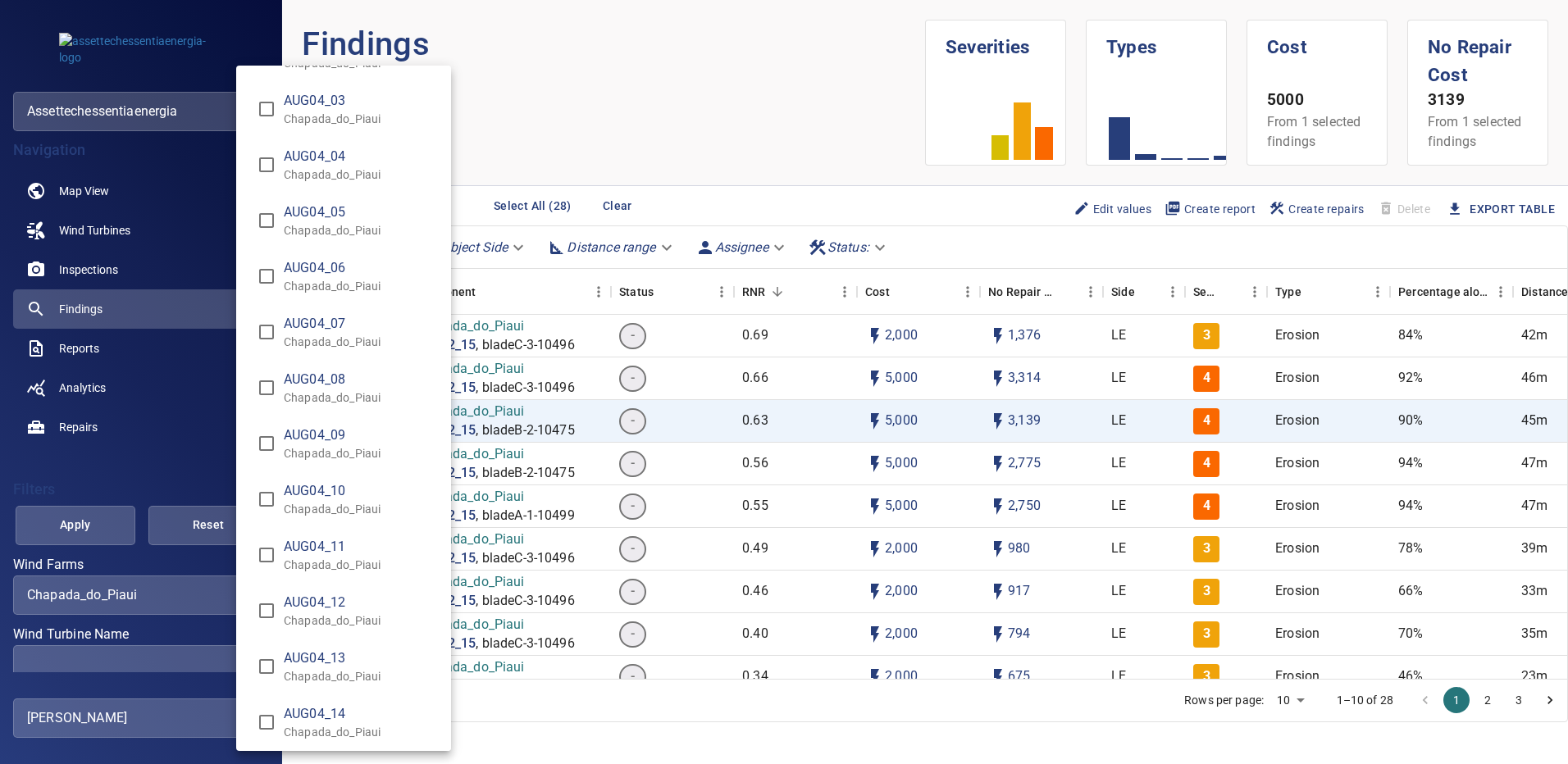
type input "**********"
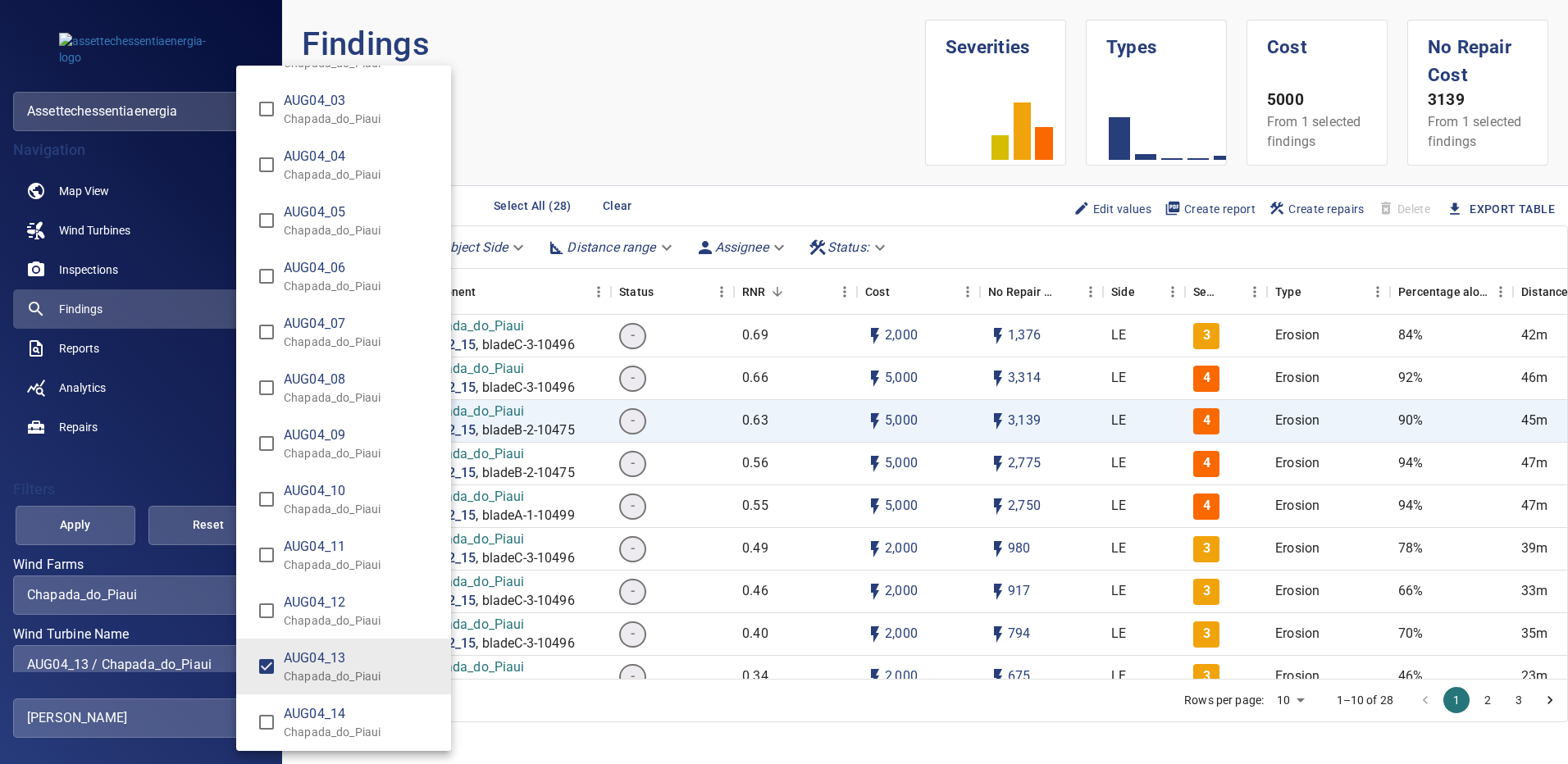
click at [98, 516] on div "Wind Turbine Name" at bounding box center [784, 382] width 1568 height 764
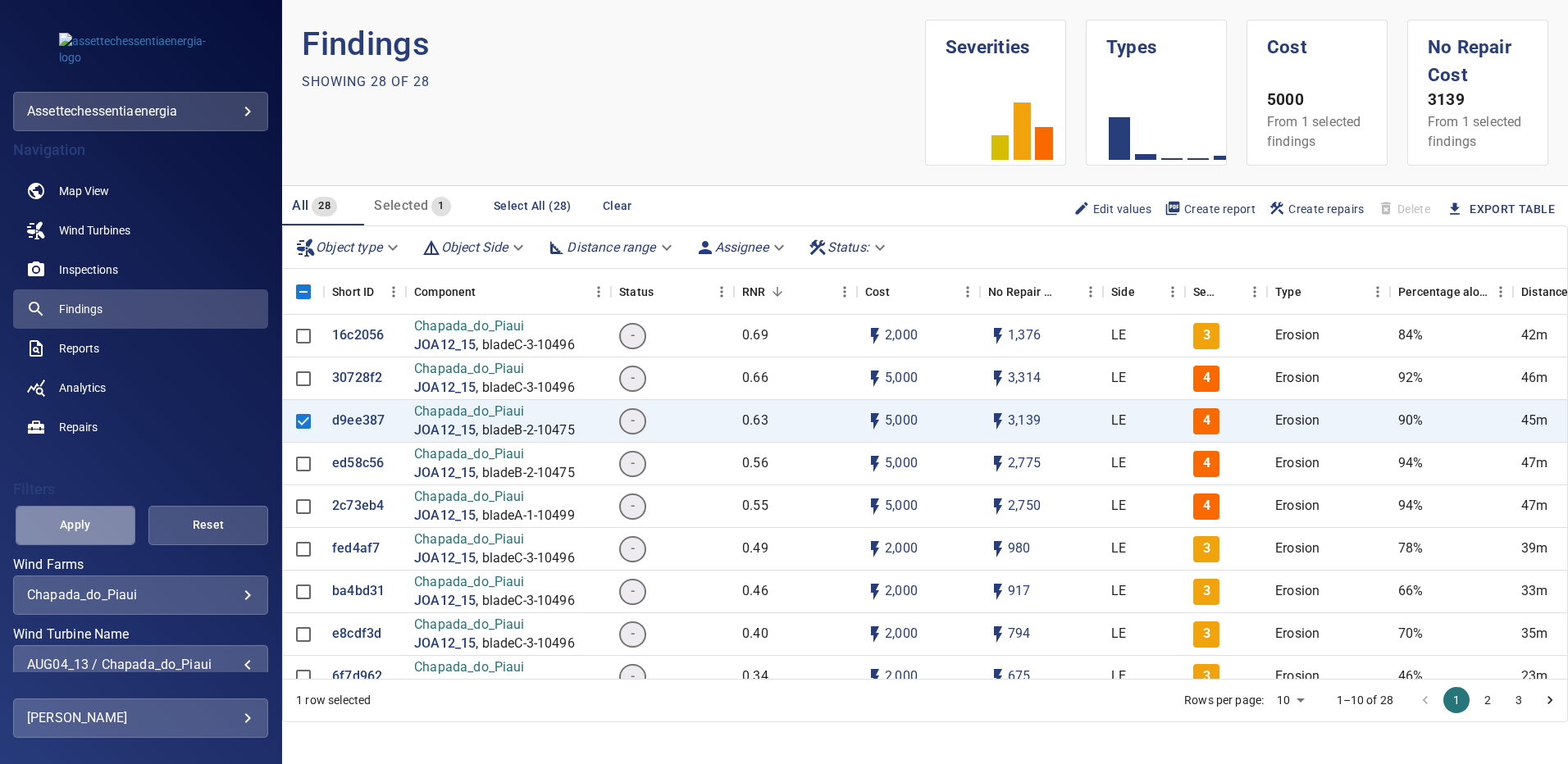
click at [95, 517] on span "Apply" at bounding box center [75, 524] width 79 height 20
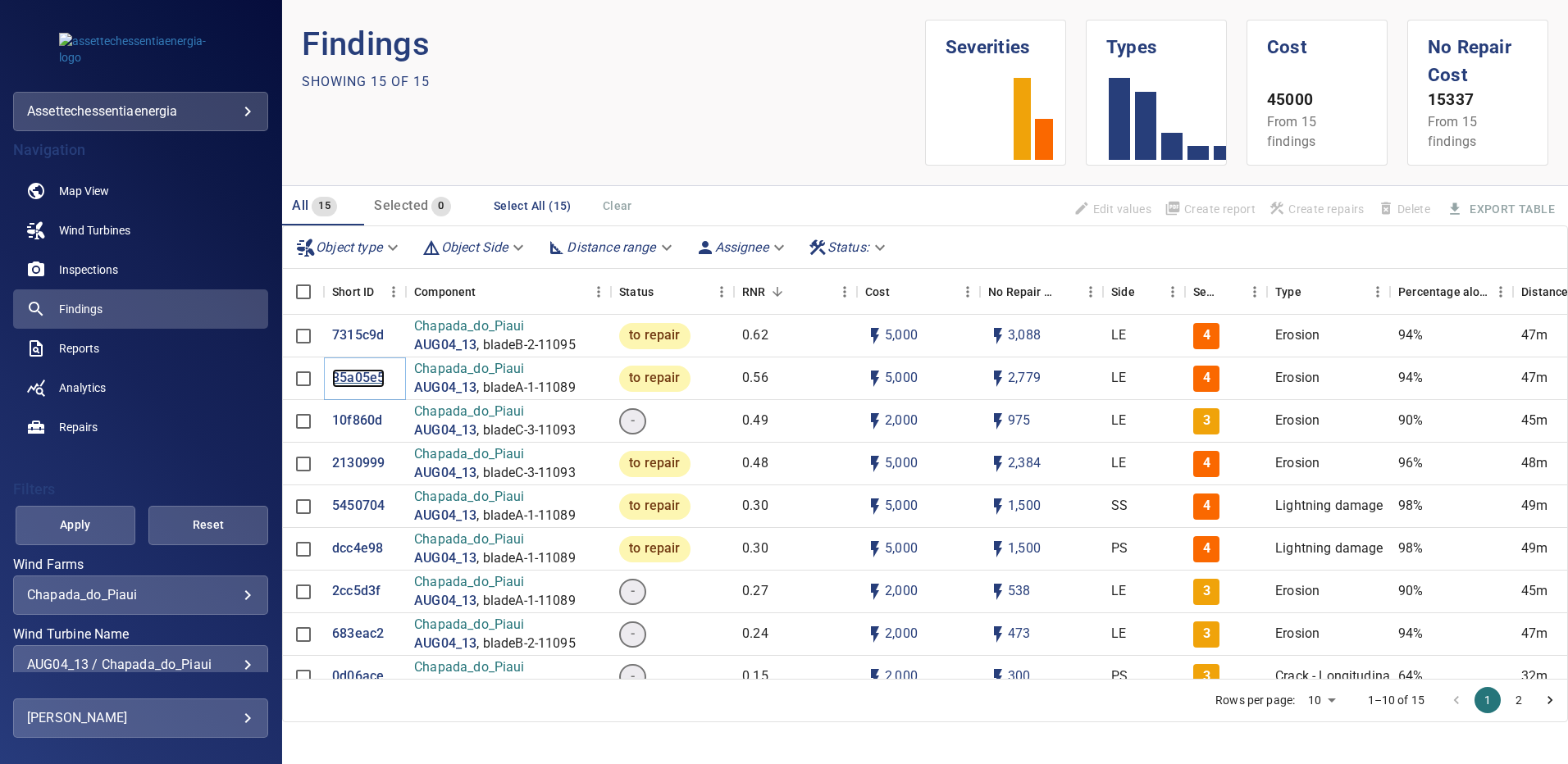
click at [348, 377] on p "35a05e5" at bounding box center [358, 378] width 52 height 19
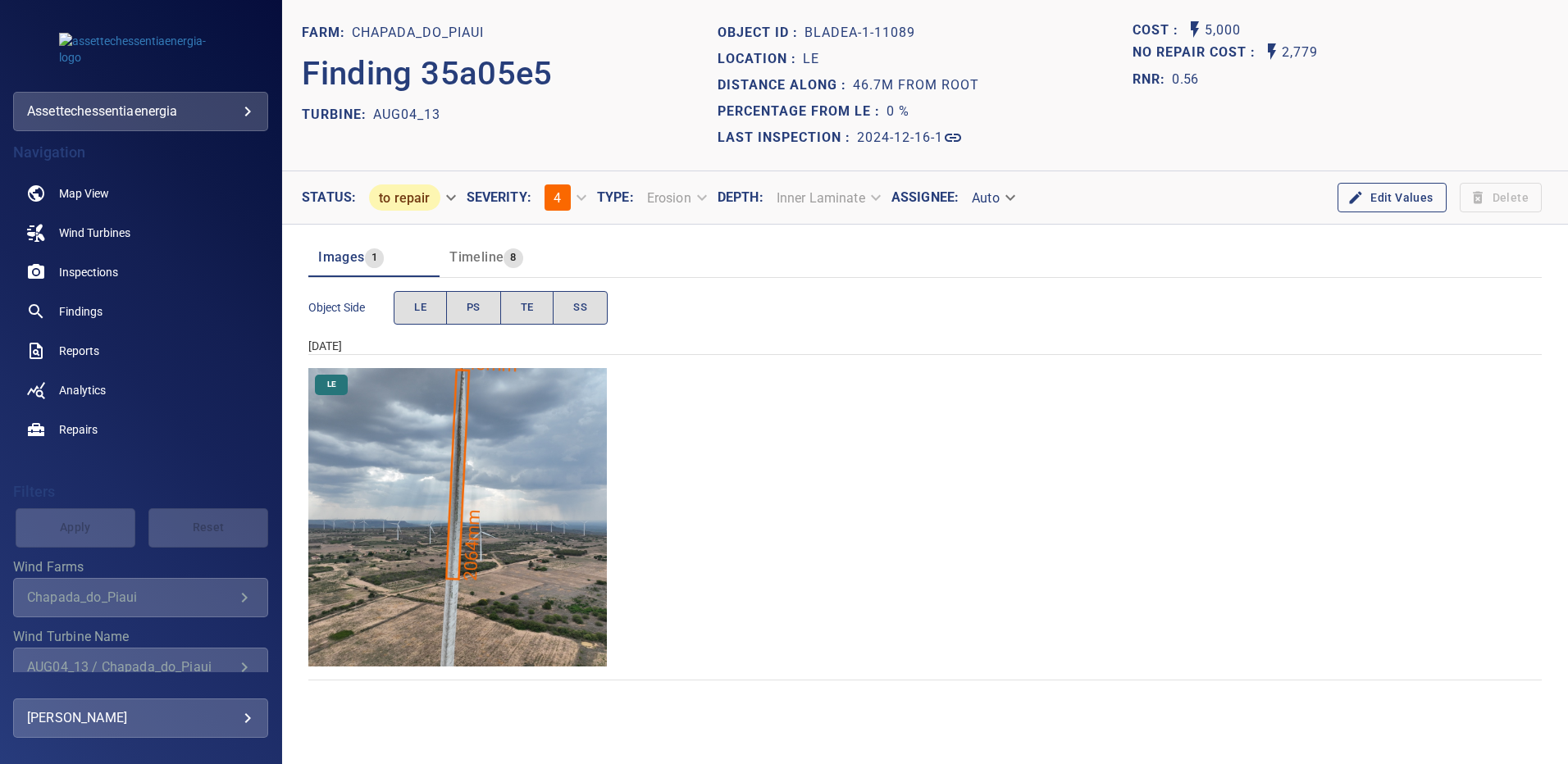
click at [430, 470] on img "Chapada_do_Piaui/AUG04_13/2024-12-16-1/2024-12-16-1/image15wp15.jpg" at bounding box center [457, 517] width 298 height 298
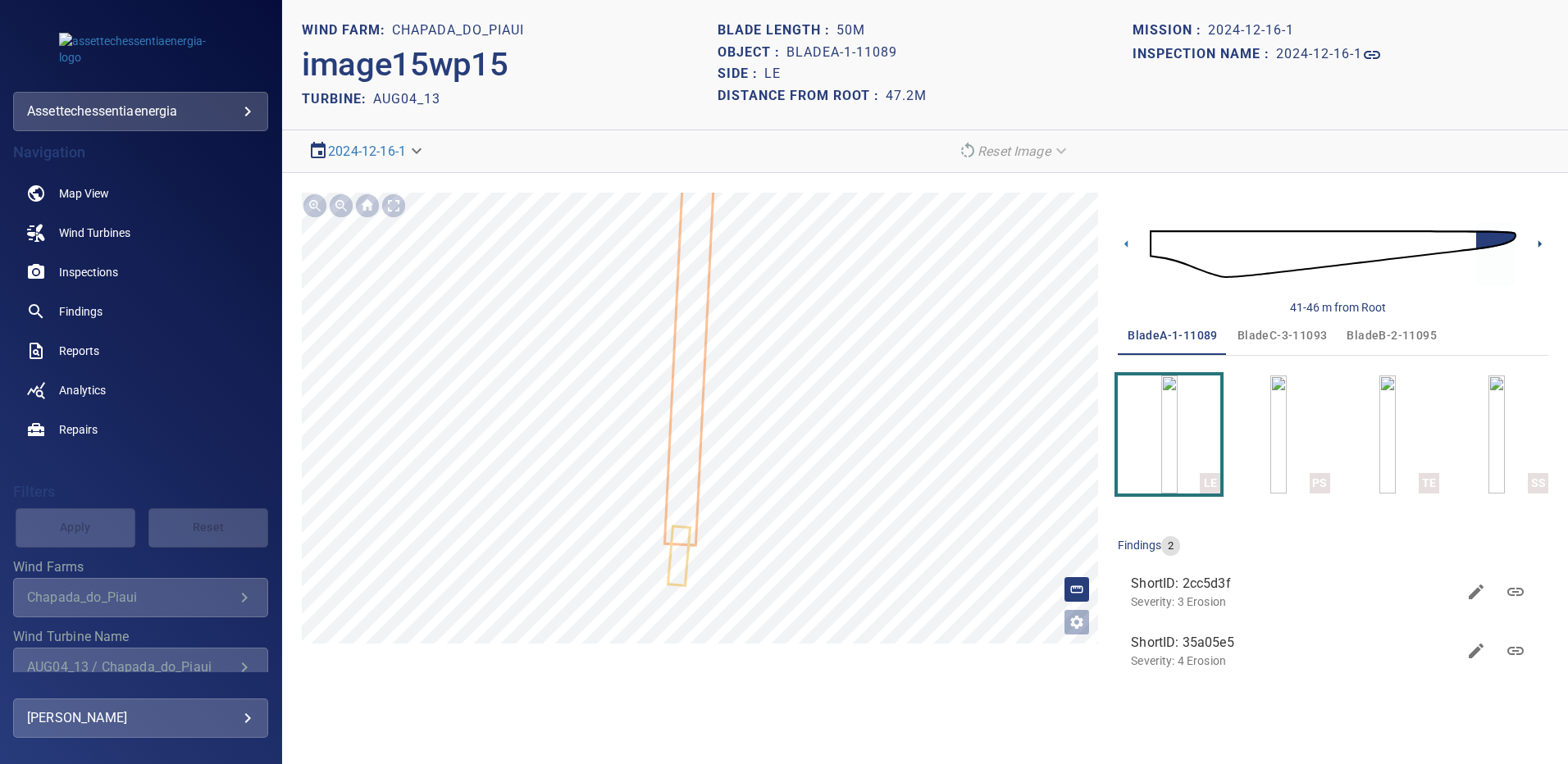
click at [1533, 240] on icon at bounding box center [1539, 243] width 17 height 17
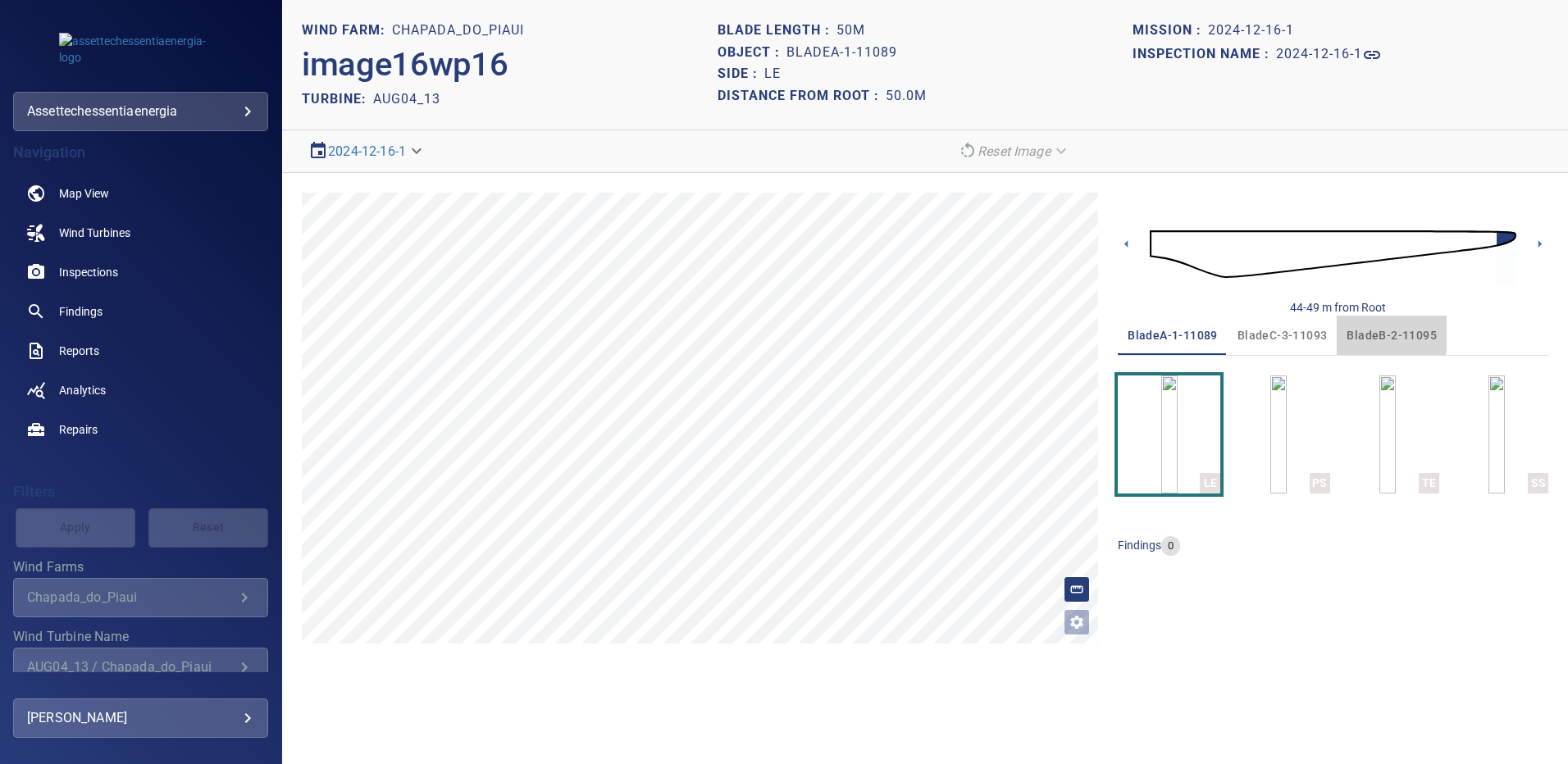
click at [1384, 333] on span "bladeB-2-11095" at bounding box center [1391, 335] width 91 height 20
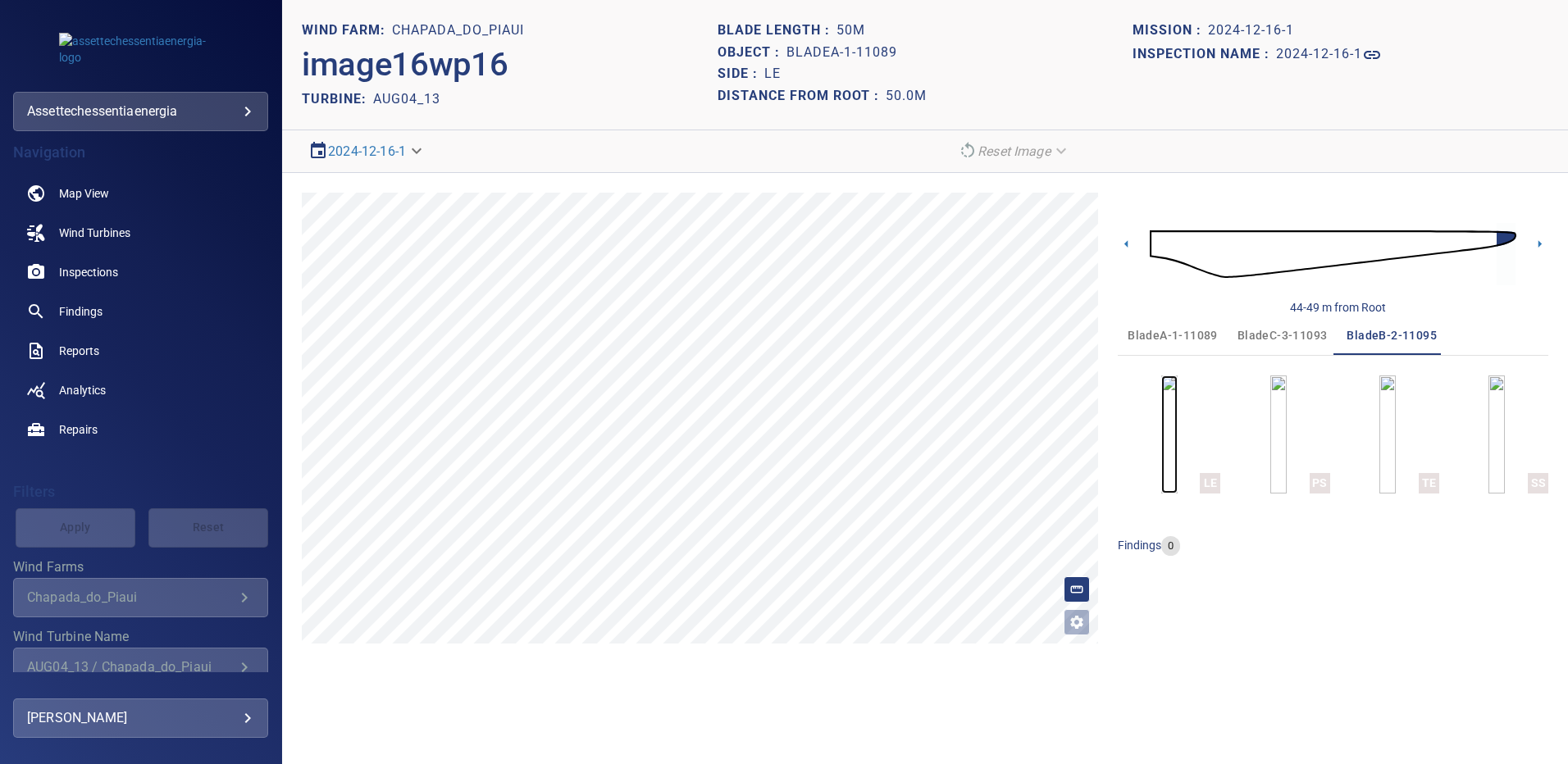
click at [1169, 442] on img "button" at bounding box center [1169, 434] width 16 height 118
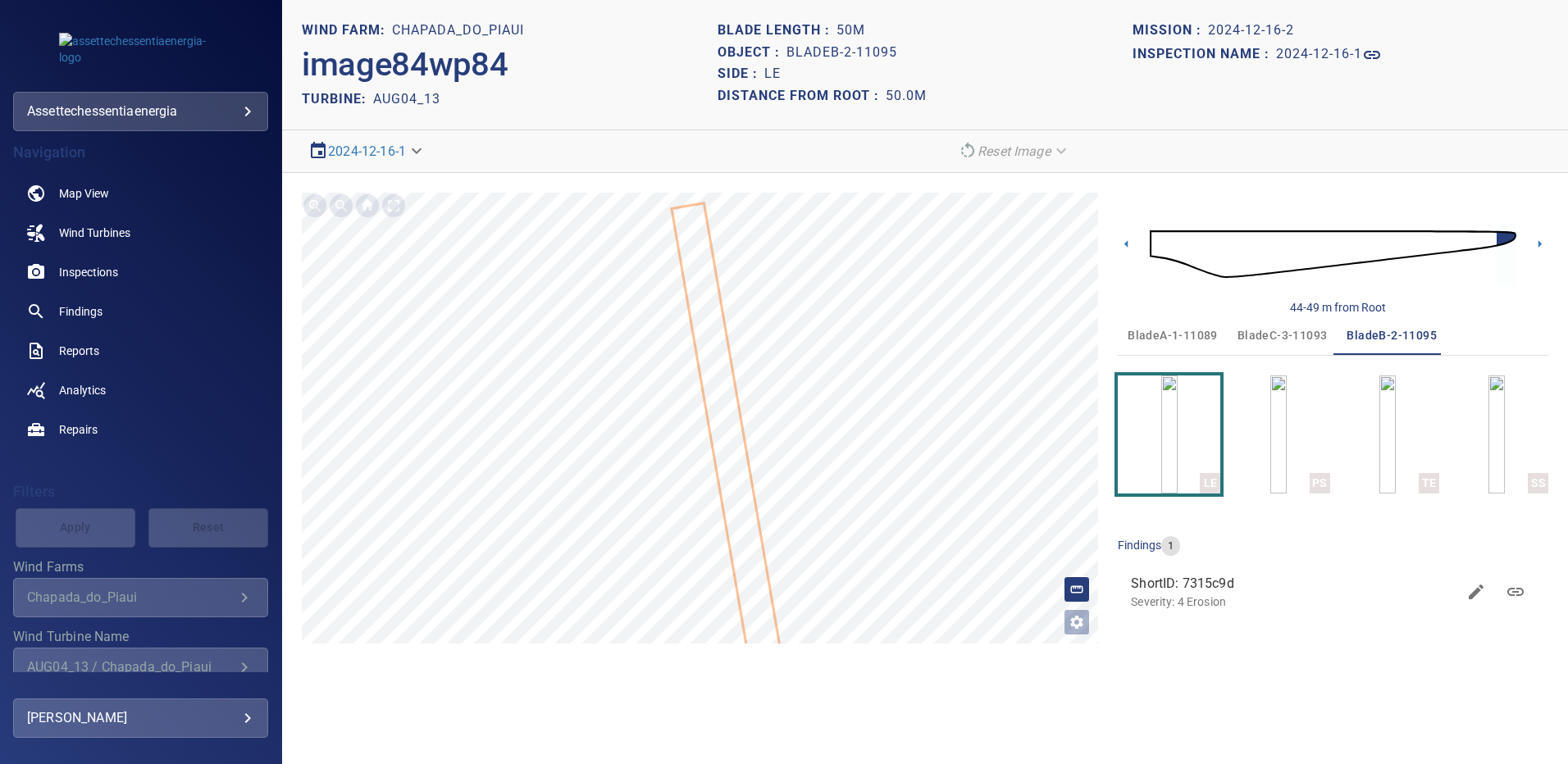
click at [1180, 330] on span "bladeA-1-11089" at bounding box center [1173, 335] width 91 height 20
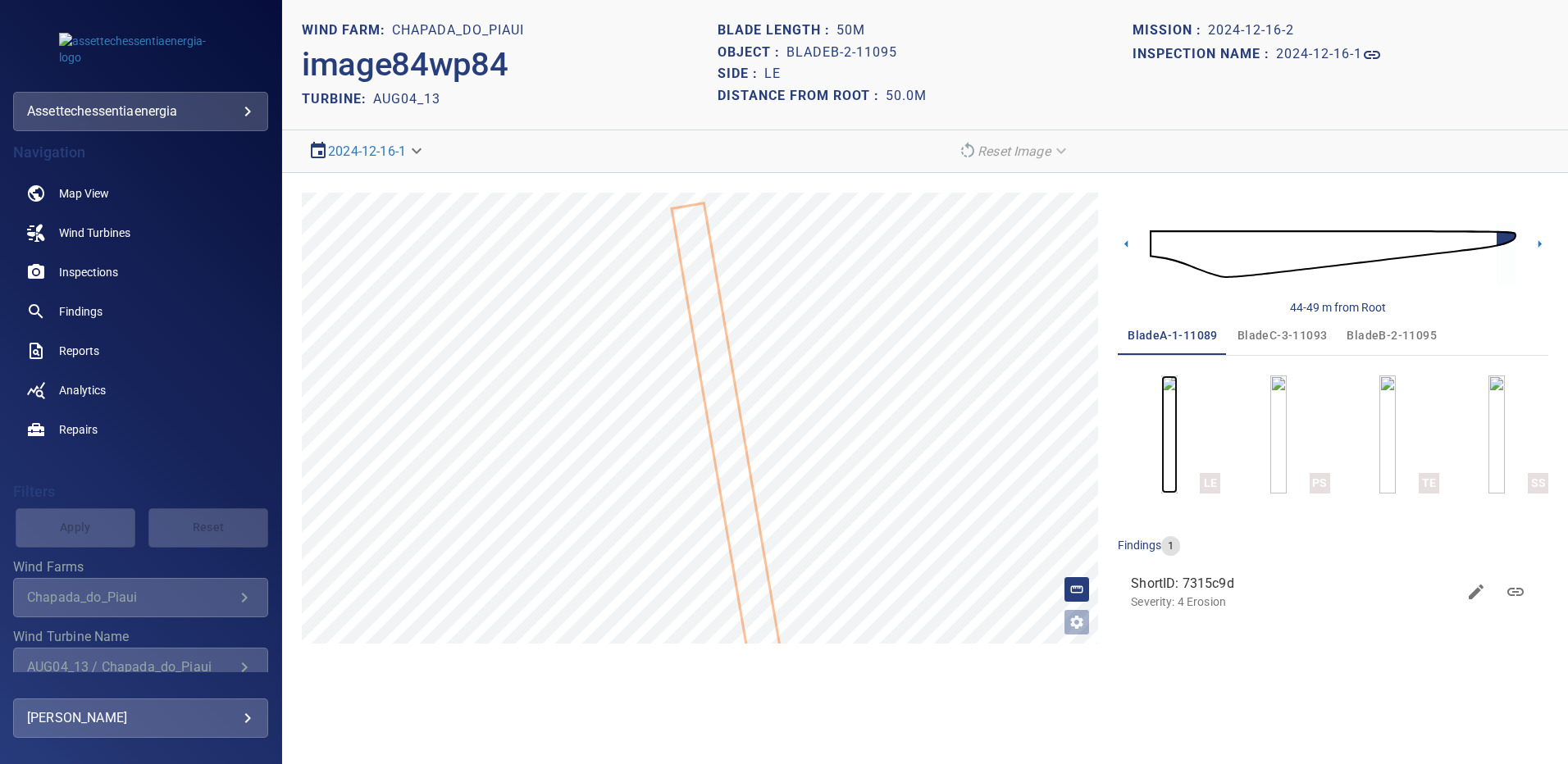
click at [1177, 403] on img "button" at bounding box center [1169, 434] width 16 height 118
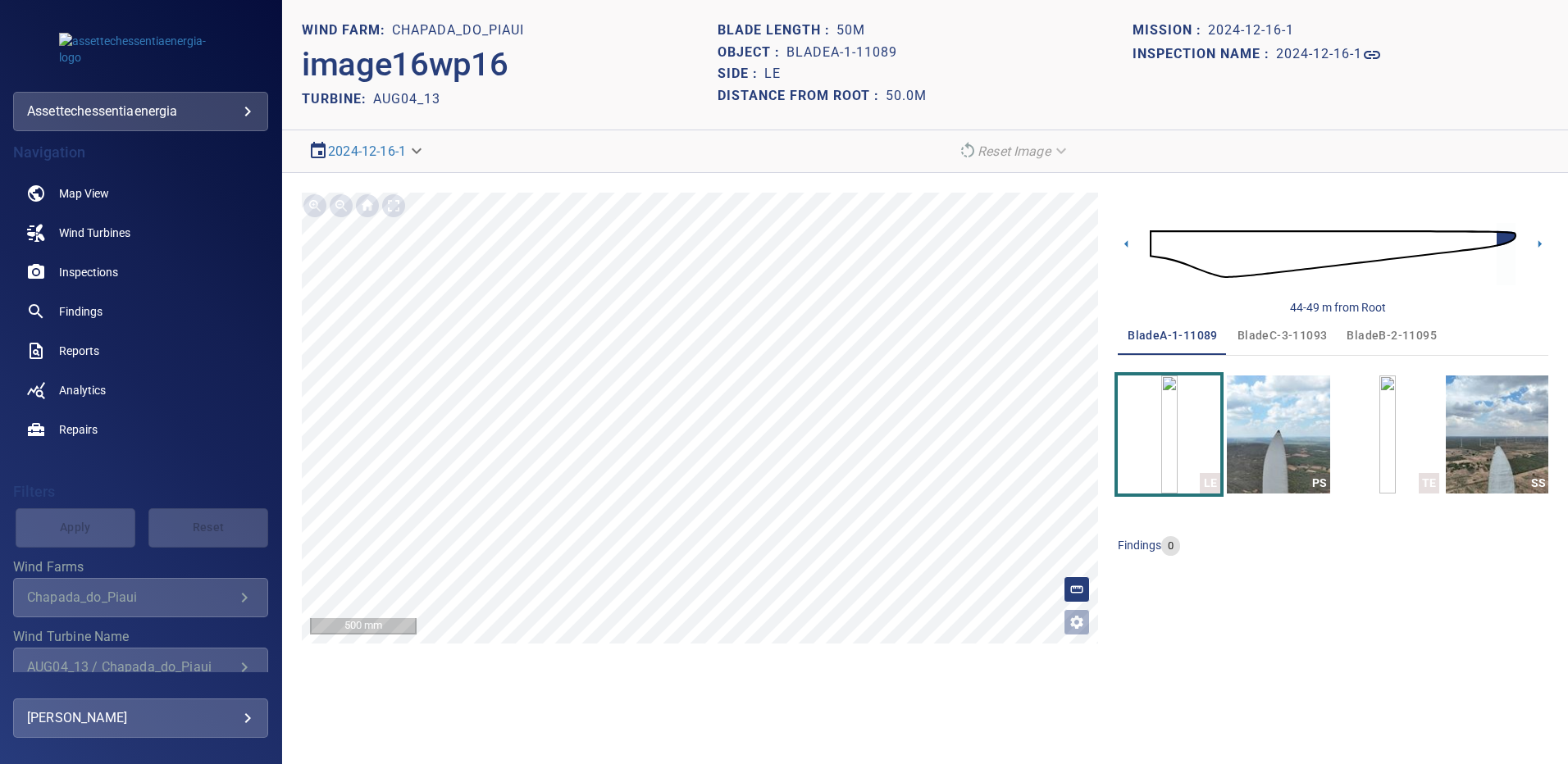
click at [1387, 333] on span "bladeB-2-11095" at bounding box center [1391, 335] width 91 height 20
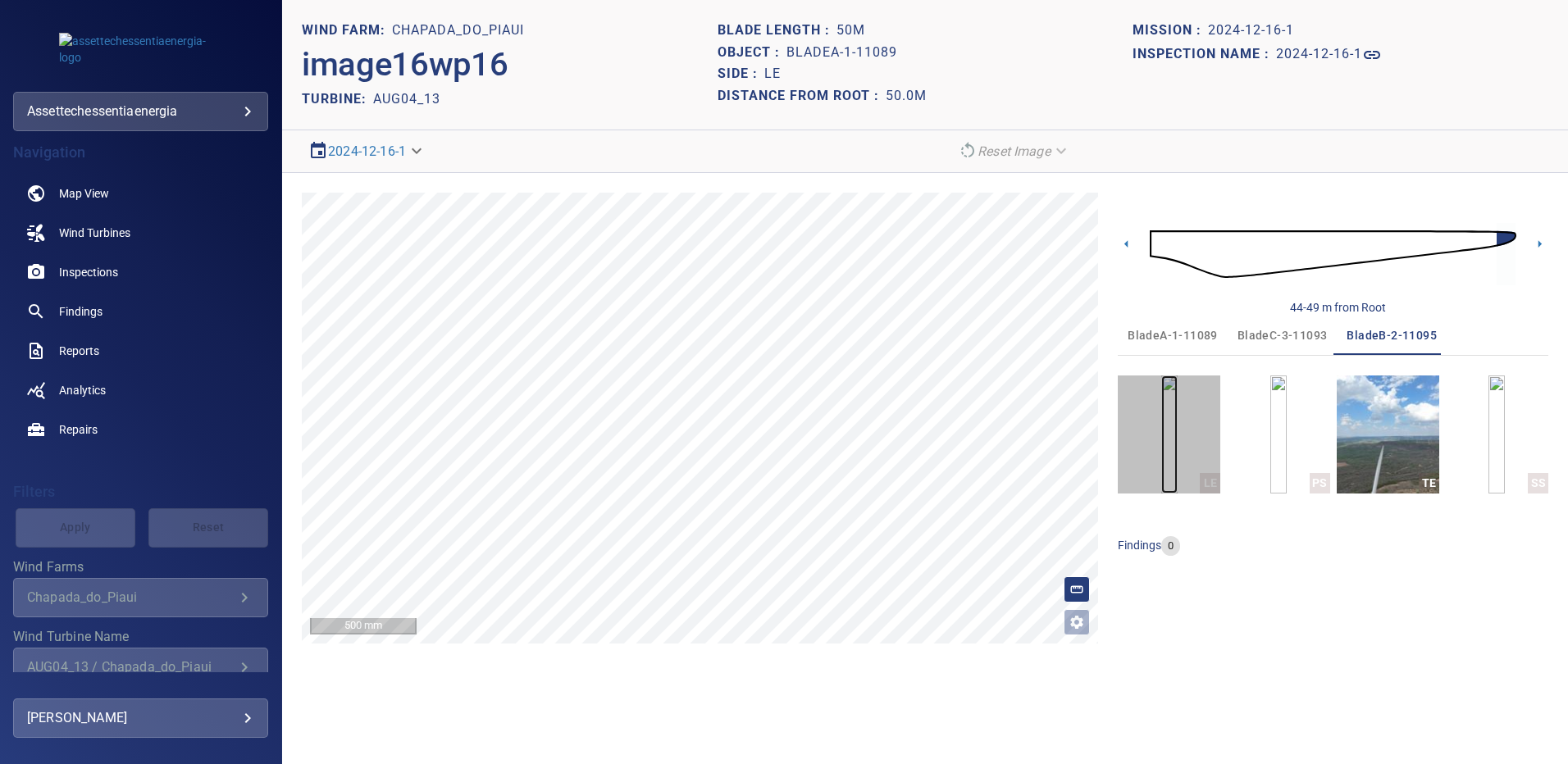
click at [1177, 435] on img "button" at bounding box center [1169, 434] width 16 height 118
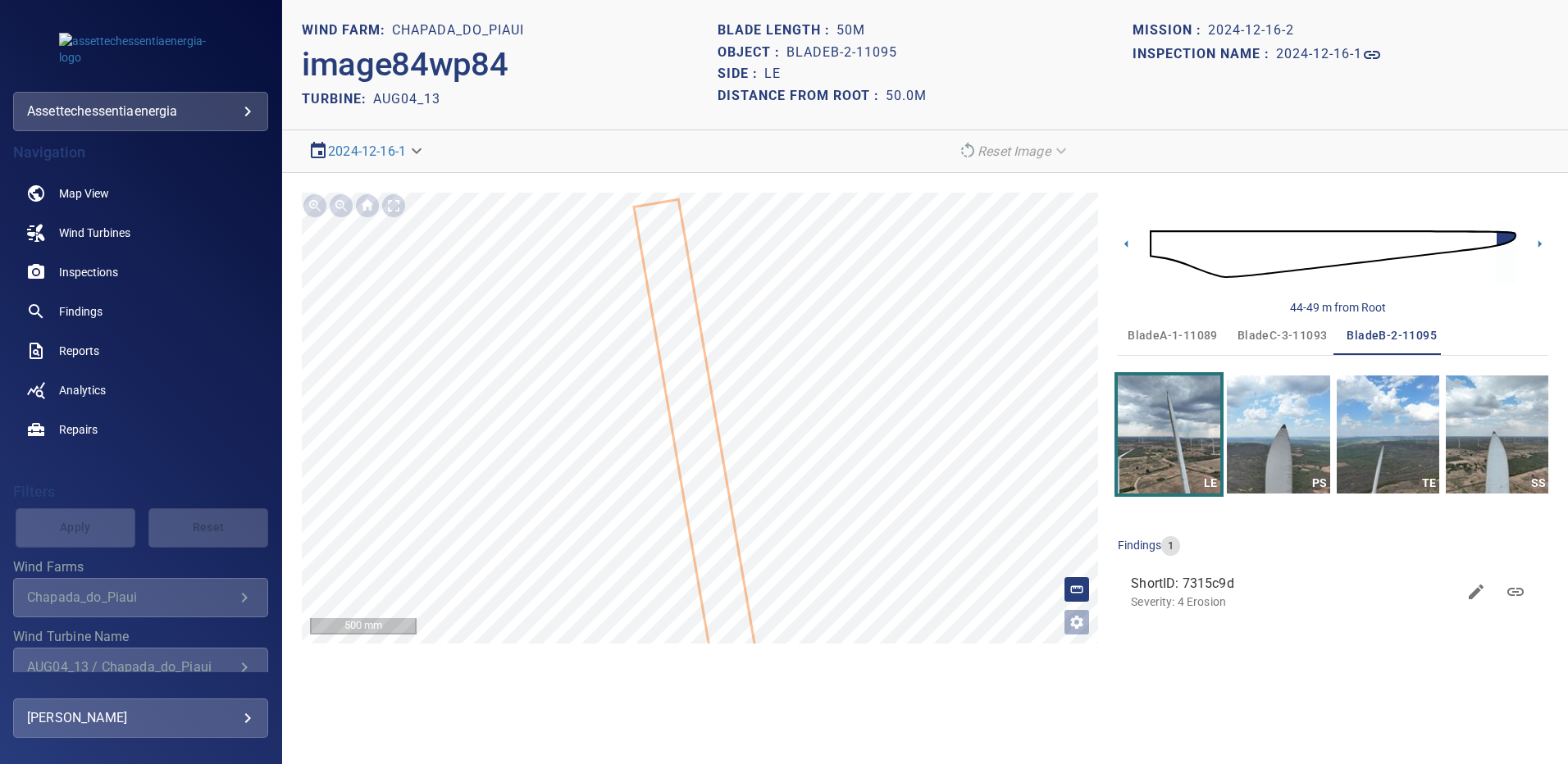
click at [1279, 335] on span "bladeC-3-11093" at bounding box center [1283, 335] width 91 height 20
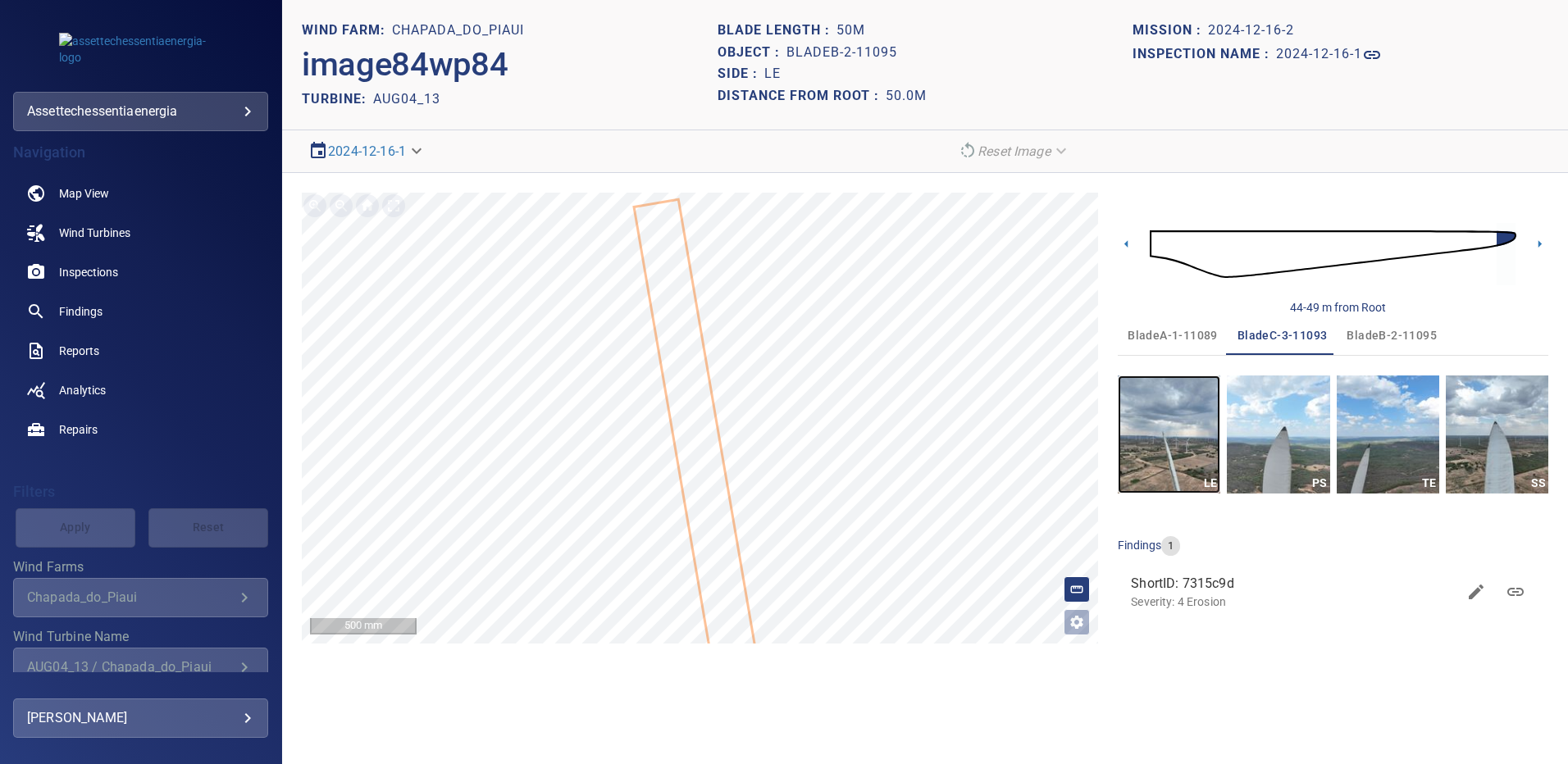
click at [1164, 441] on img "button" at bounding box center [1168, 434] width 102 height 118
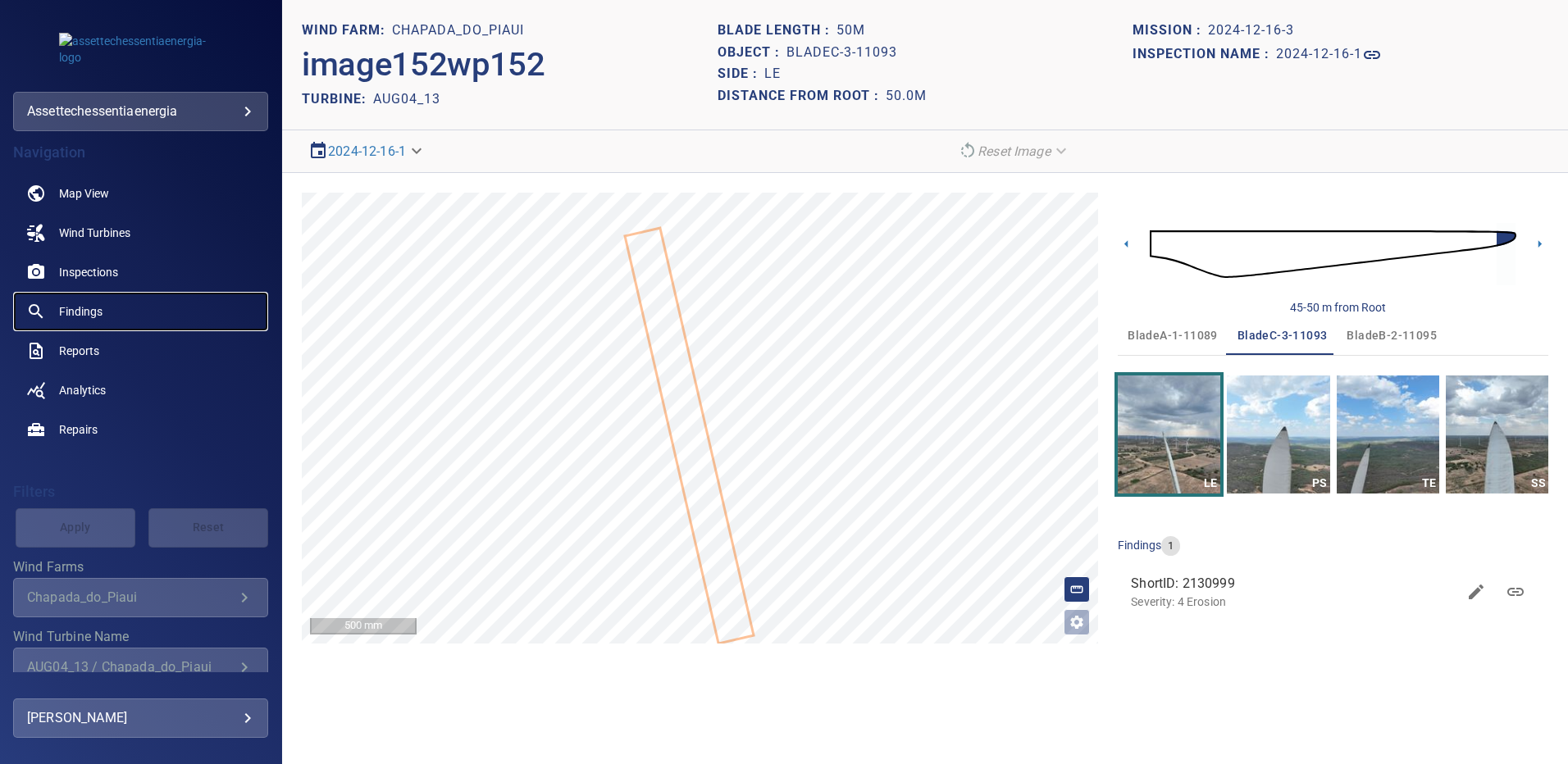
click at [86, 306] on span "Findings" at bounding box center [80, 311] width 44 height 16
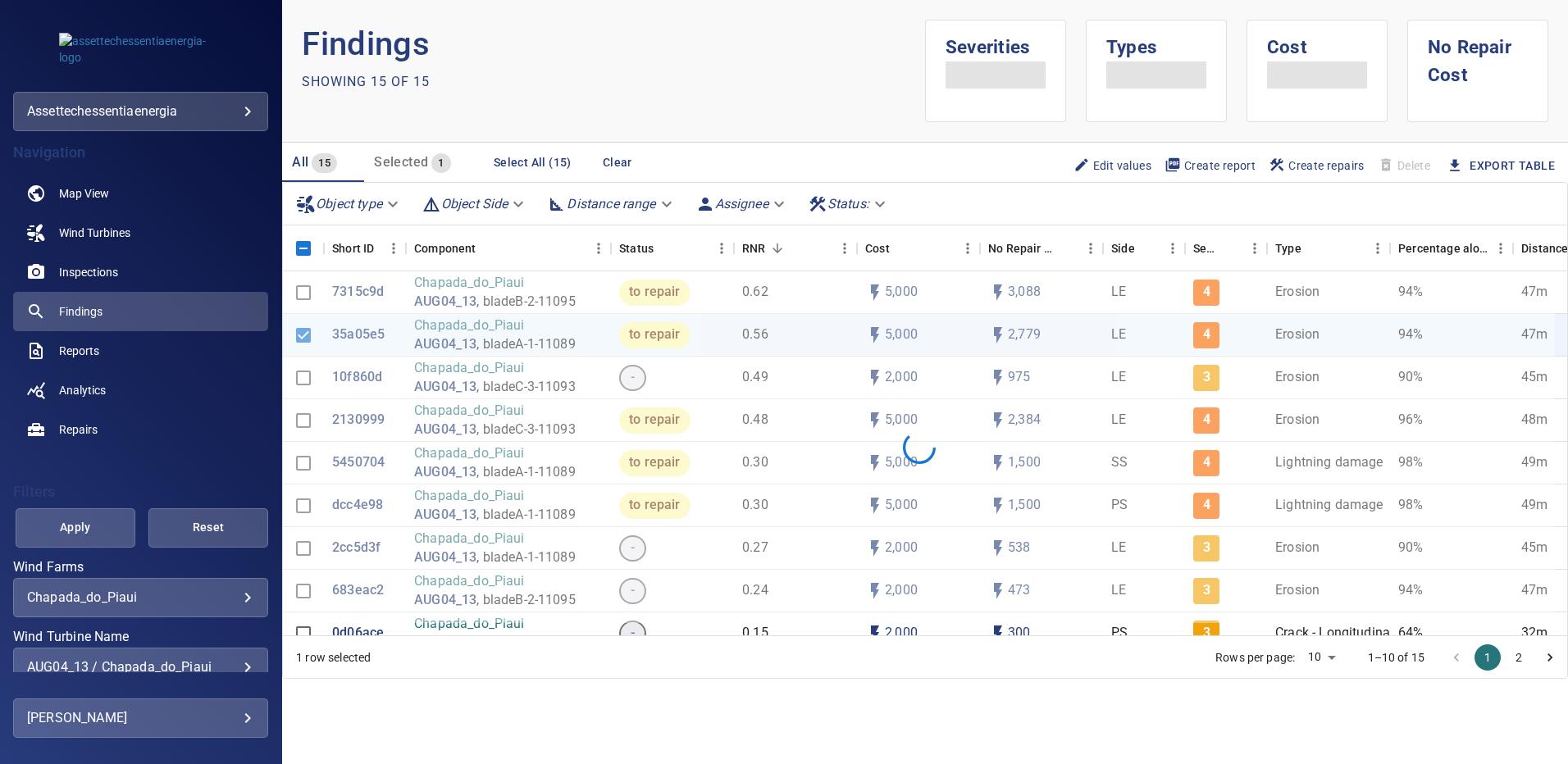
click at [234, 667] on div "AUG04_13 / Chapada_do_Piaui" at bounding box center [140, 666] width 227 height 16
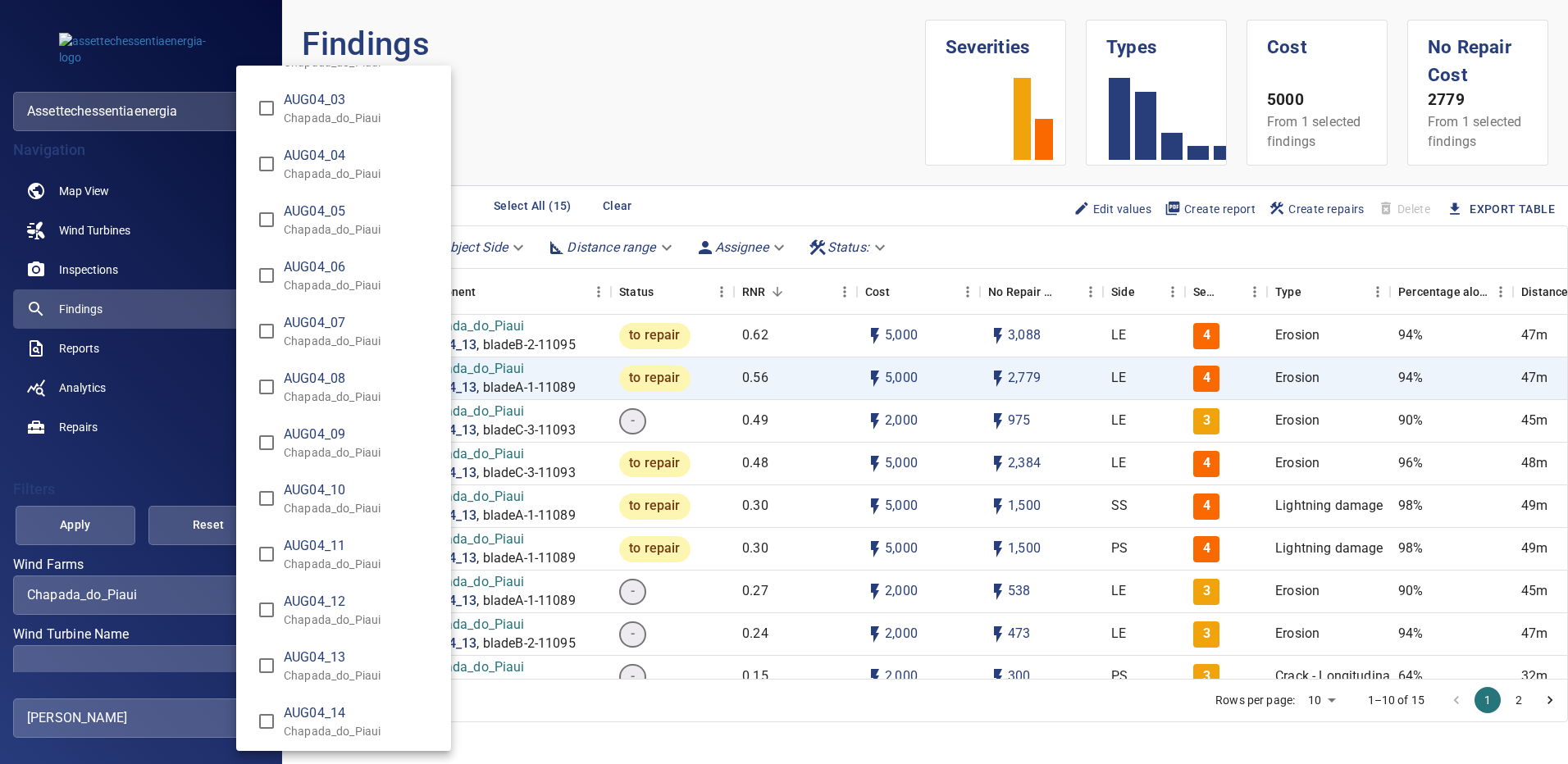
scroll to position [902, 0]
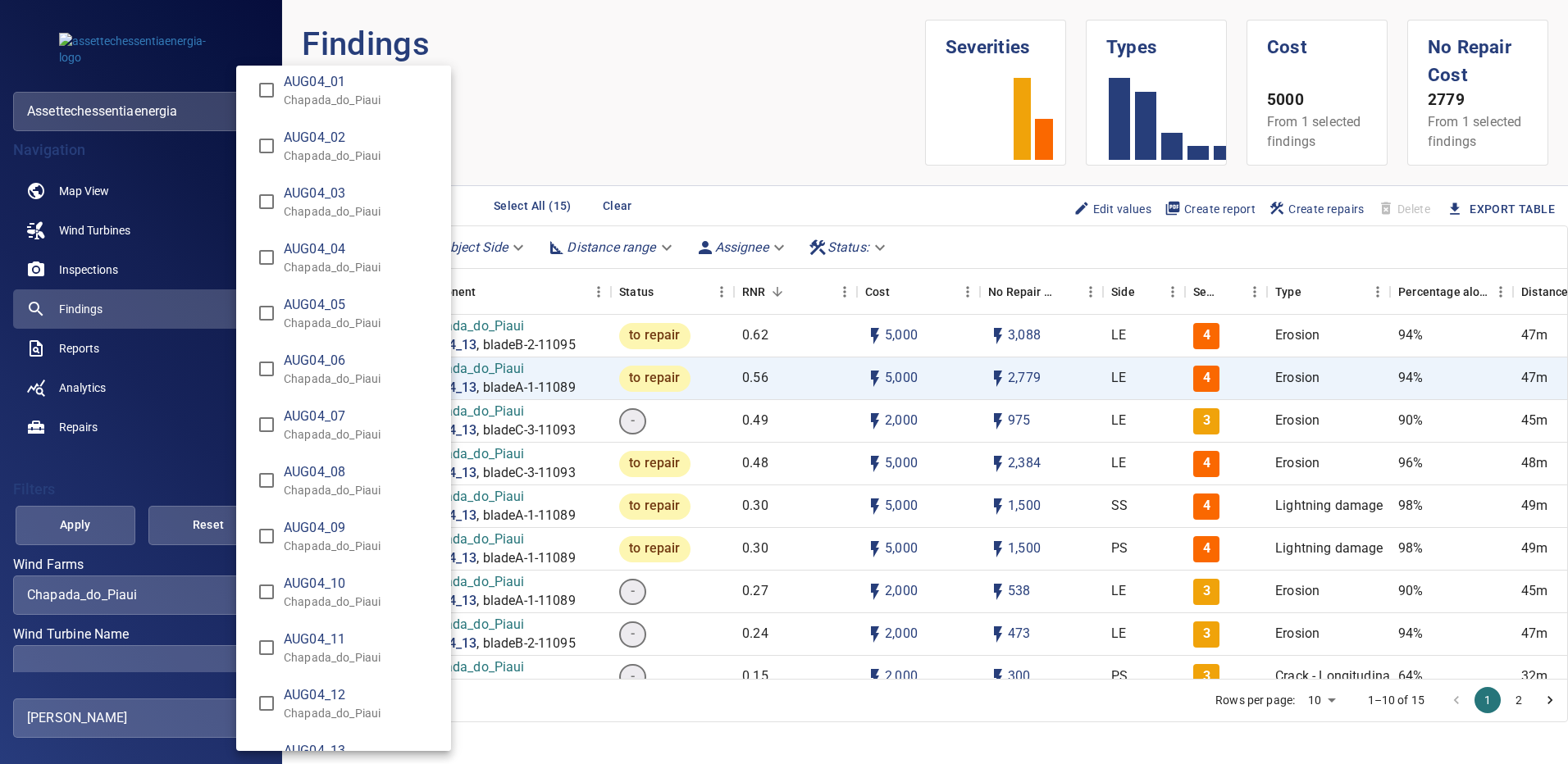
type input "**********"
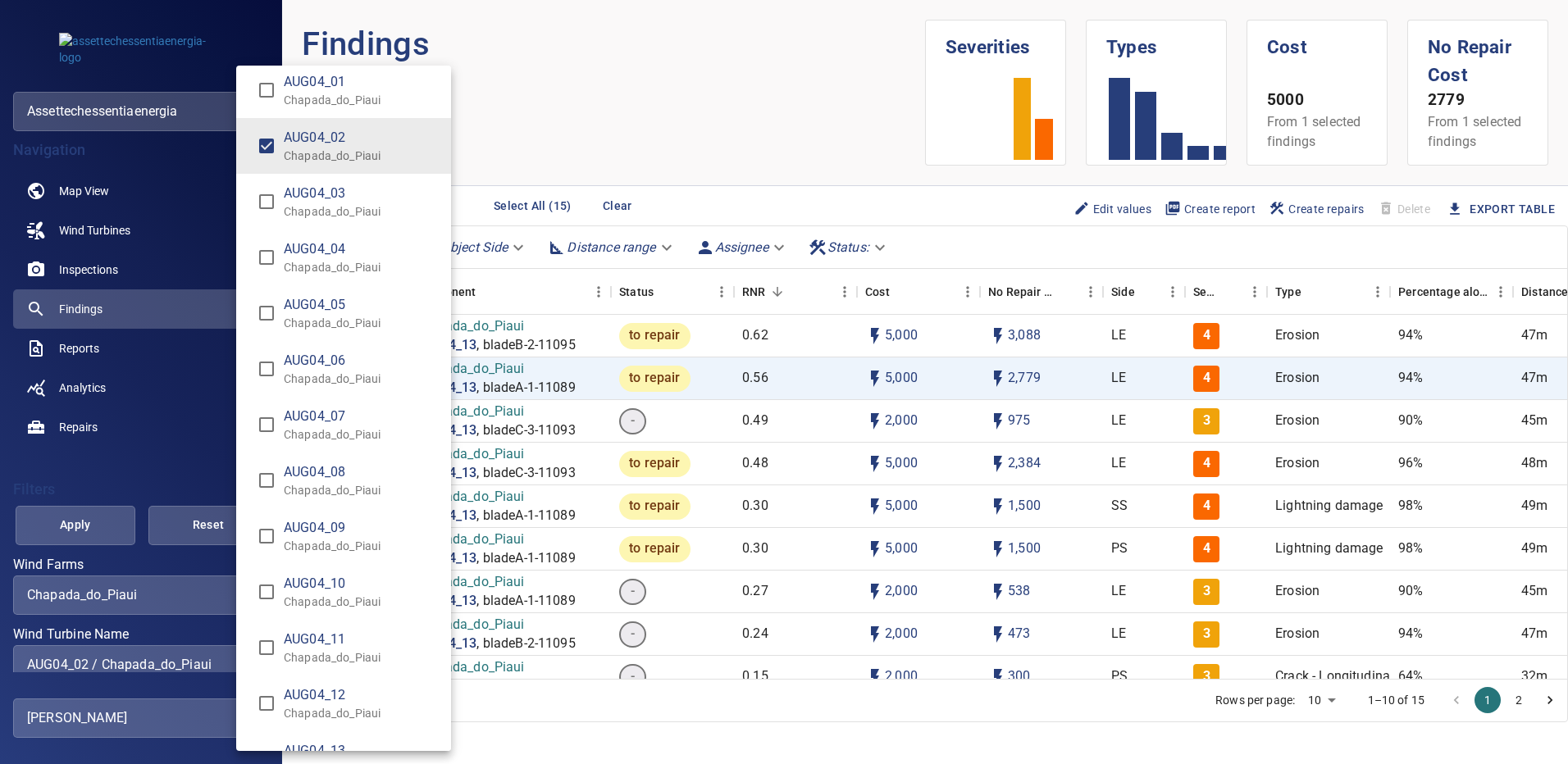
click at [86, 532] on div "Wind Turbine Name" at bounding box center [784, 382] width 1568 height 764
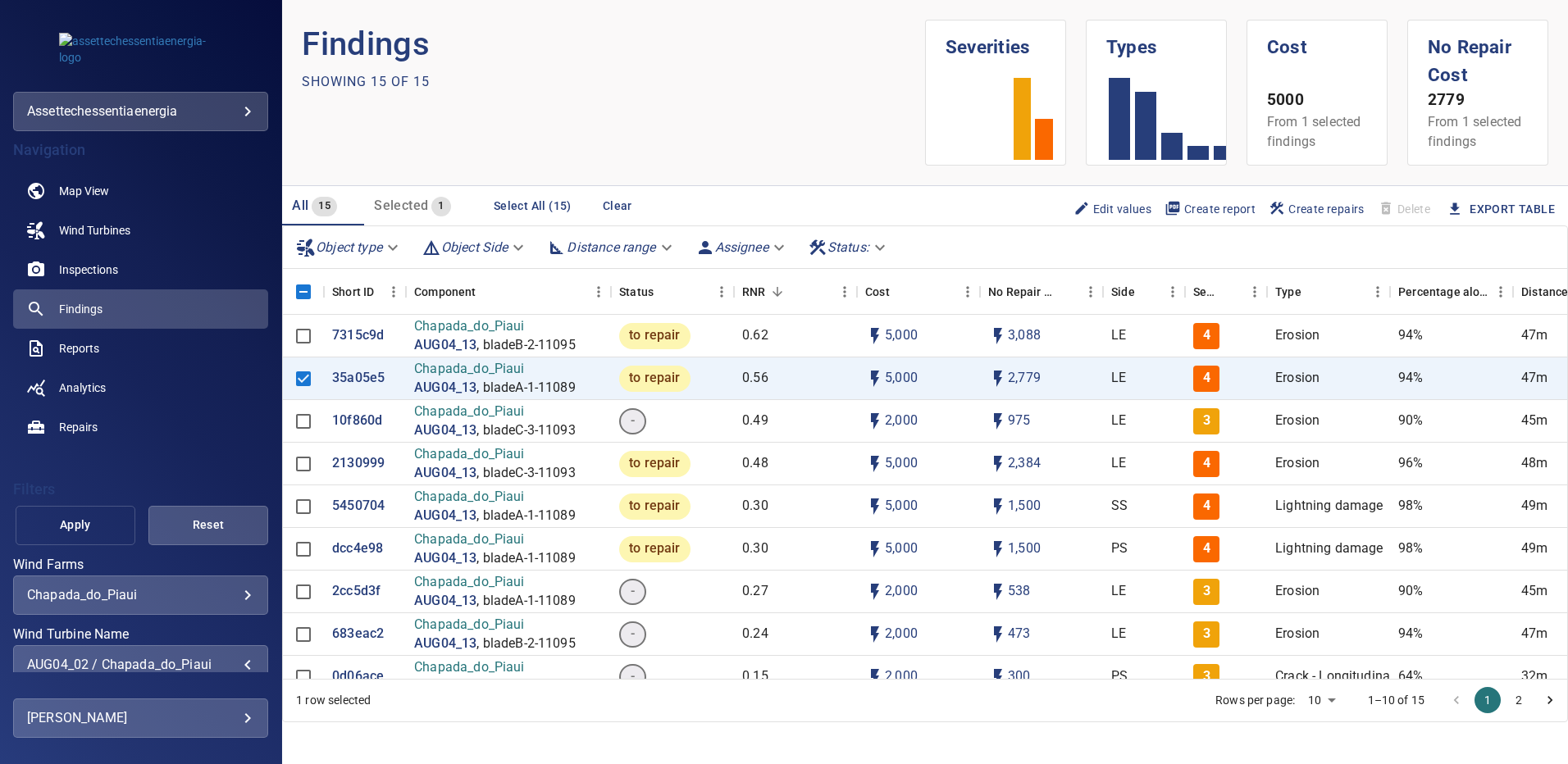
click at [90, 516] on span "Apply" at bounding box center [75, 524] width 79 height 20
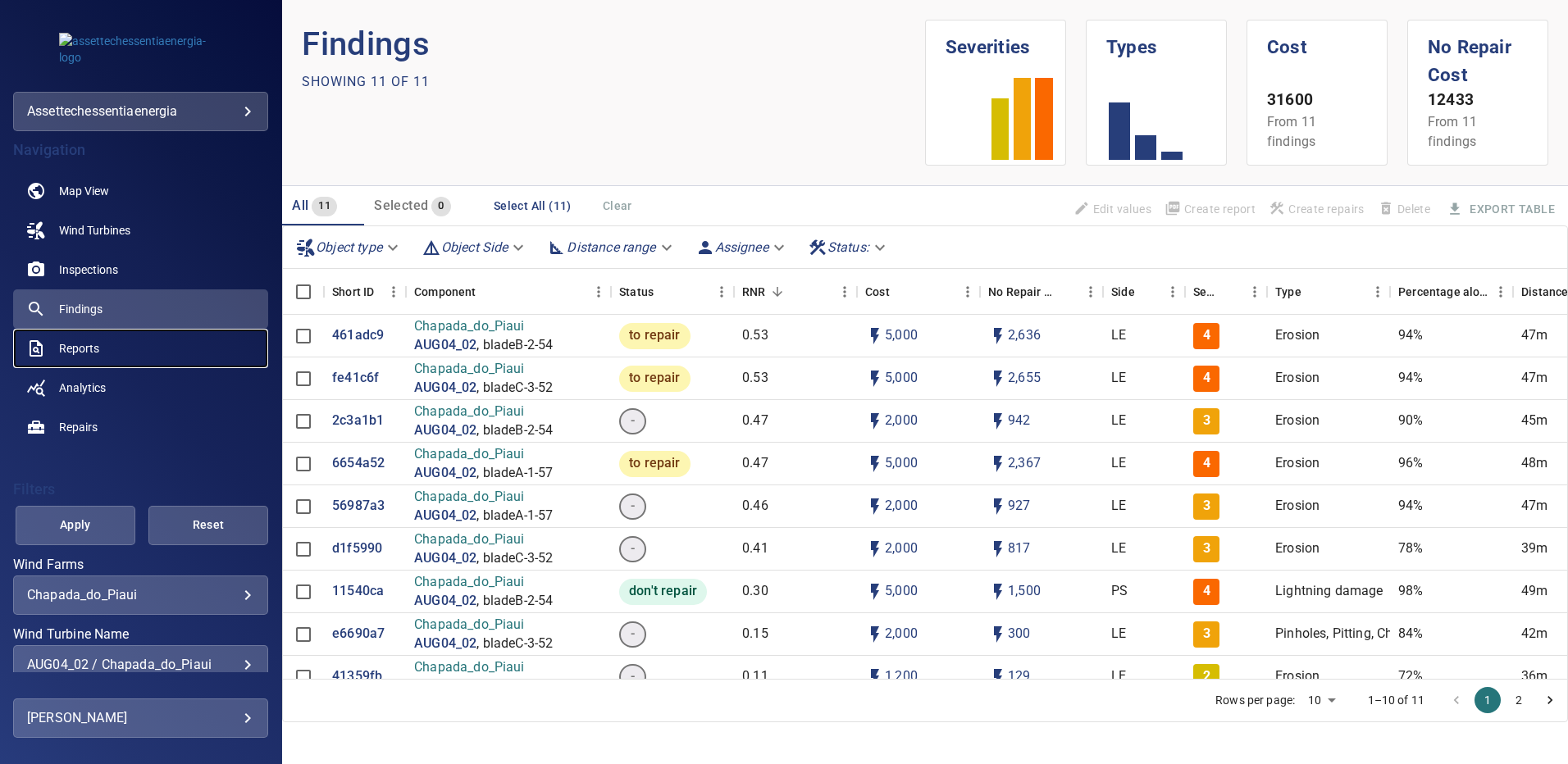
click at [83, 345] on span "Reports" at bounding box center [78, 348] width 40 height 16
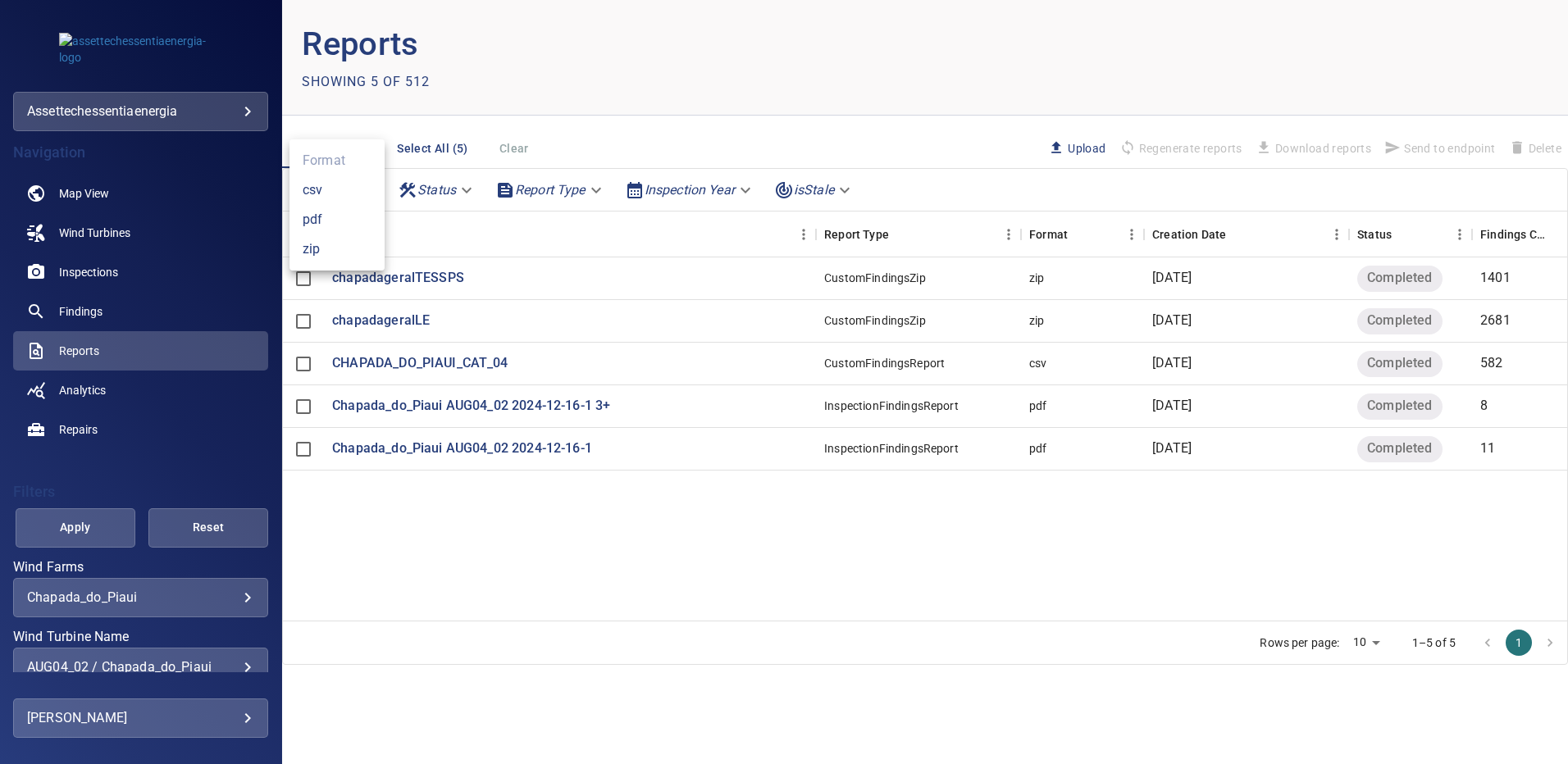
click at [369, 189] on body "**********" at bounding box center [784, 382] width 1568 height 764
click at [327, 212] on li "pdf" at bounding box center [337, 219] width 95 height 29
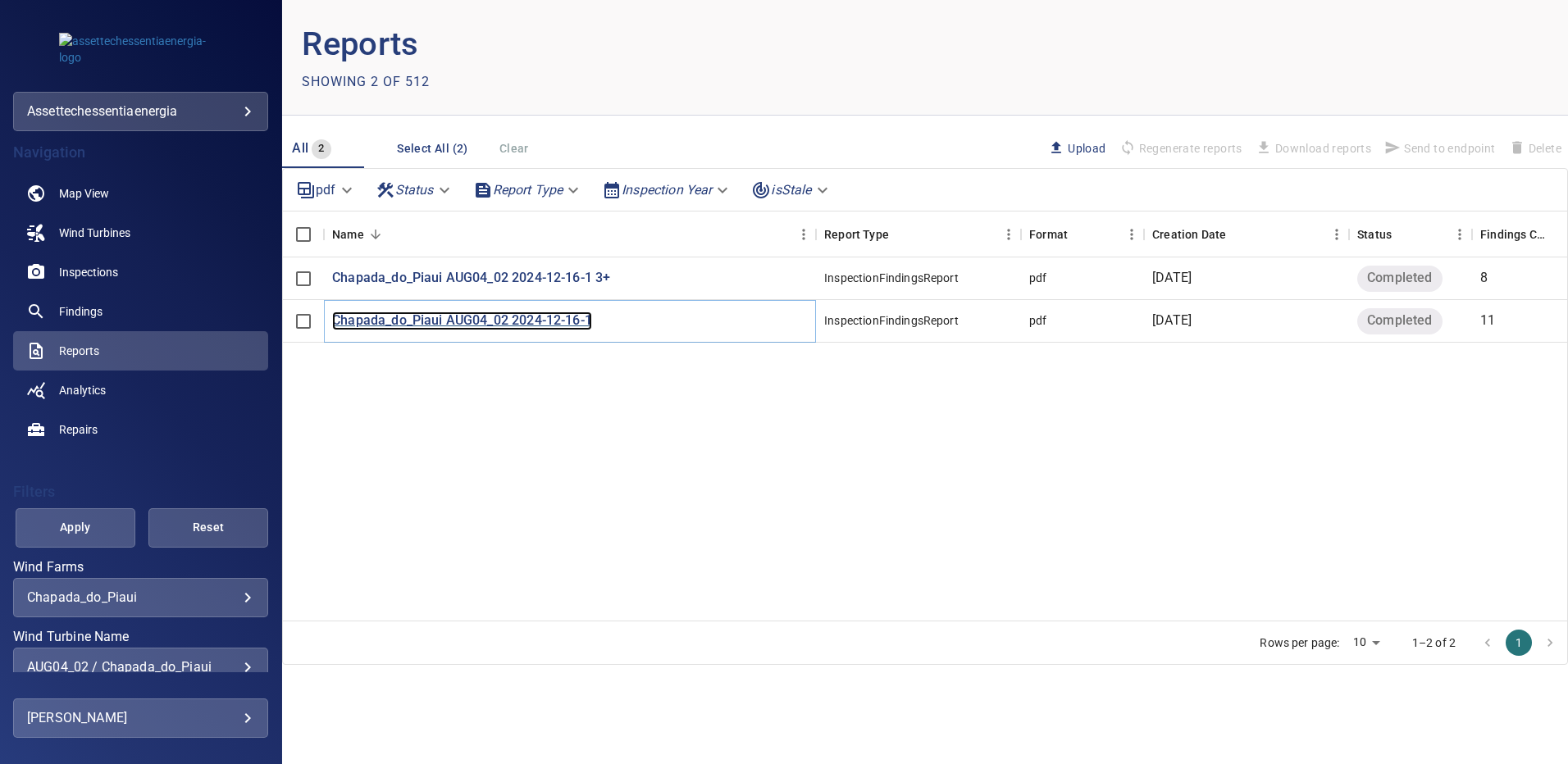
click at [425, 319] on p "Chapada_do_Piaui AUG04_02 2024-12-16-1" at bounding box center [462, 320] width 260 height 19
